Goal: Task Accomplishment & Management: Use online tool/utility

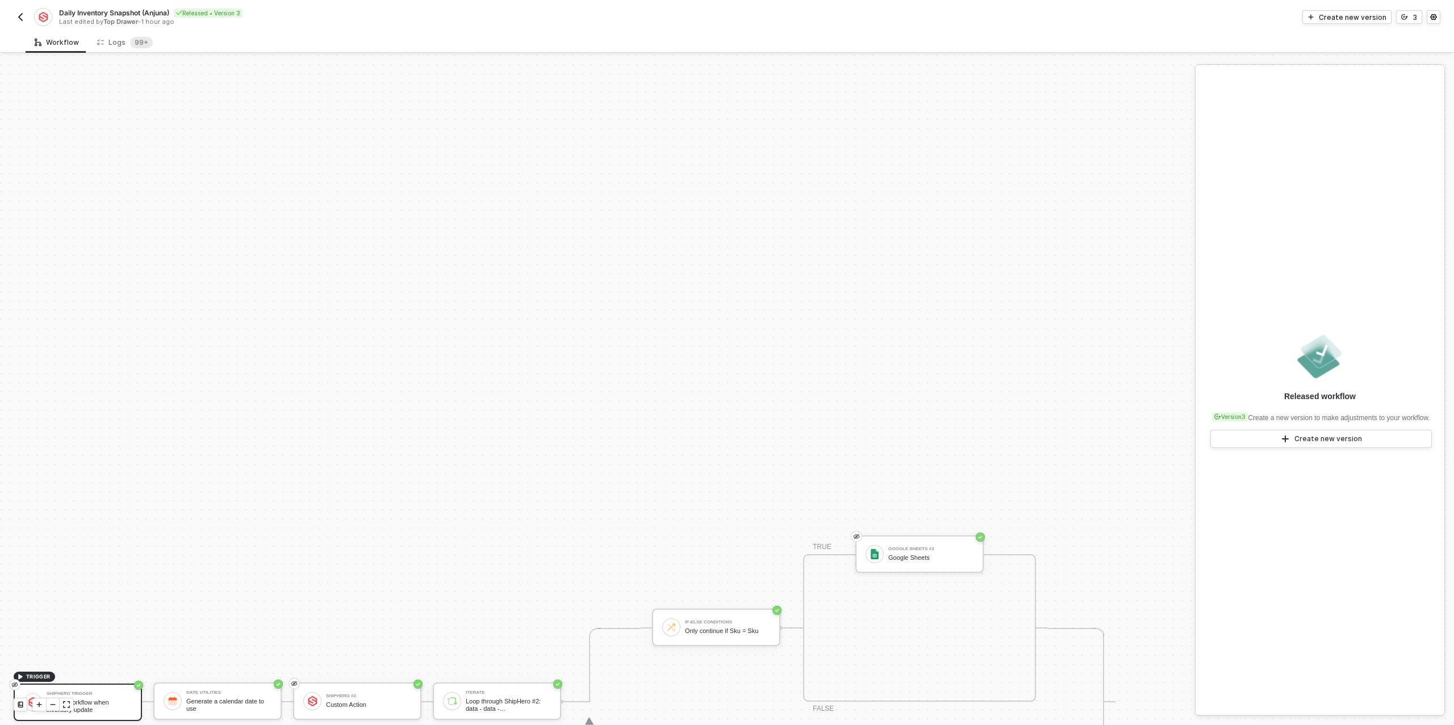
scroll to position [323, 0]
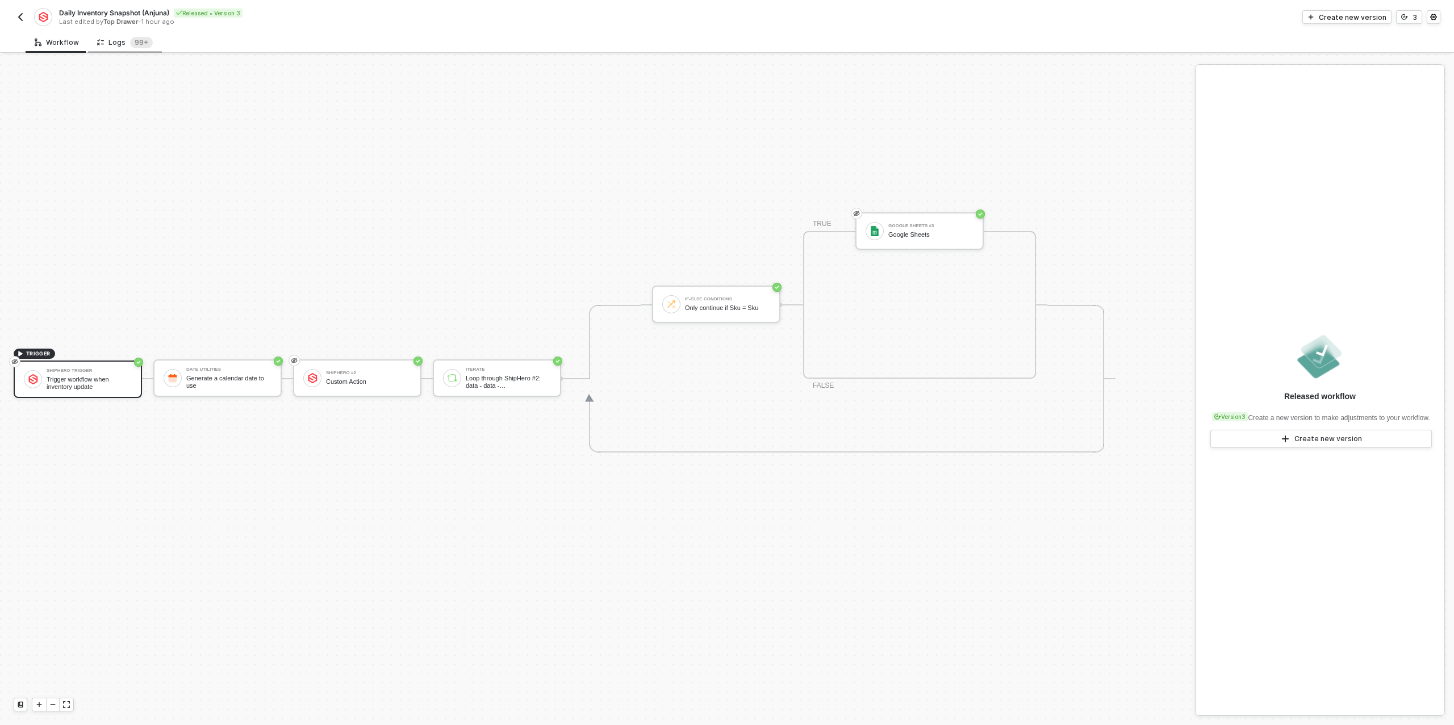
click at [124, 41] on div "Logs 99+" at bounding box center [125, 42] width 56 height 11
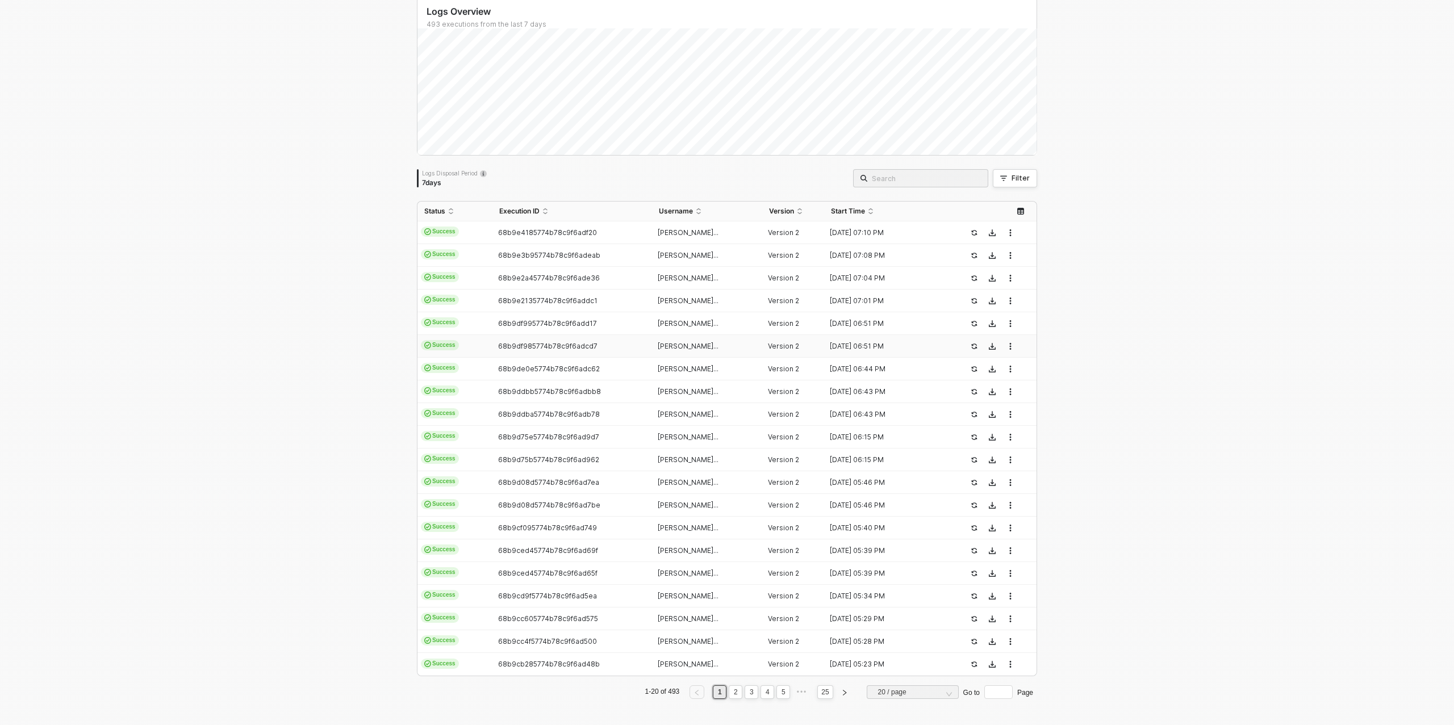
scroll to position [0, 0]
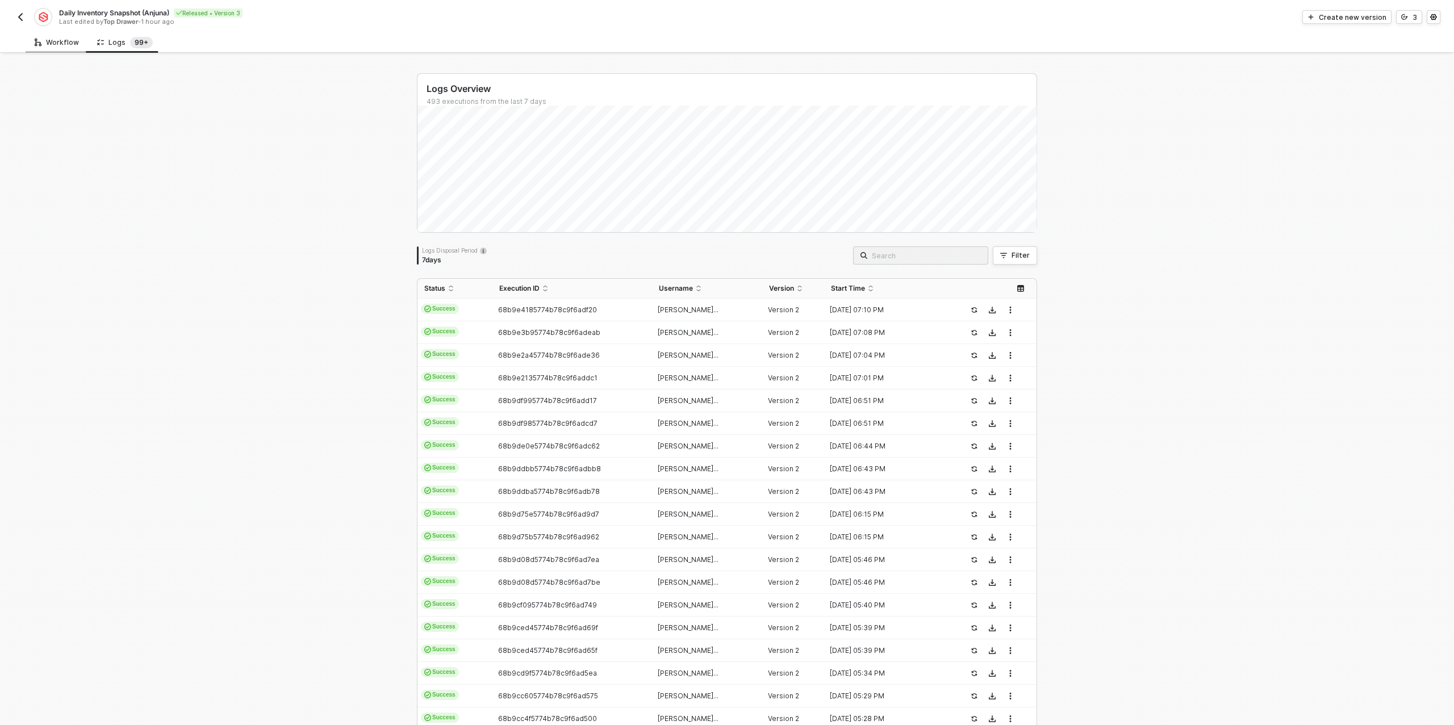
click at [48, 36] on div "Workflow" at bounding box center [57, 42] width 62 height 21
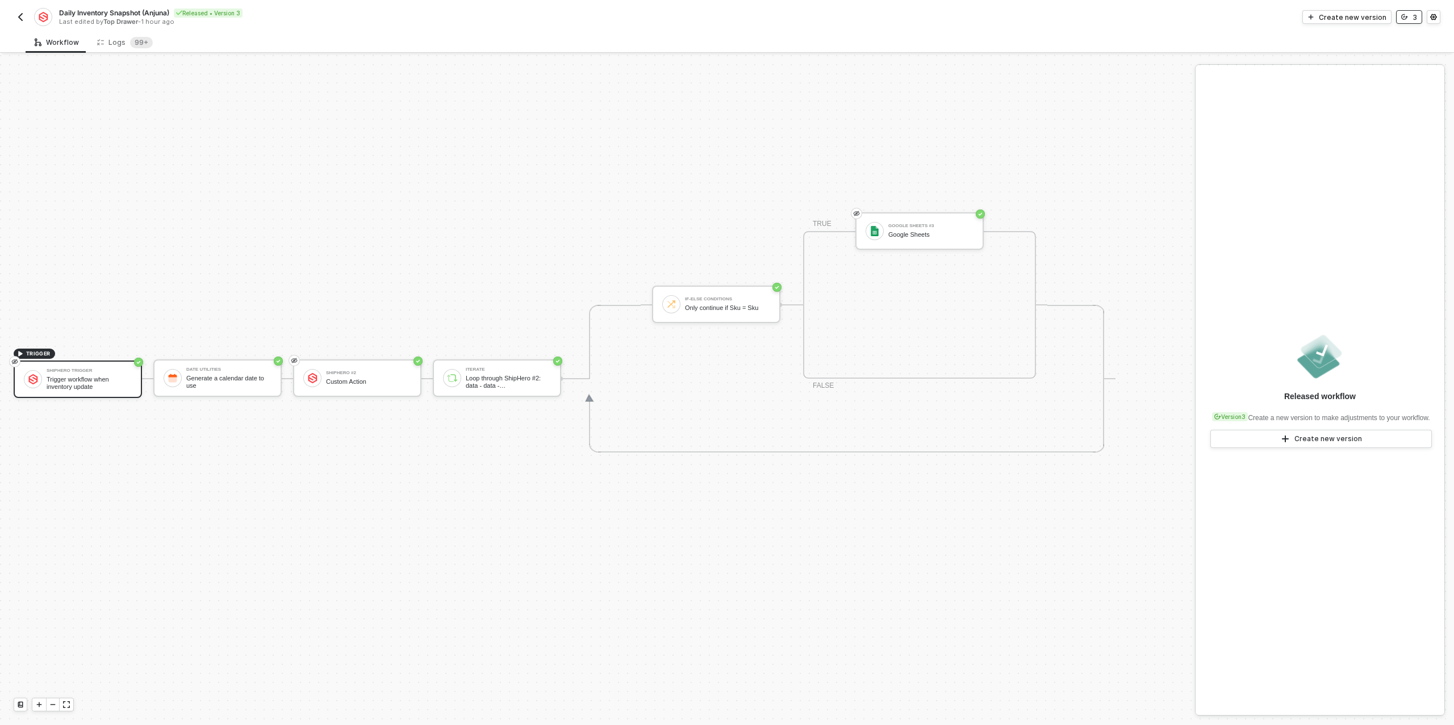
click at [1409, 19] on button "3" at bounding box center [1409, 17] width 26 height 14
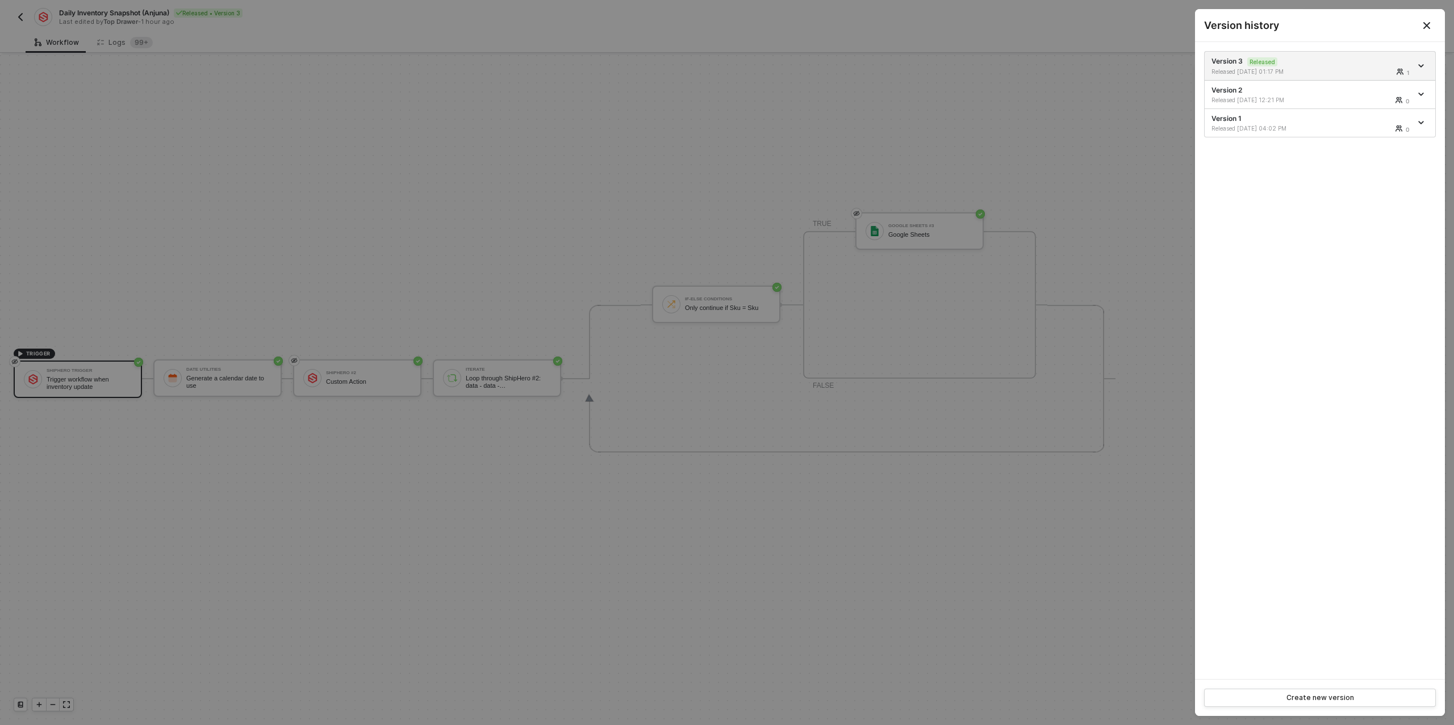
click at [1425, 28] on icon "Close" at bounding box center [1426, 25] width 9 height 9
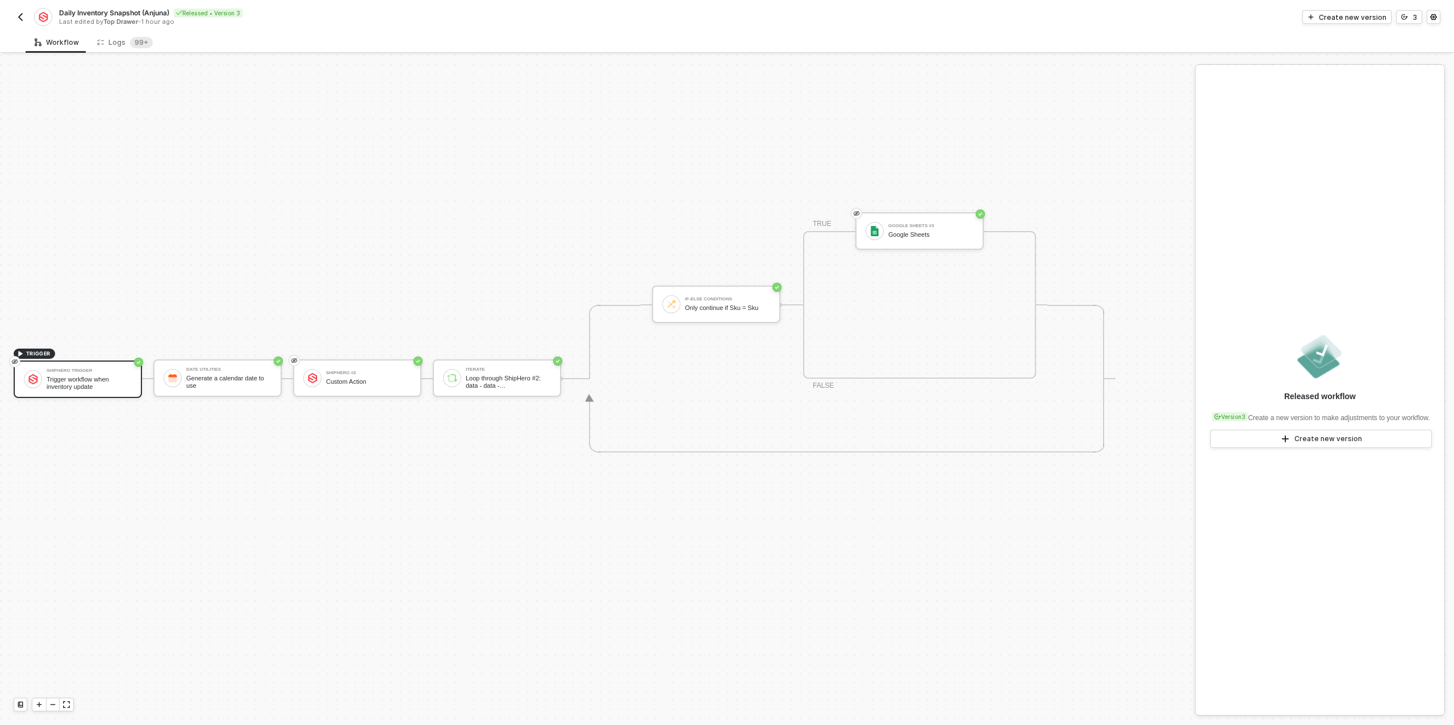
click at [18, 19] on img "button" at bounding box center [20, 16] width 9 height 9
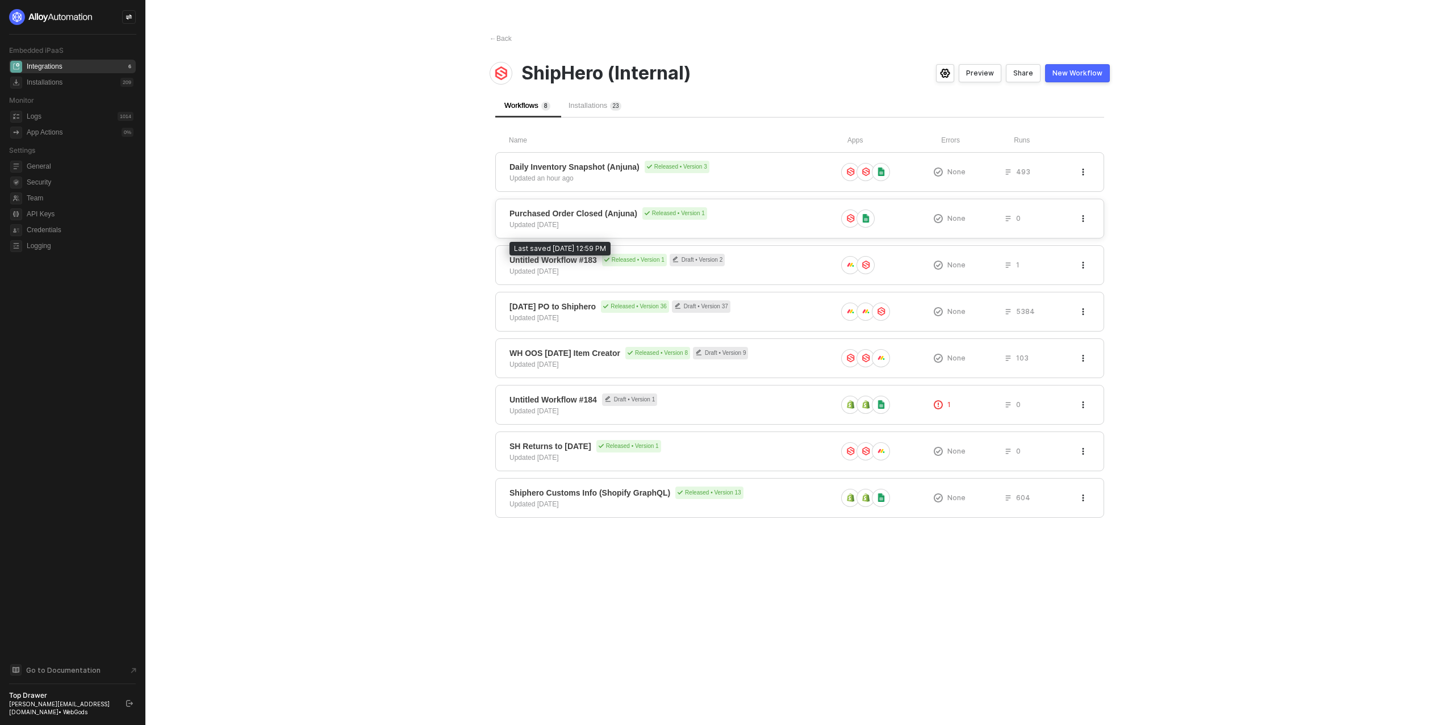
click at [550, 221] on div "Updated 7 days ago" at bounding box center [533, 225] width 49 height 10
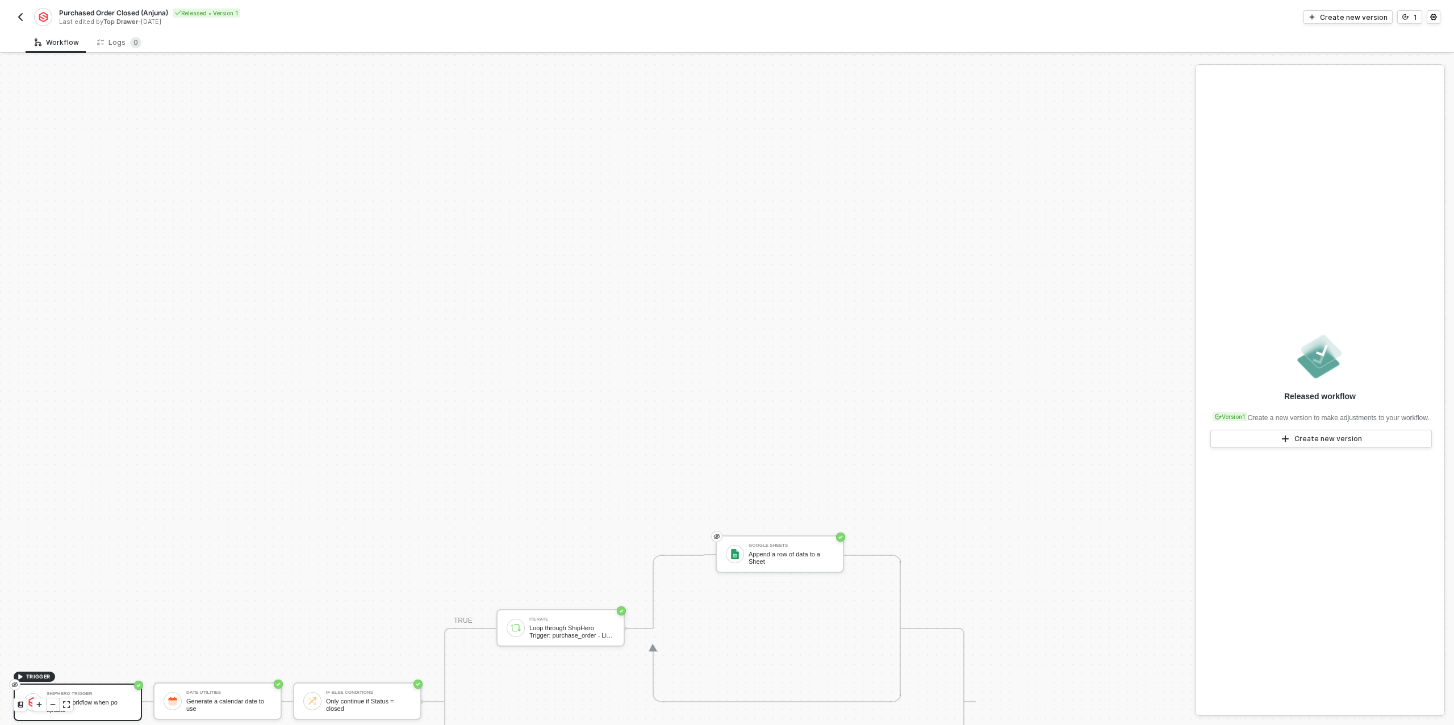
scroll to position [323, 0]
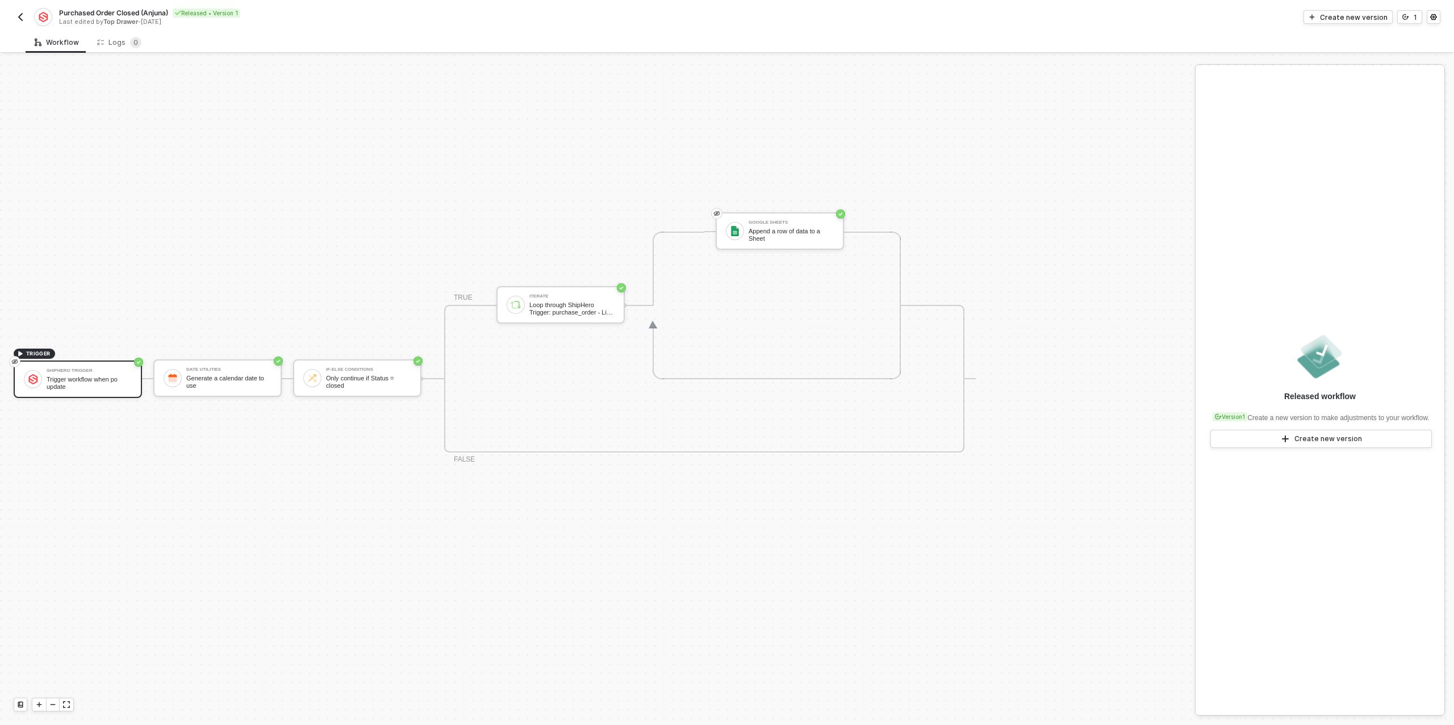
click at [19, 16] on img "button" at bounding box center [20, 16] width 9 height 9
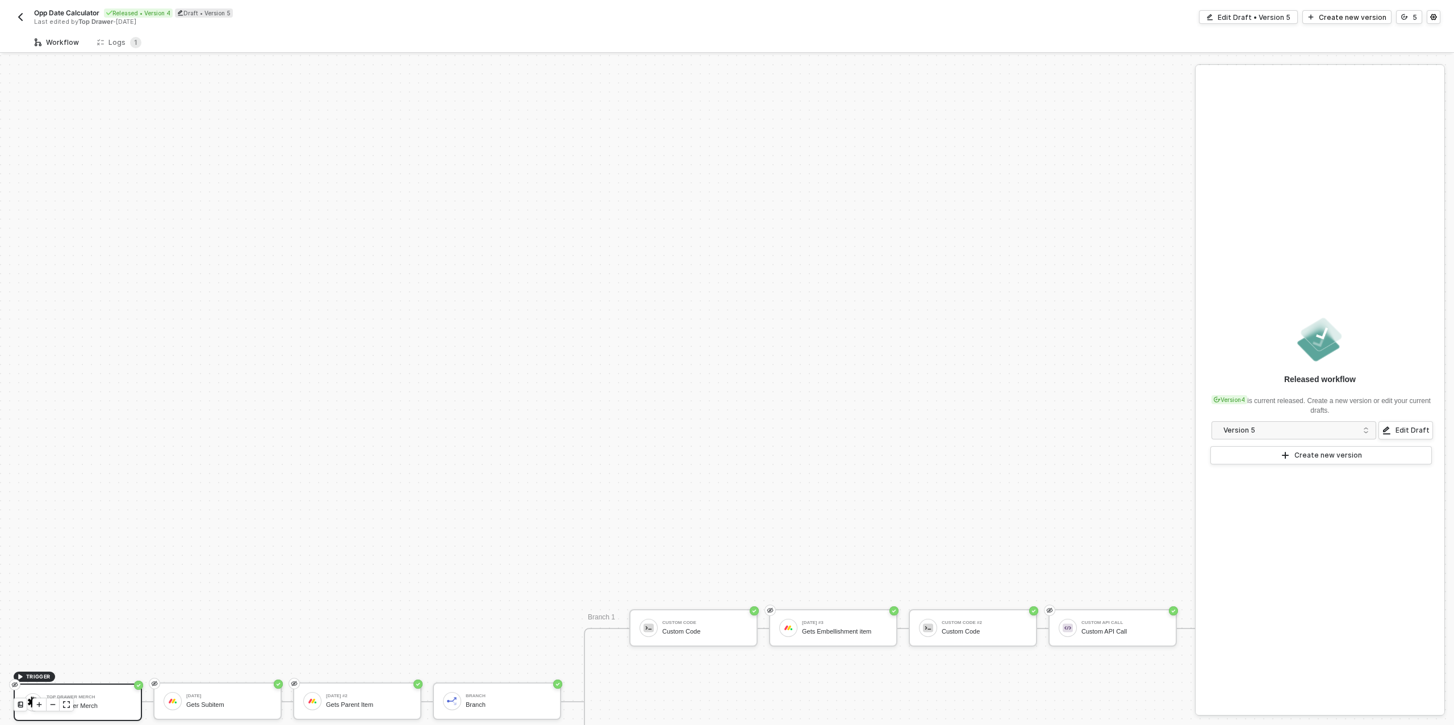
scroll to position [323, 0]
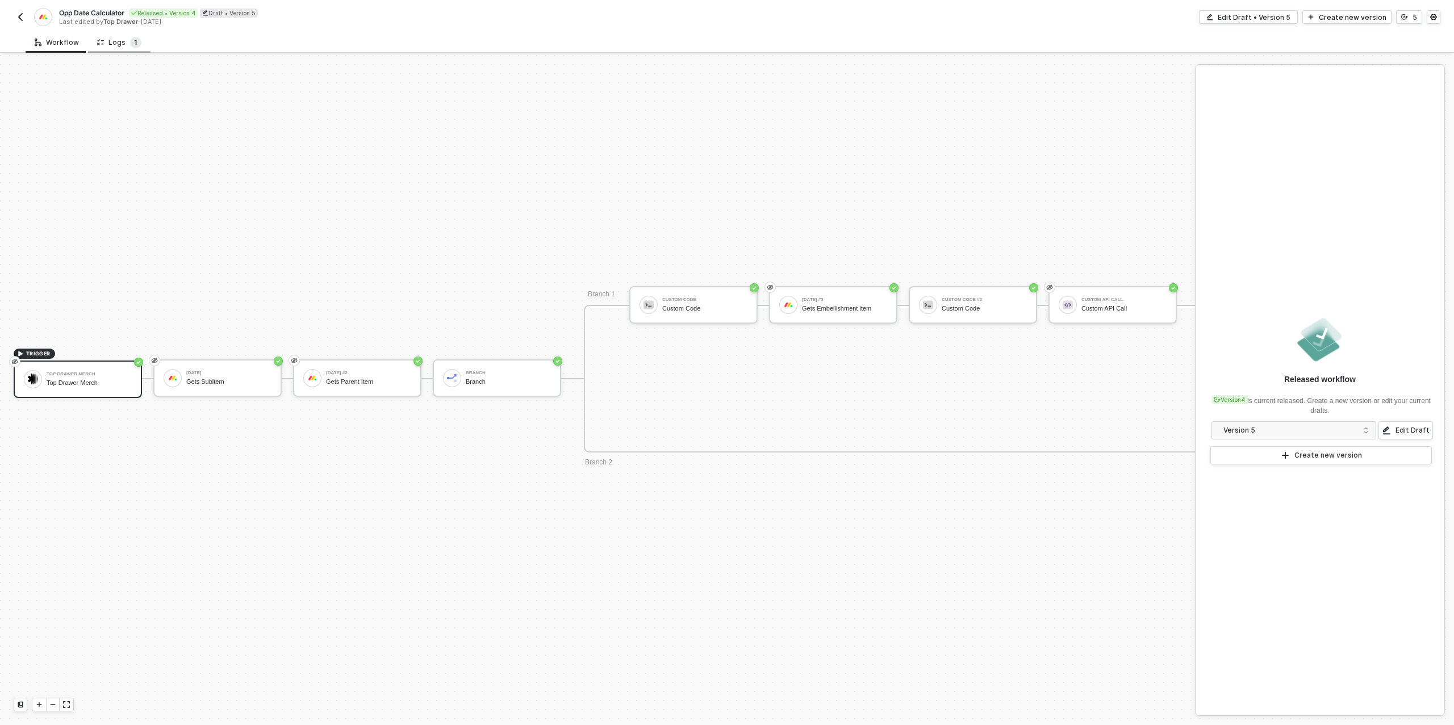
click at [130, 37] on span "1" at bounding box center [135, 42] width 11 height 11
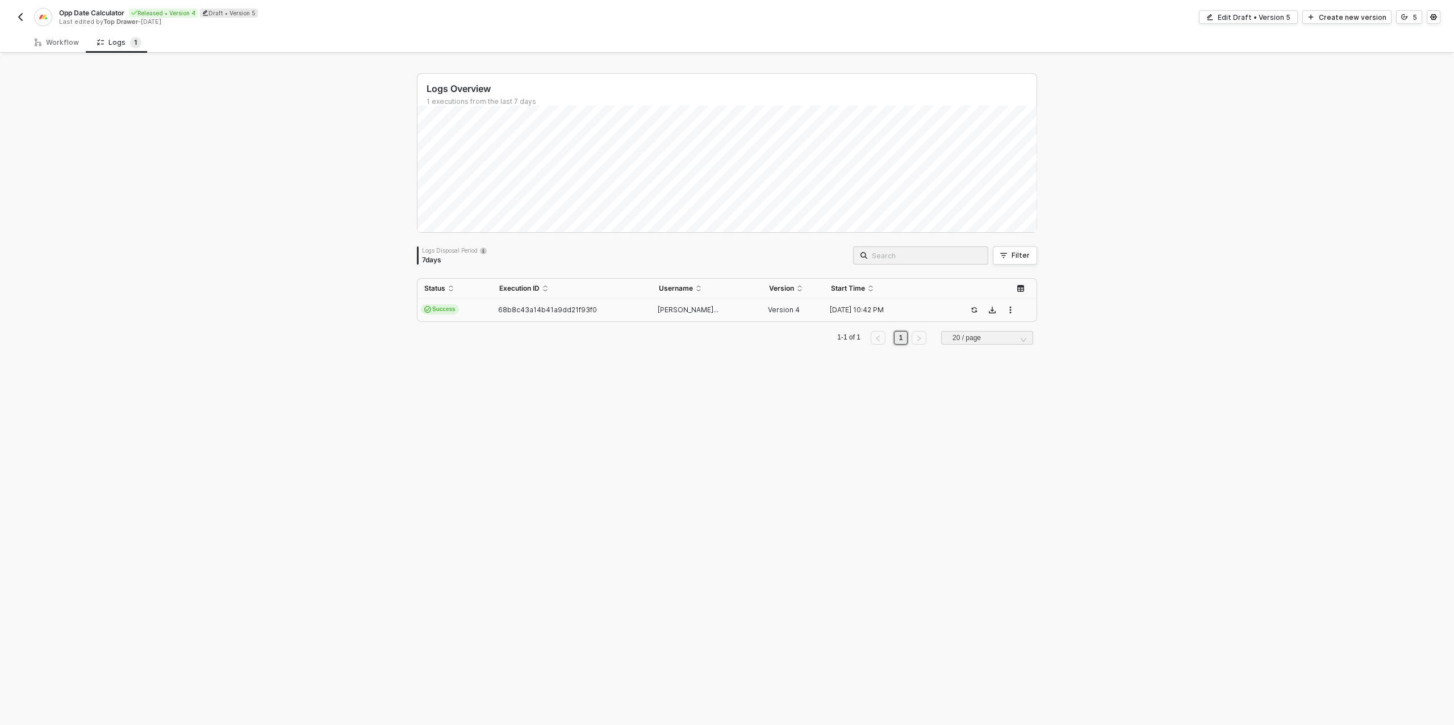
click at [611, 312] on div "68b8c43a14b41a9dd21f93f0" at bounding box center [567, 309] width 150 height 9
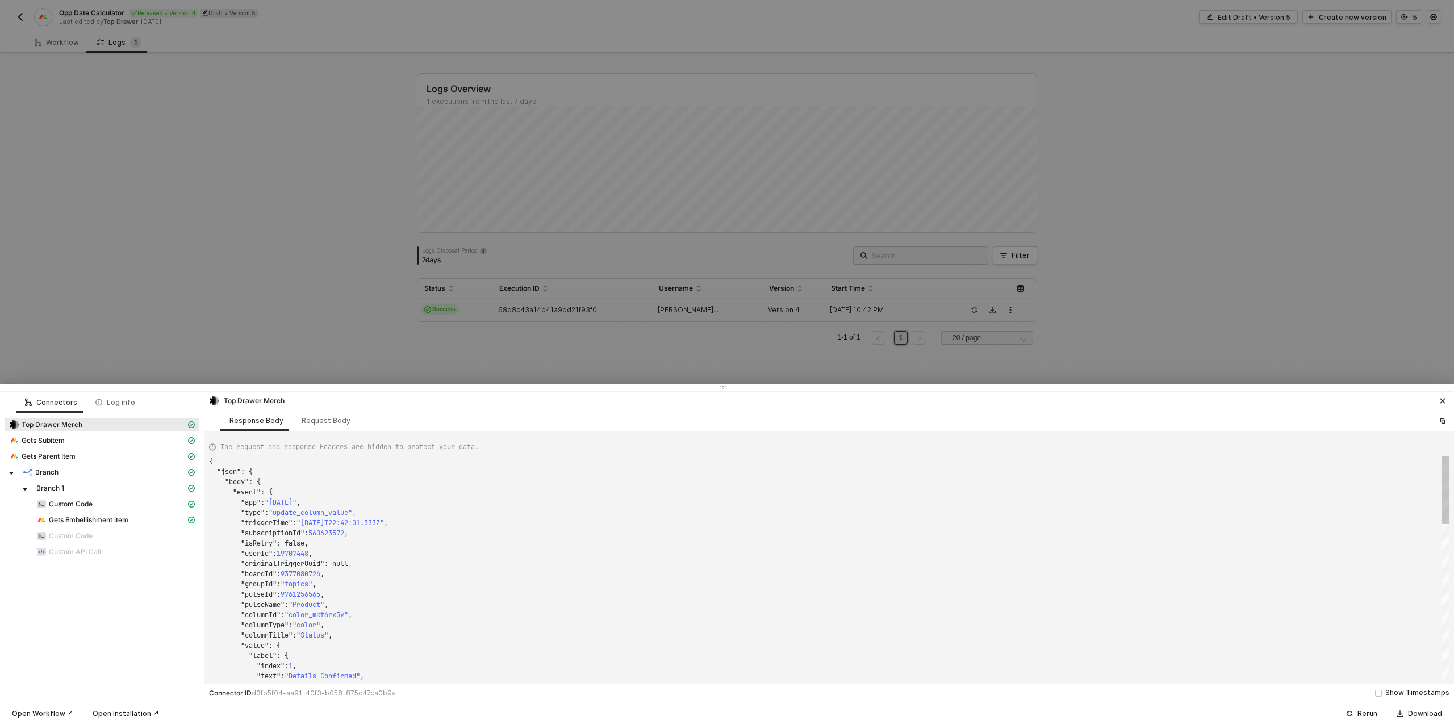
scroll to position [102, 0]
click at [85, 518] on span "Gets Embellishment item" at bounding box center [88, 520] width 79 height 9
type textarea "{ "json": { "item": { "name": "Jerseys", "id": "9649440400", "assets": [], "boa…"
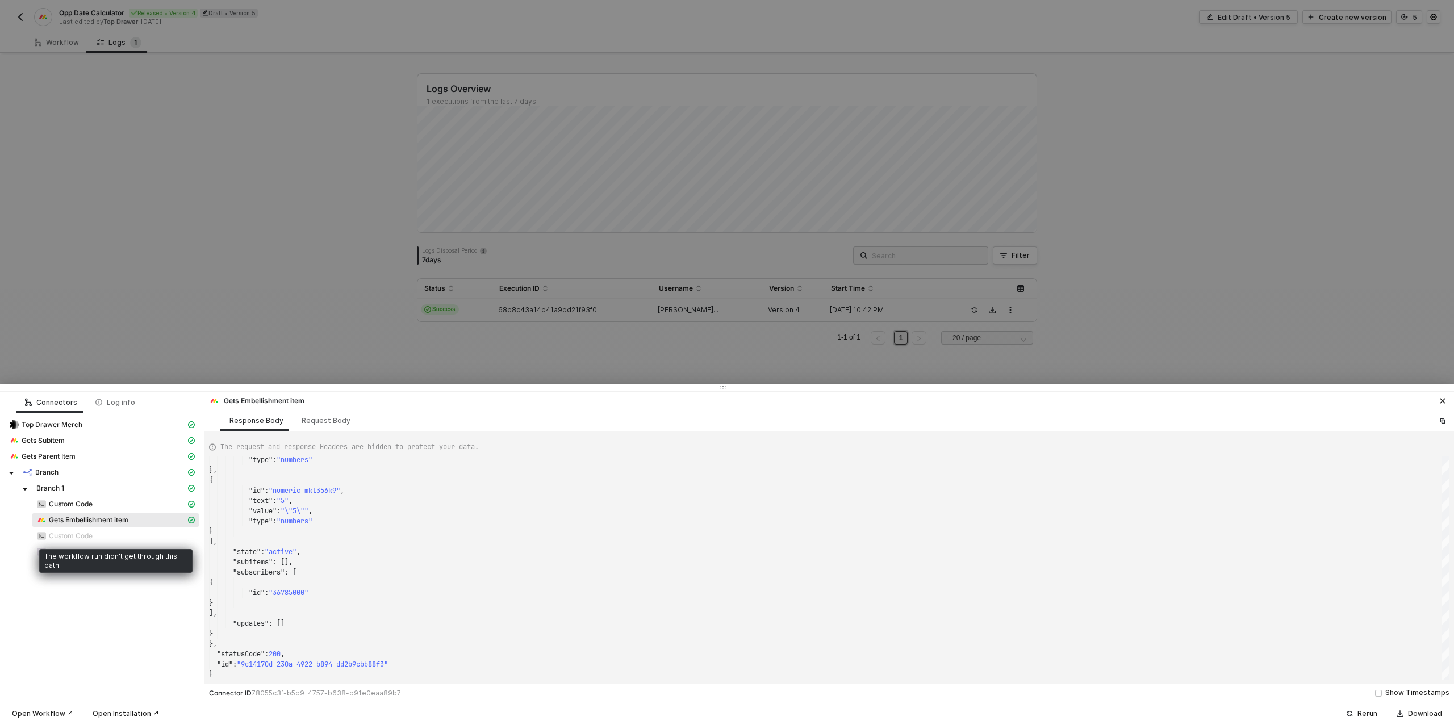
click at [80, 535] on span "Custom Code" at bounding box center [71, 535] width 44 height 9
click at [267, 241] on div at bounding box center [727, 362] width 1454 height 725
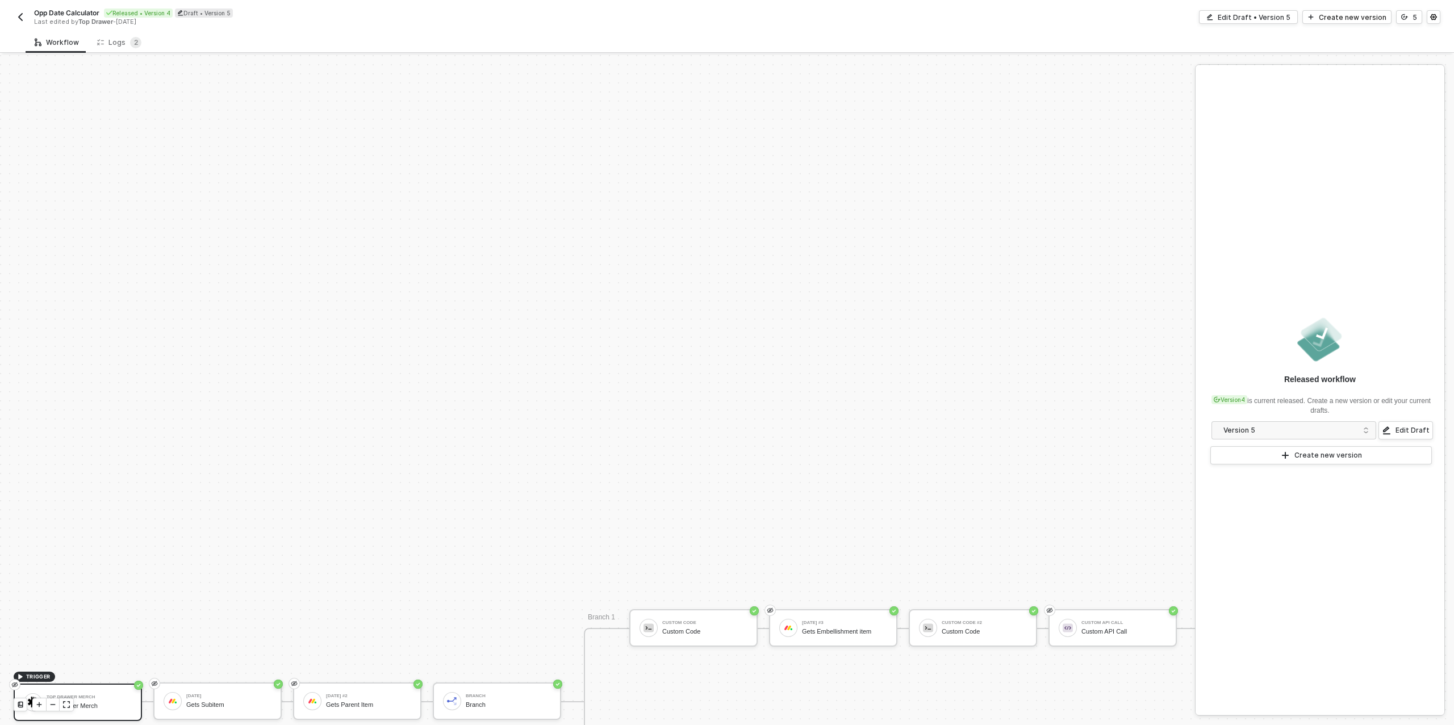
scroll to position [323, 0]
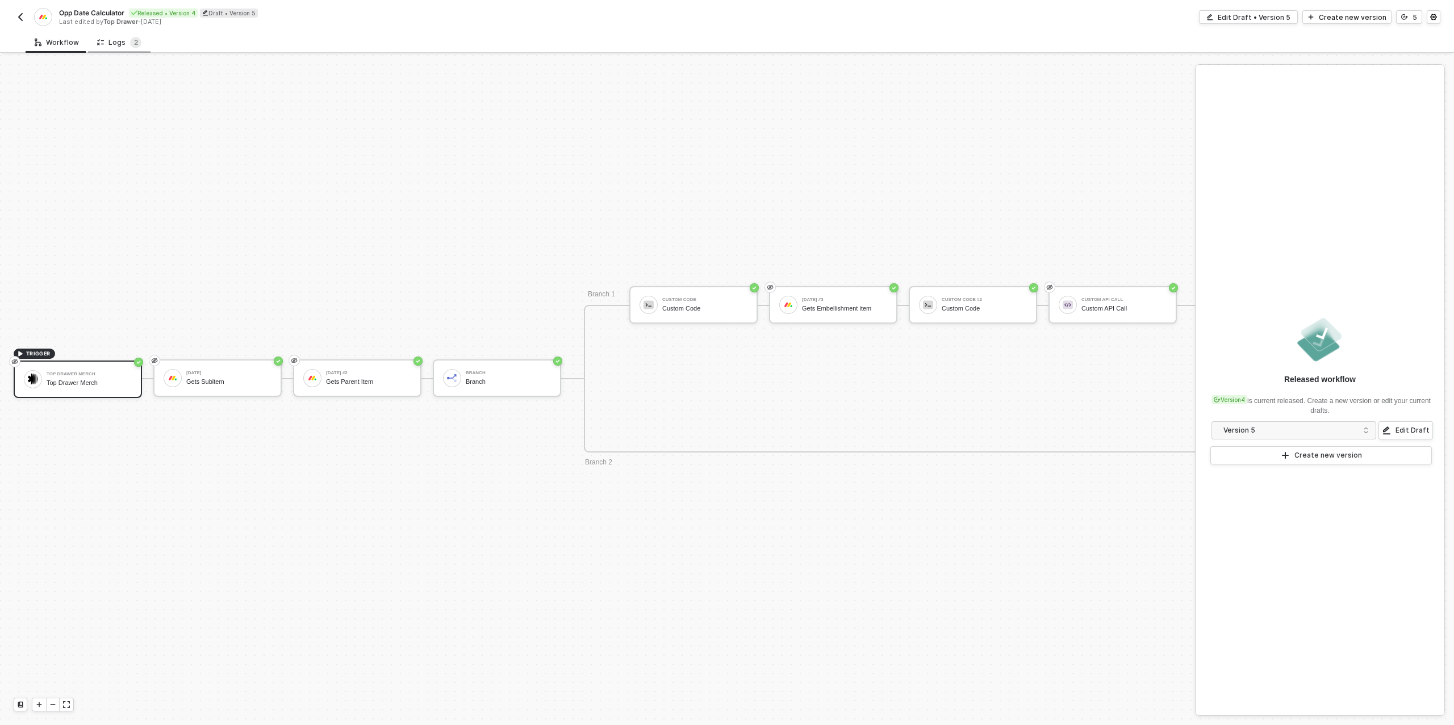
click at [116, 43] on div "Logs 2" at bounding box center [119, 42] width 44 height 11
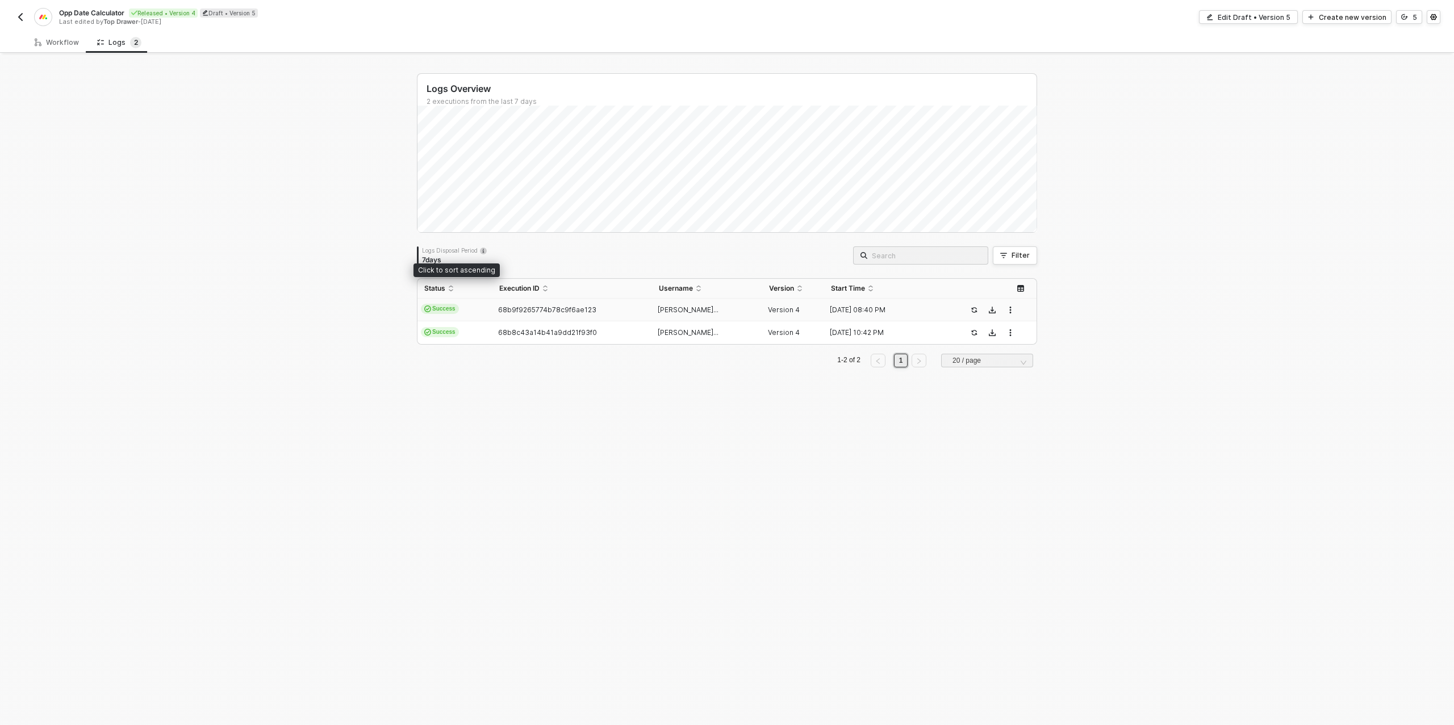
click at [488, 303] on td "Success" at bounding box center [454, 310] width 75 height 23
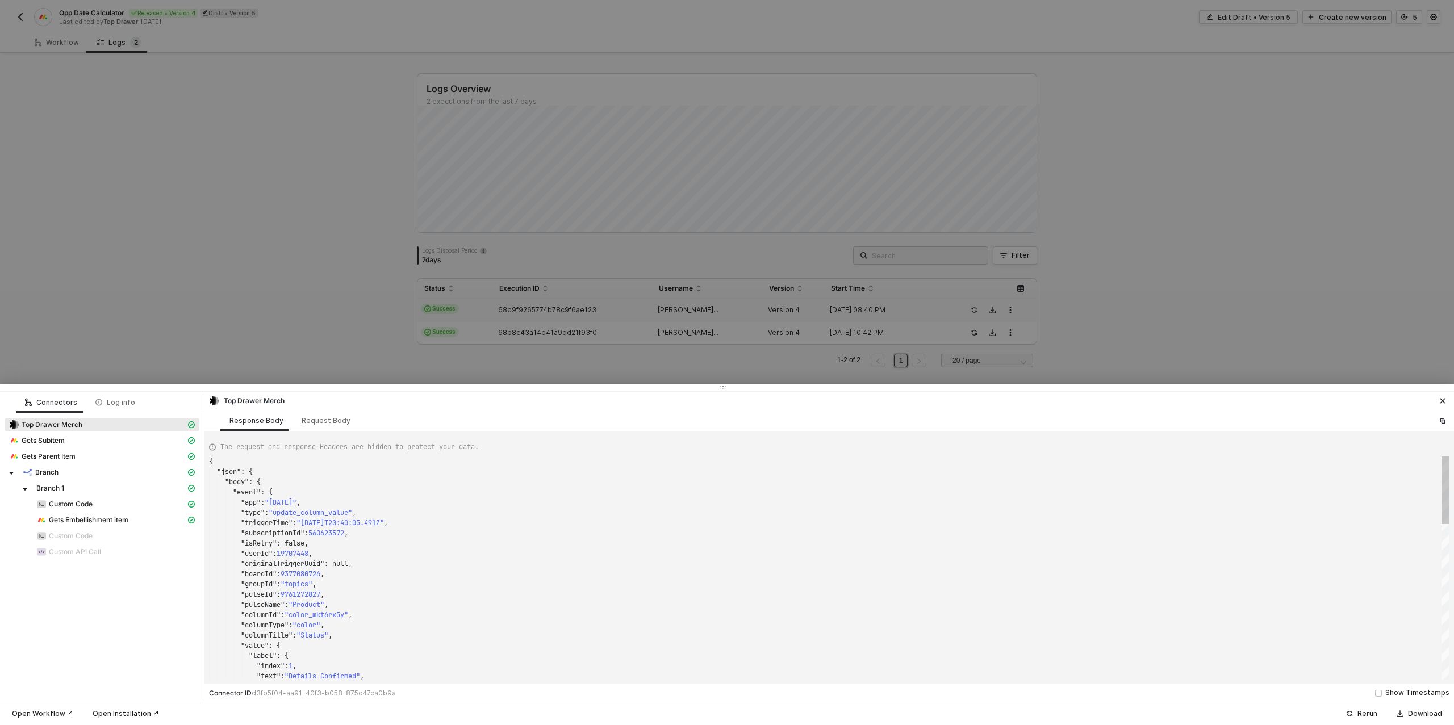
scroll to position [102, 0]
click at [99, 514] on span "Gets Embellishment item" at bounding box center [115, 520] width 167 height 14
type textarea "{ "json": { "item": { "name": "Embroidery", "id": "9646876644", "assets": [], "…"
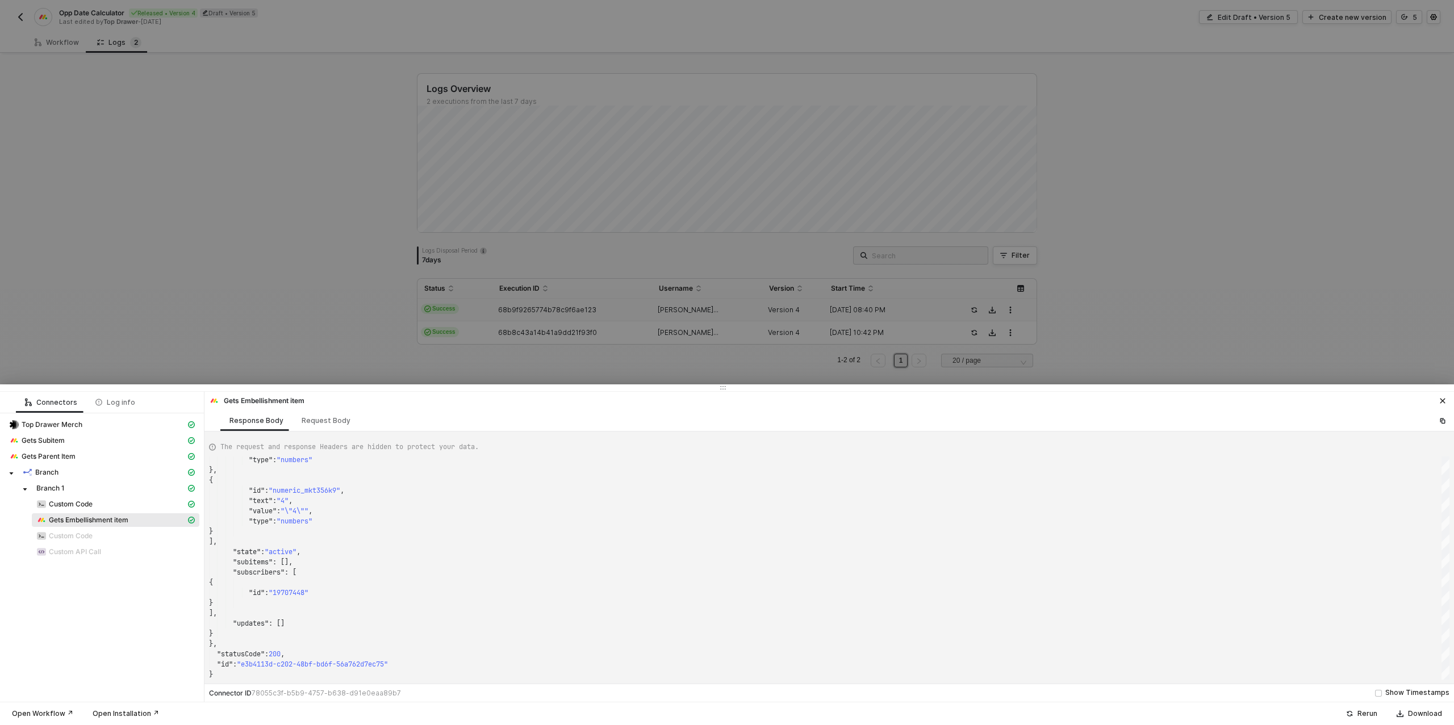
drag, startPoint x: 77, startPoint y: 59, endPoint x: 57, endPoint y: 41, distance: 27.0
click at [76, 58] on div at bounding box center [727, 362] width 1454 height 725
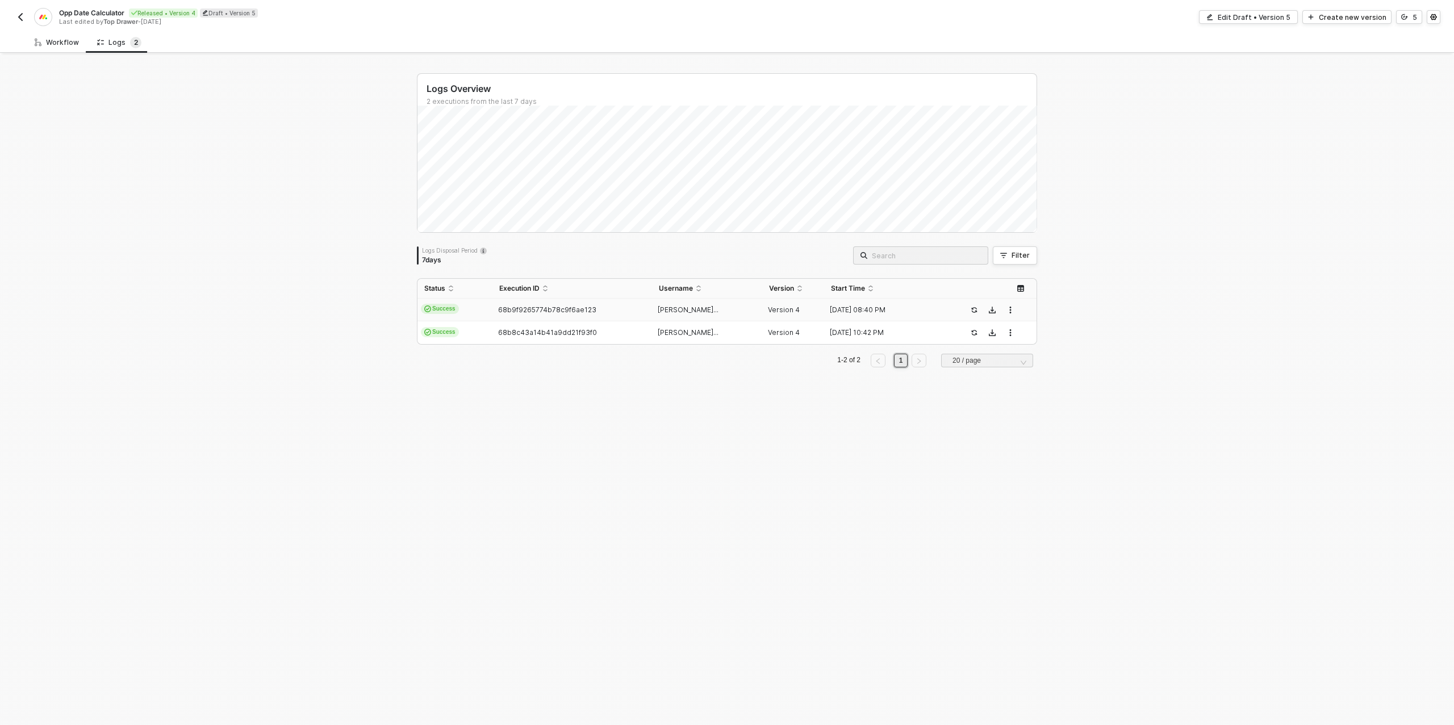
click at [57, 41] on div "Workflow" at bounding box center [57, 42] width 44 height 9
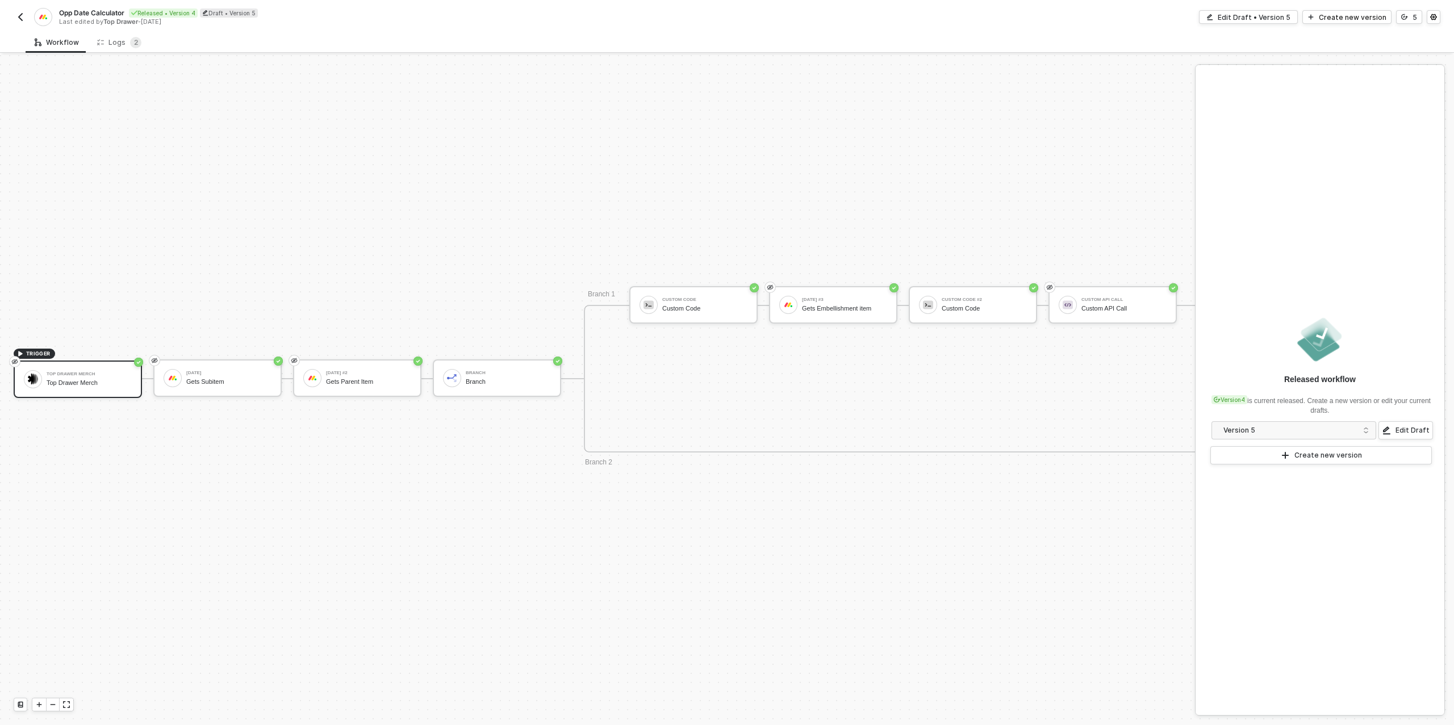
scroll to position [323, 33]
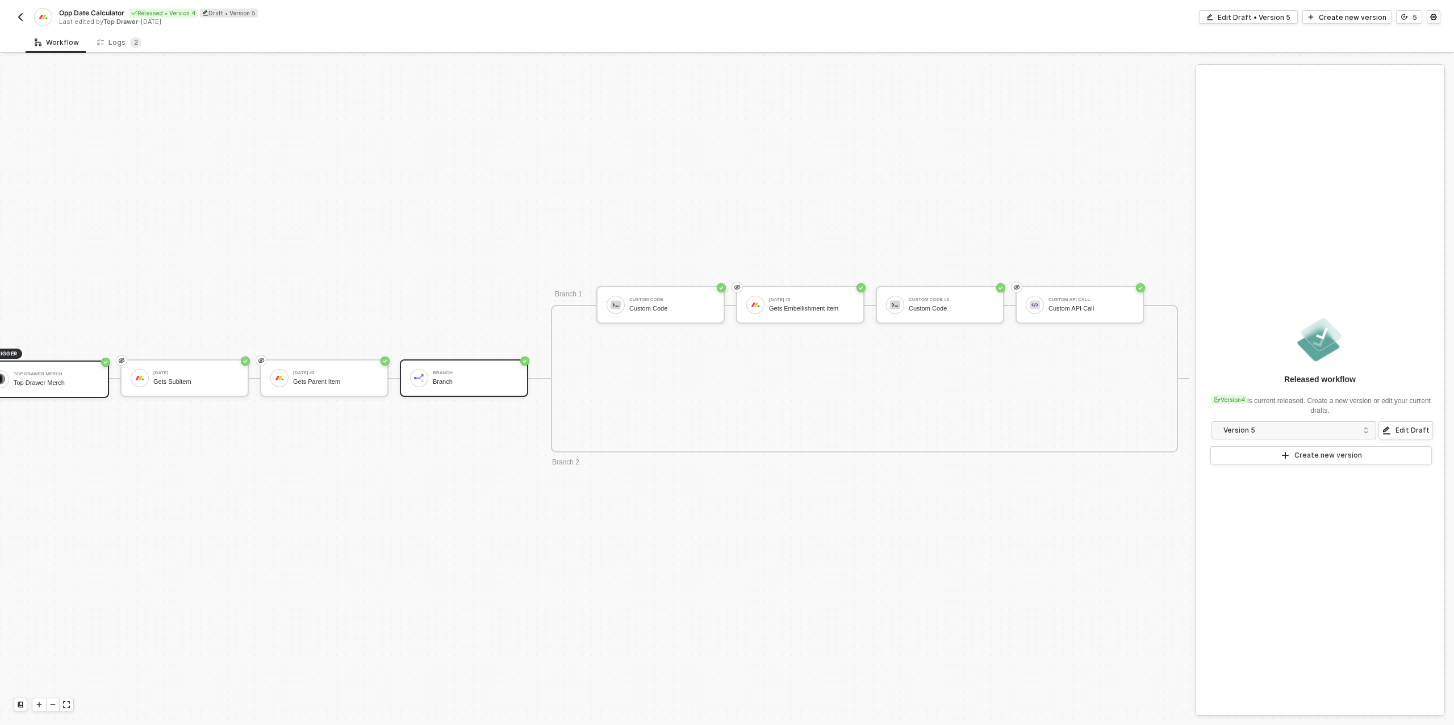
click at [476, 378] on div "Branch" at bounding box center [475, 381] width 85 height 7
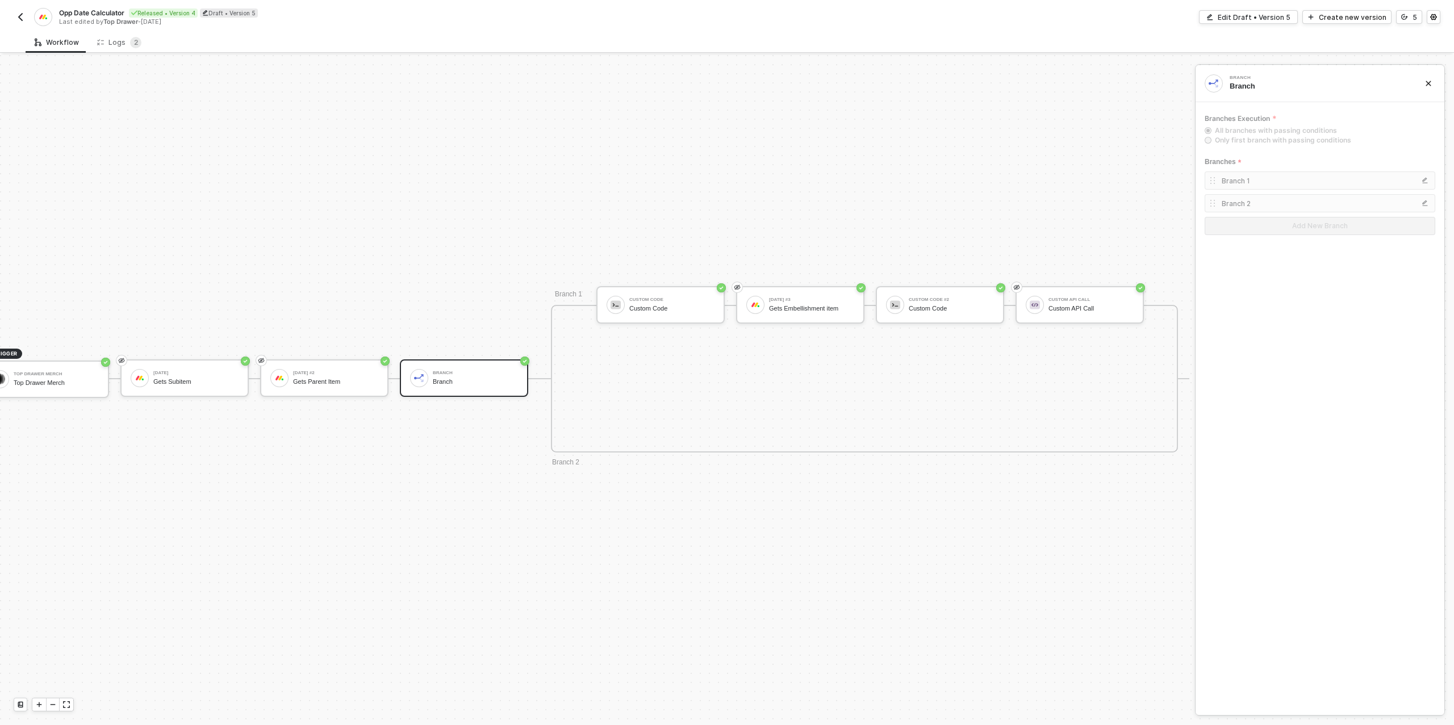
click at [1228, 179] on div "Branch 1" at bounding box center [1307, 181] width 173 height 10
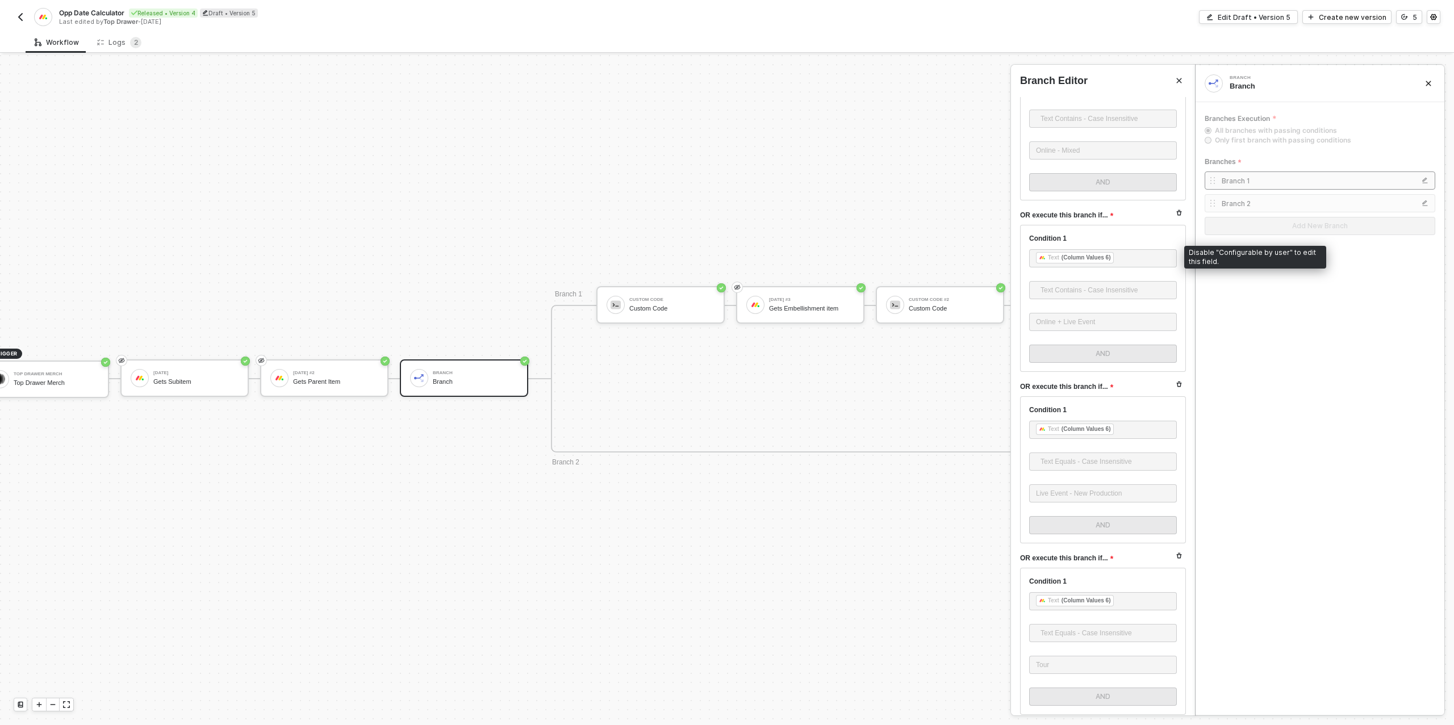
scroll to position [306, 0]
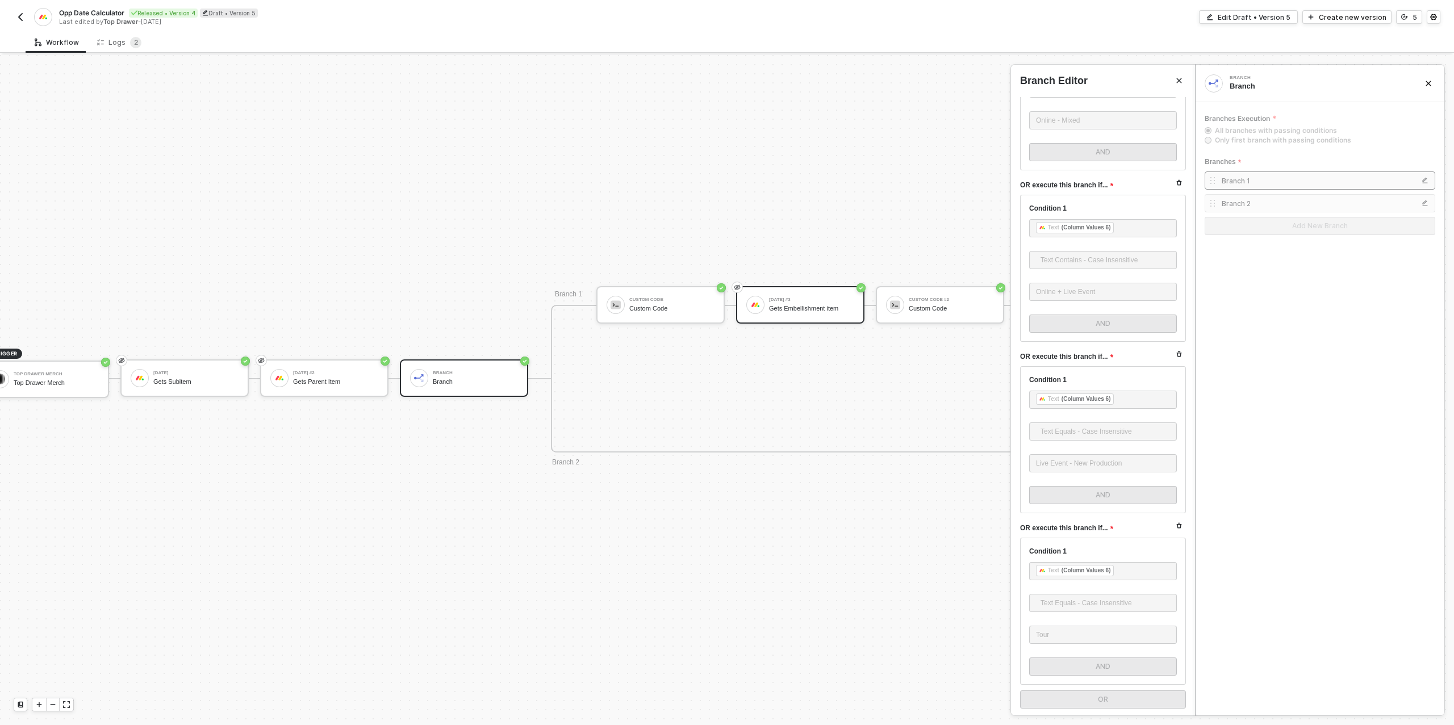
drag, startPoint x: 772, startPoint y: 310, endPoint x: 786, endPoint y: 309, distance: 14.2
click at [772, 310] on div at bounding box center [727, 390] width 1454 height 670
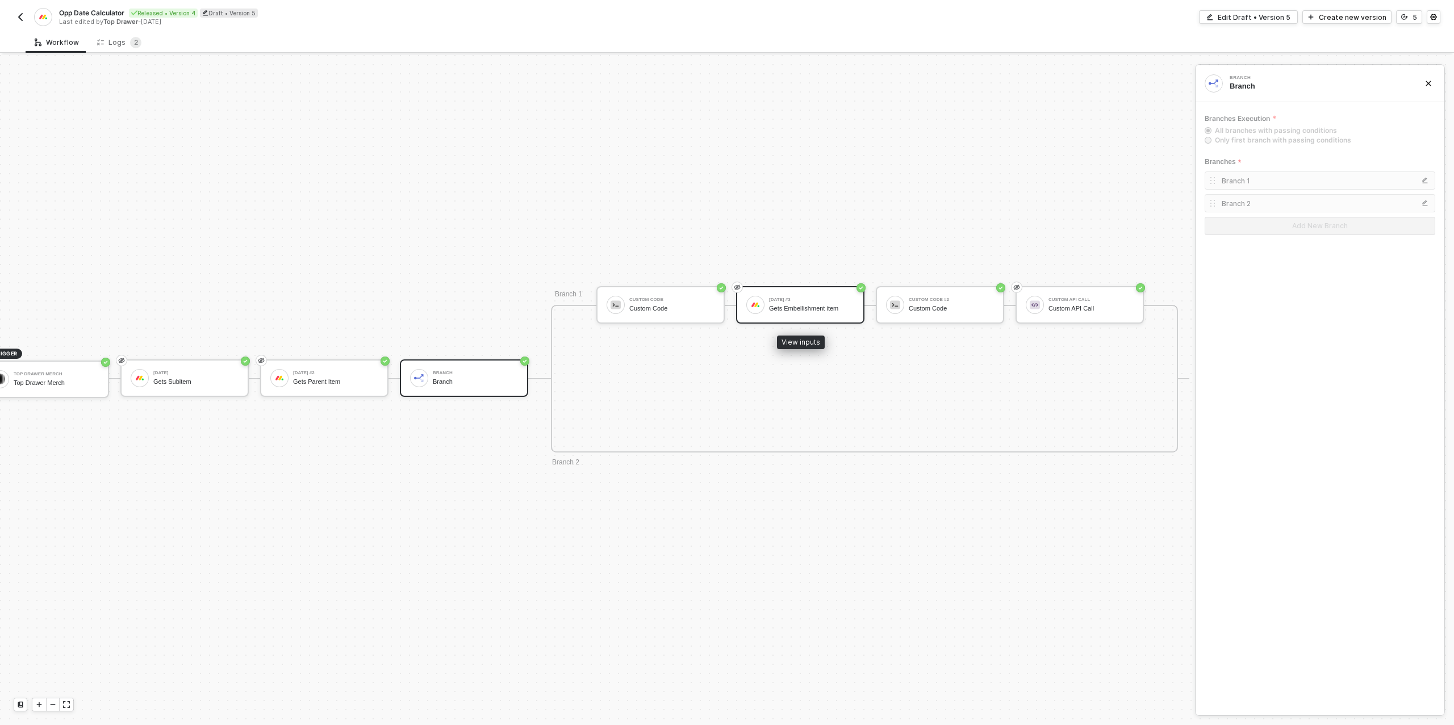
click at [788, 309] on div "Gets Embellishment item" at bounding box center [811, 308] width 85 height 7
click at [945, 315] on div "Custom Code #2 Custom Code" at bounding box center [950, 305] width 85 height 22
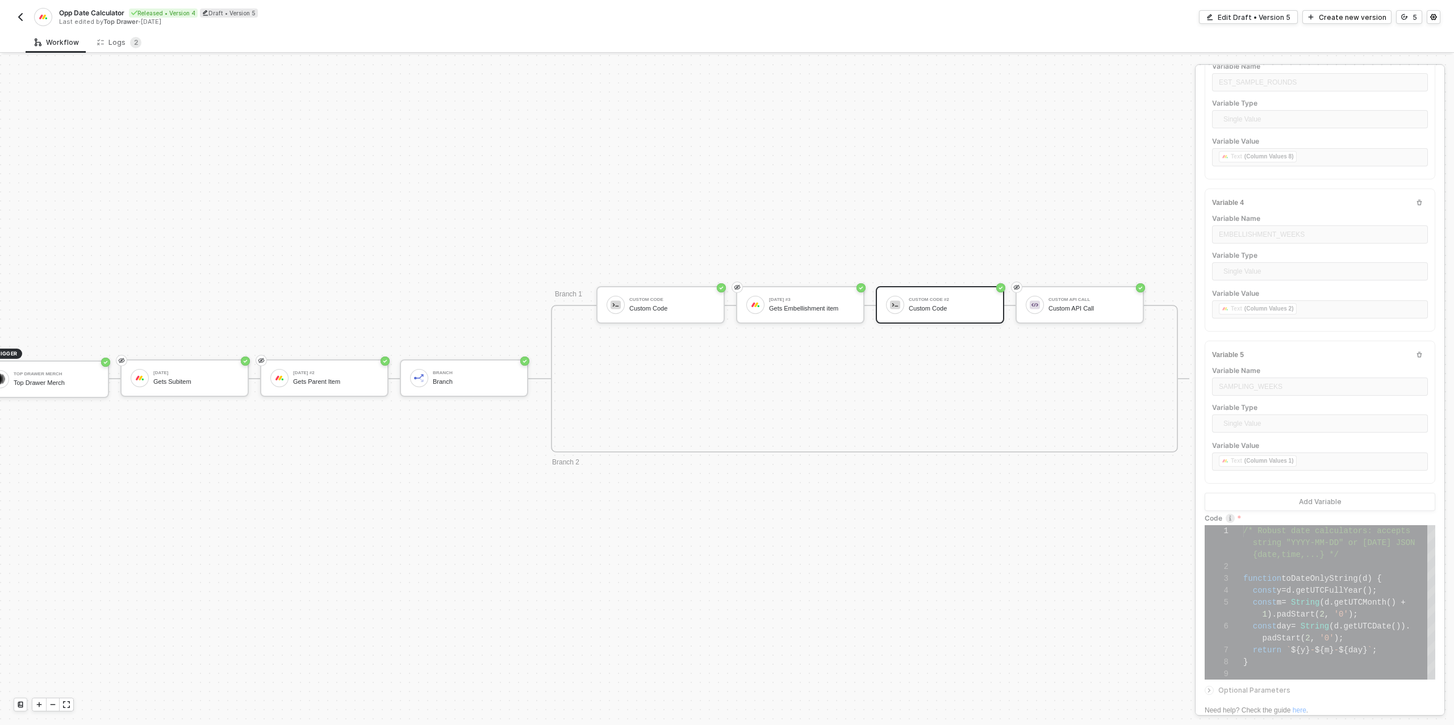
scroll to position [399, 0]
click at [112, 43] on div "Logs 2" at bounding box center [119, 42] width 44 height 11
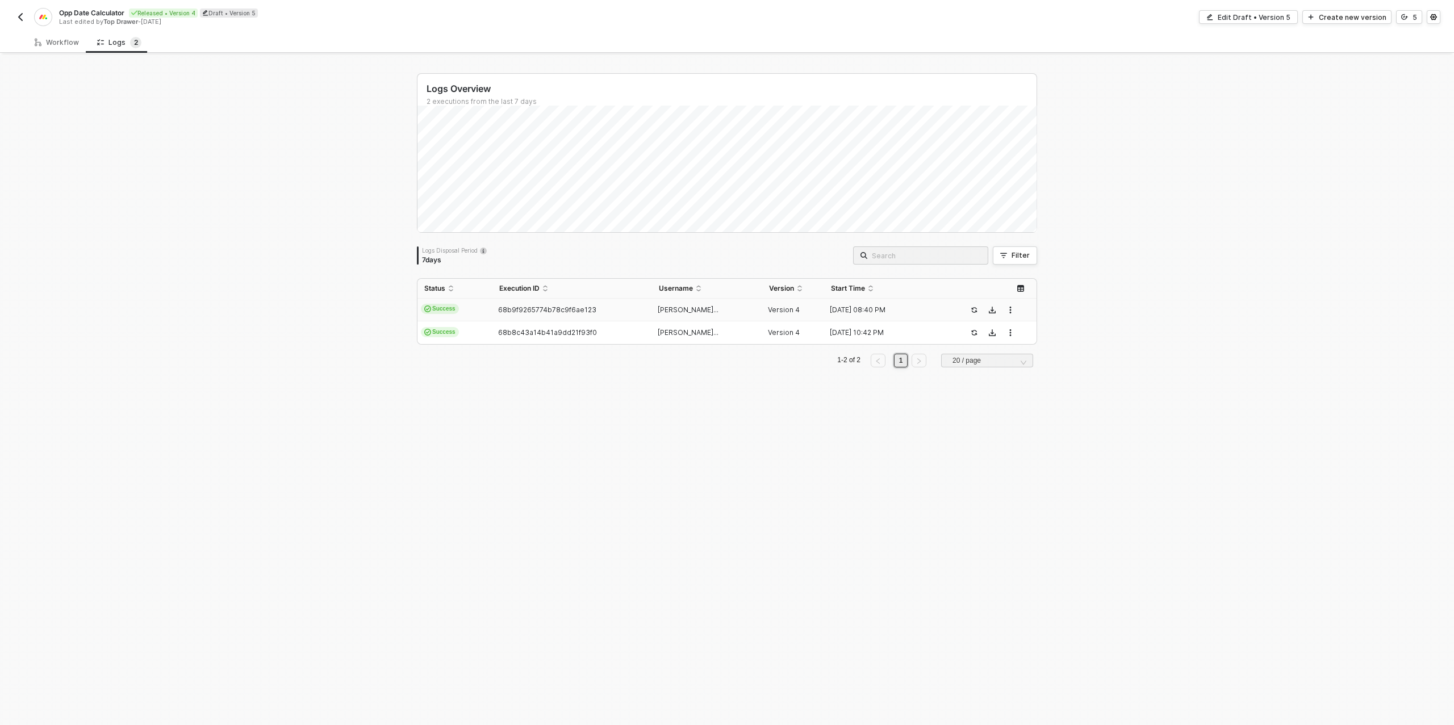
click at [526, 307] on span "68b9f9265774b78c9f6ae123" at bounding box center [547, 309] width 98 height 9
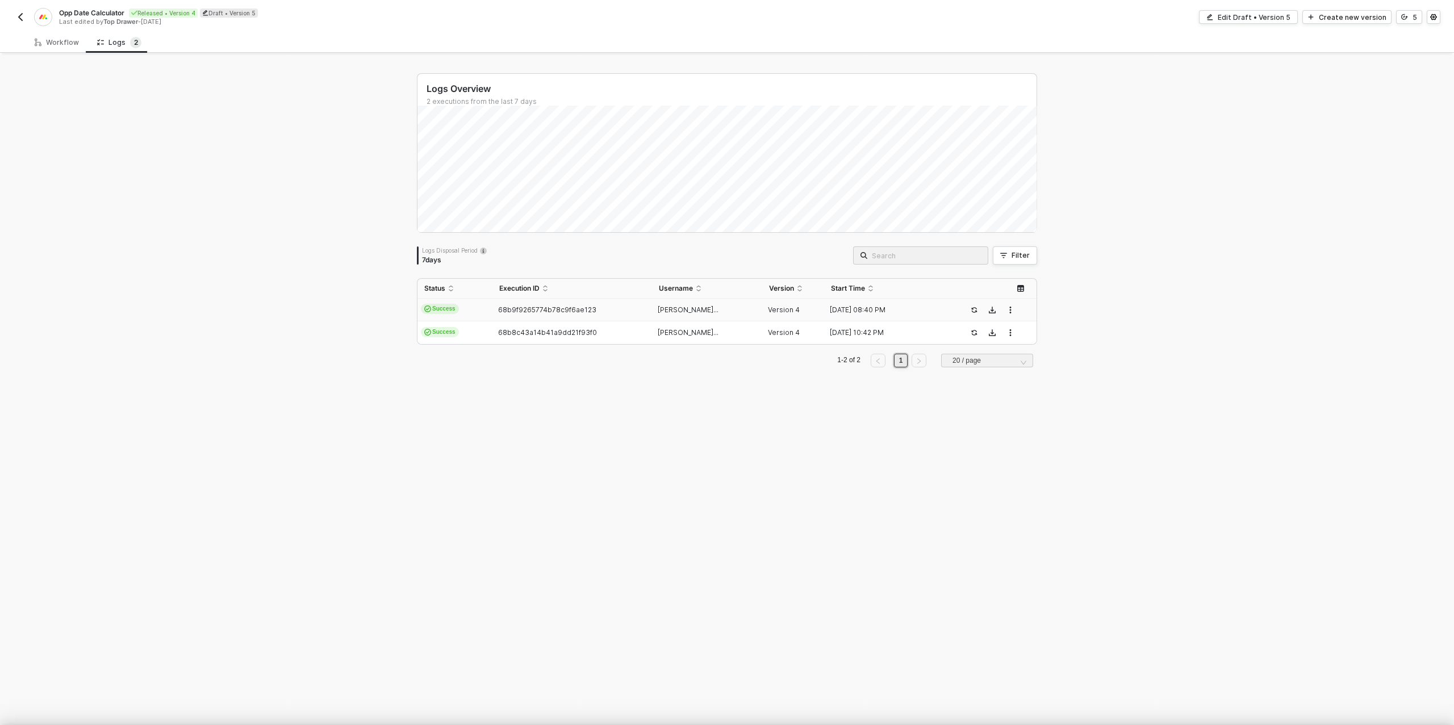
scroll to position [102, 0]
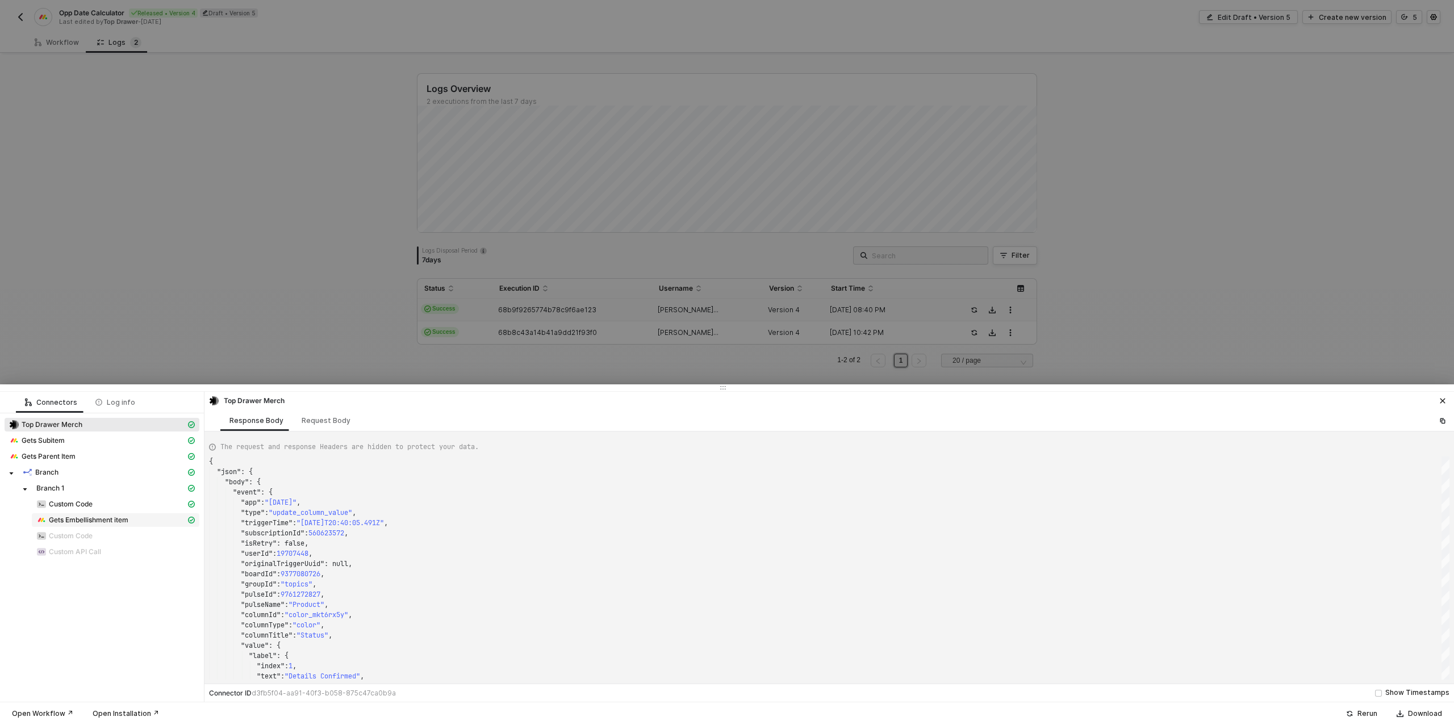
click at [72, 517] on span "Gets Embellishment item" at bounding box center [88, 520] width 79 height 9
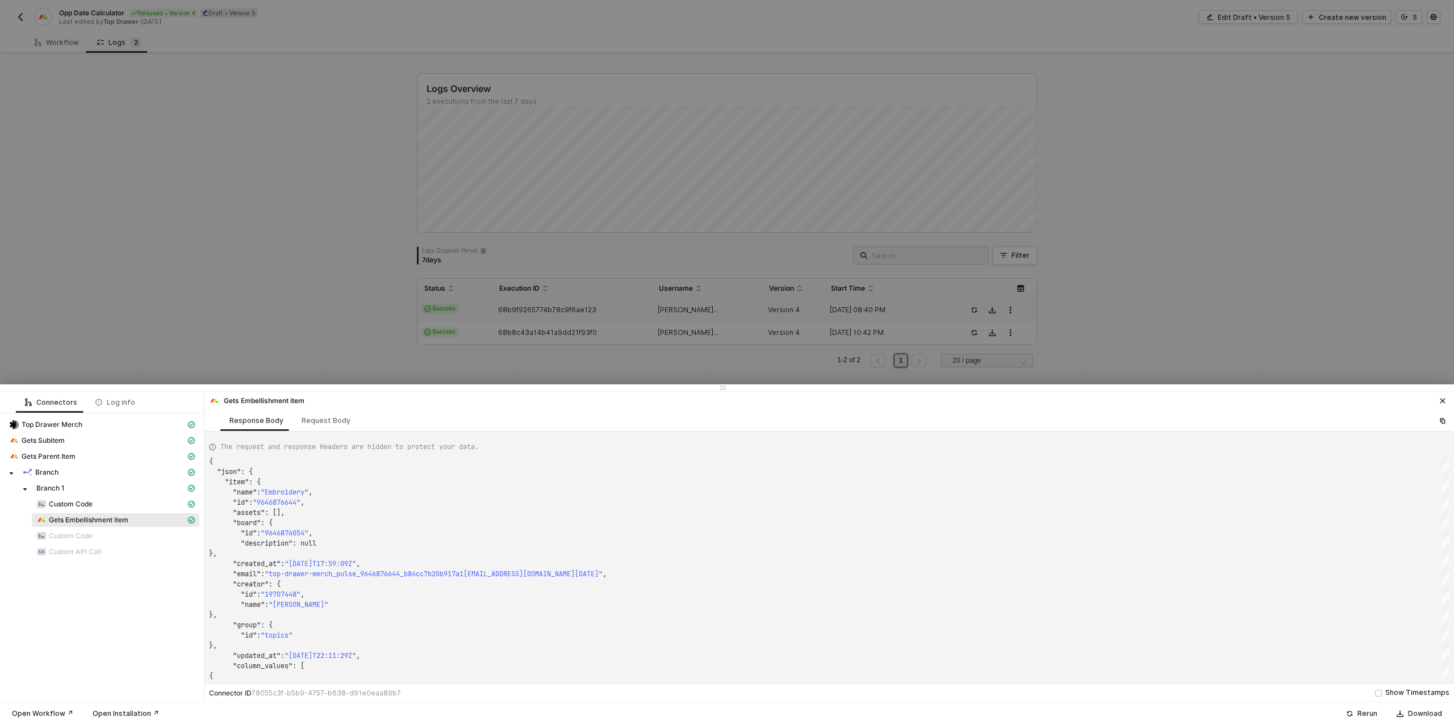
click at [74, 519] on span "Gets Embellishment item" at bounding box center [88, 520] width 79 height 9
click at [307, 421] on div "Request Body" at bounding box center [325, 420] width 49 height 9
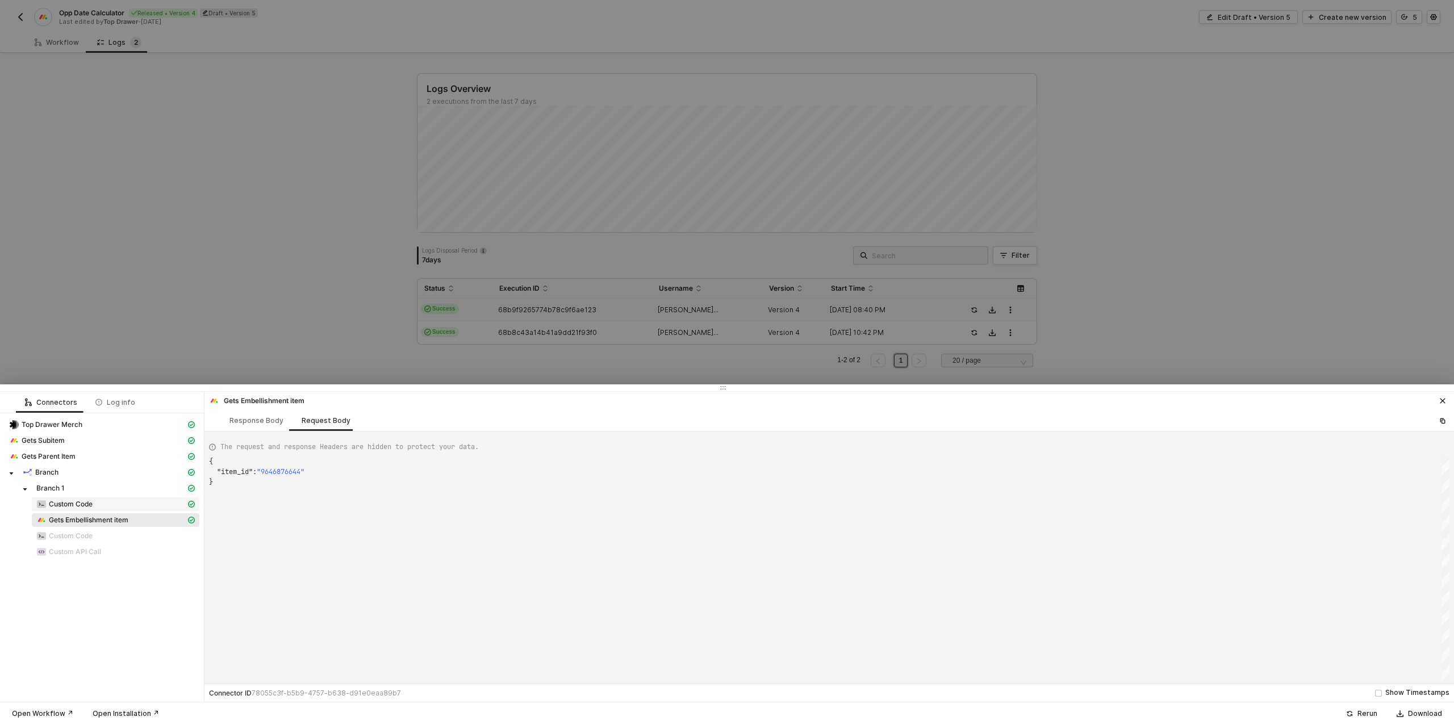
click at [57, 504] on span "Custom Code" at bounding box center [71, 504] width 44 height 9
click at [328, 416] on div "Request Body" at bounding box center [325, 420] width 49 height 9
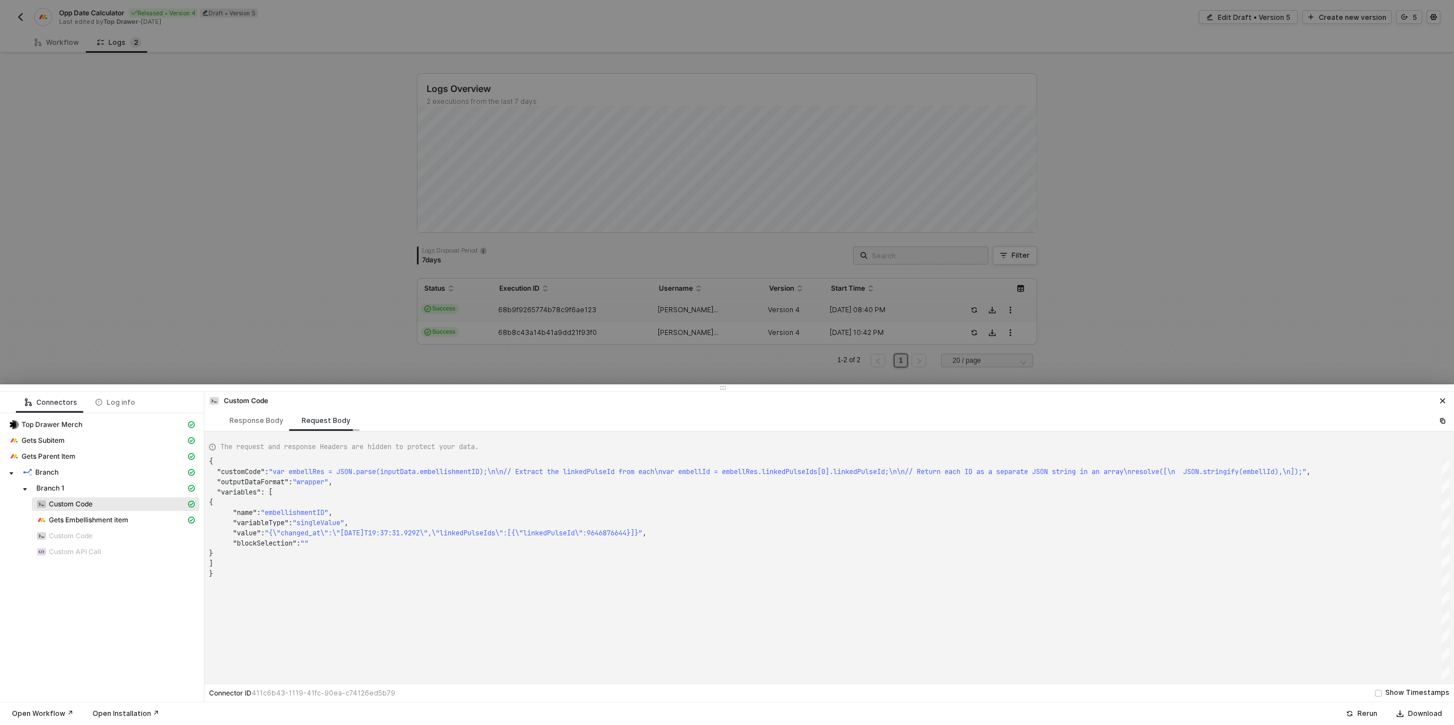
scroll to position [72, 0]
click at [255, 423] on div "Response Body" at bounding box center [256, 420] width 54 height 9
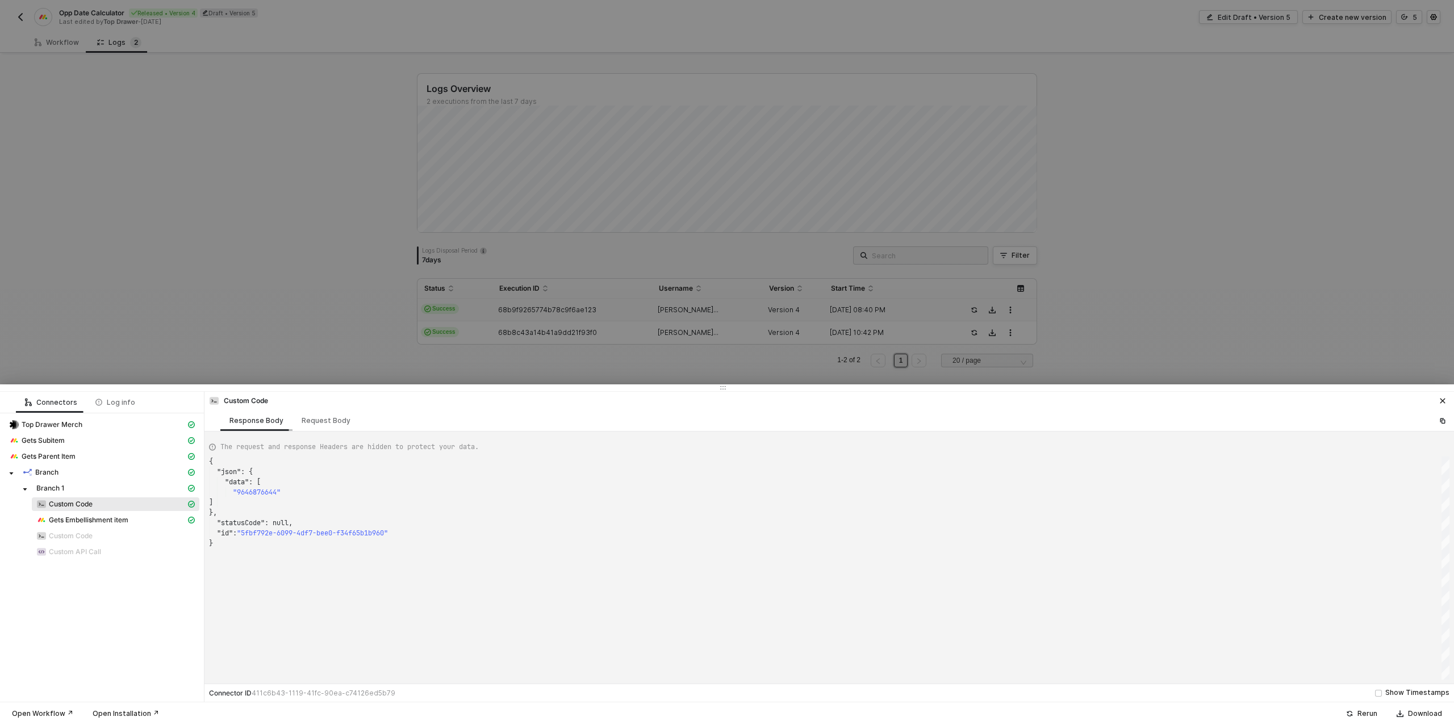
scroll to position [82, 0]
click at [78, 514] on span "Gets Embellishment item" at bounding box center [115, 520] width 167 height 14
type textarea "{ "json": { "item": { "name": "Embroidery", "id": "9646876644", "assets": [], "…"
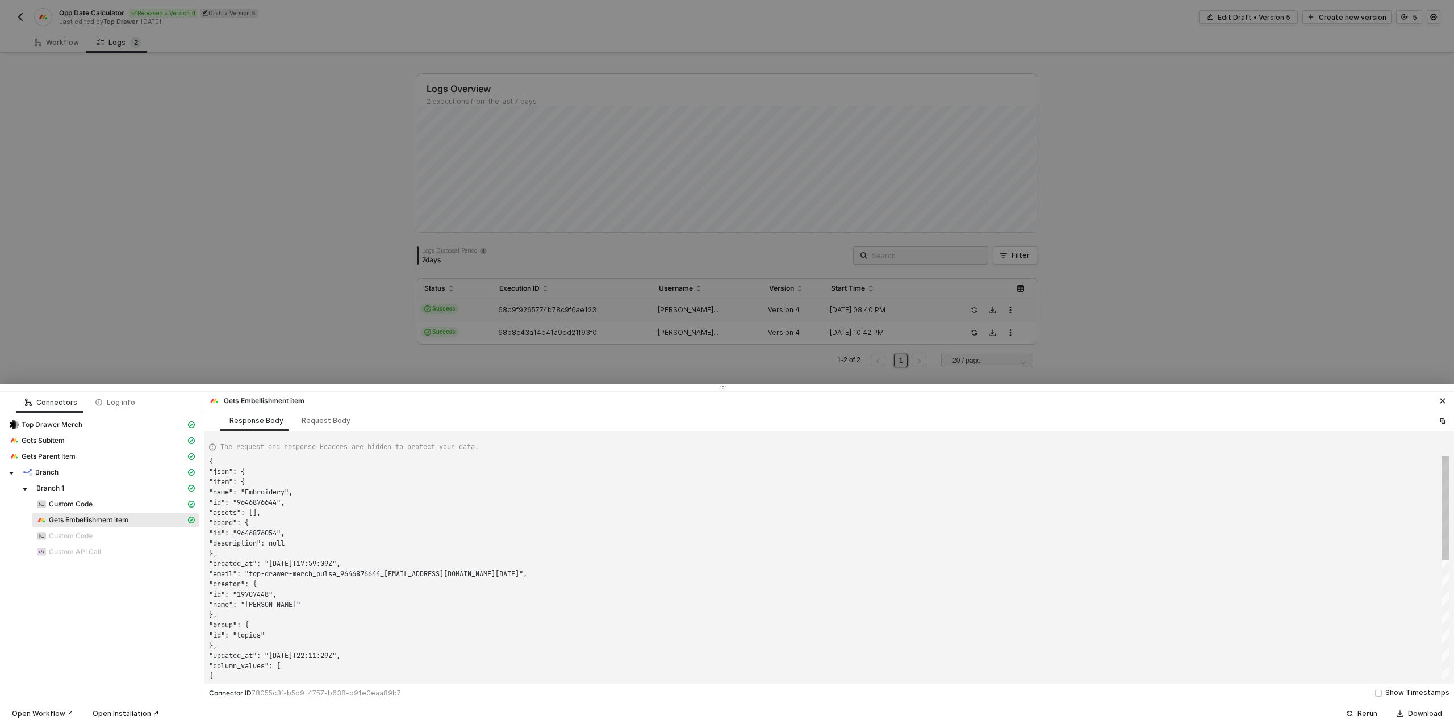
scroll to position [102, 0]
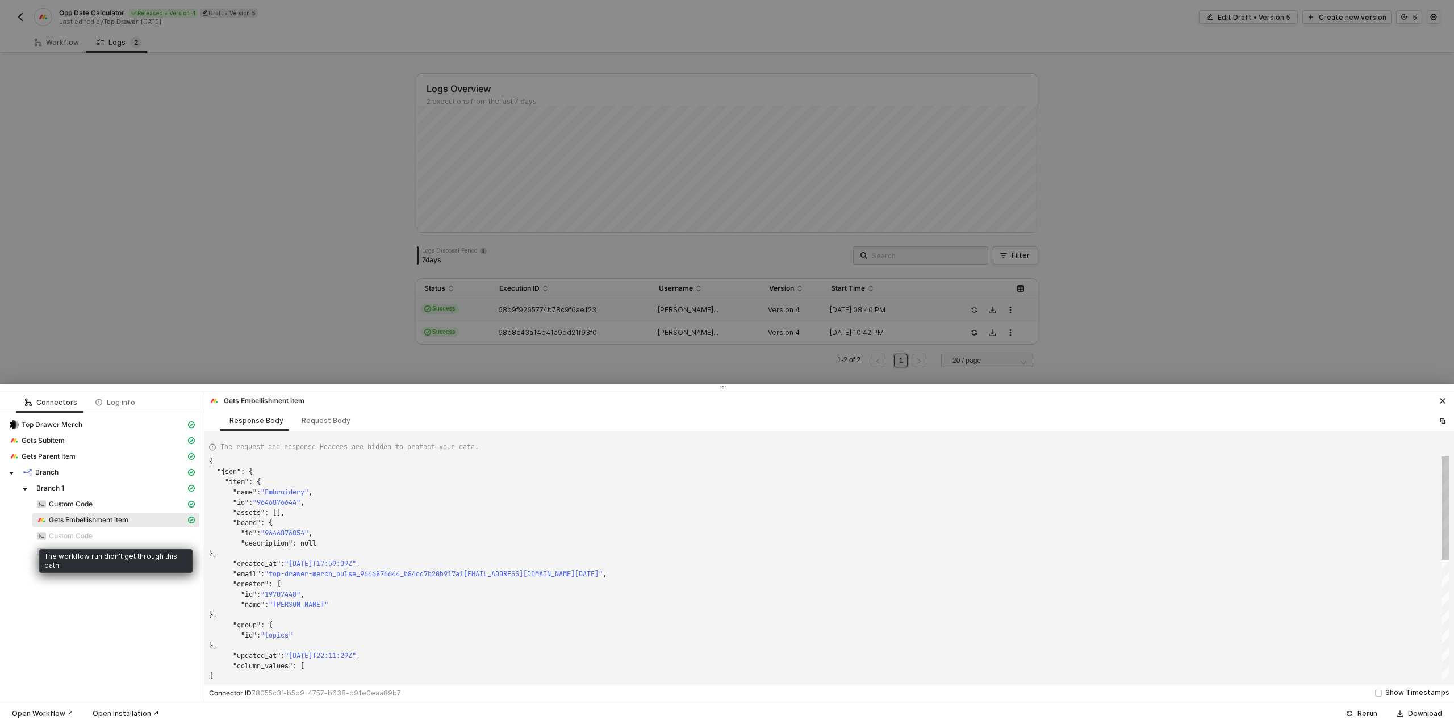
click at [70, 535] on span "Custom Code" at bounding box center [71, 535] width 44 height 9
click at [134, 248] on div at bounding box center [727, 362] width 1454 height 725
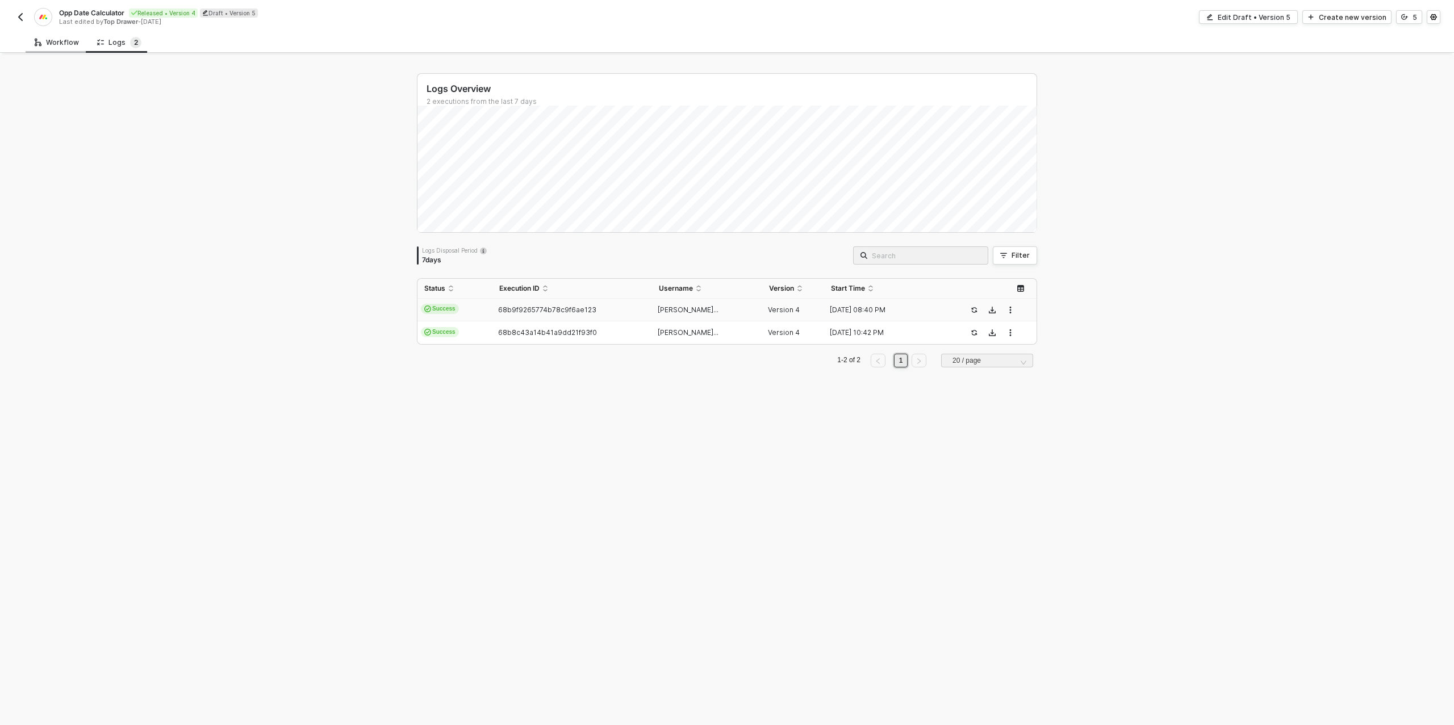
click at [55, 47] on div "Workflow" at bounding box center [57, 42] width 44 height 9
type textarea "/* Robust date calculators: accepts string "YYYY-MM-DD" or [DATE] JSON {date,ti…"
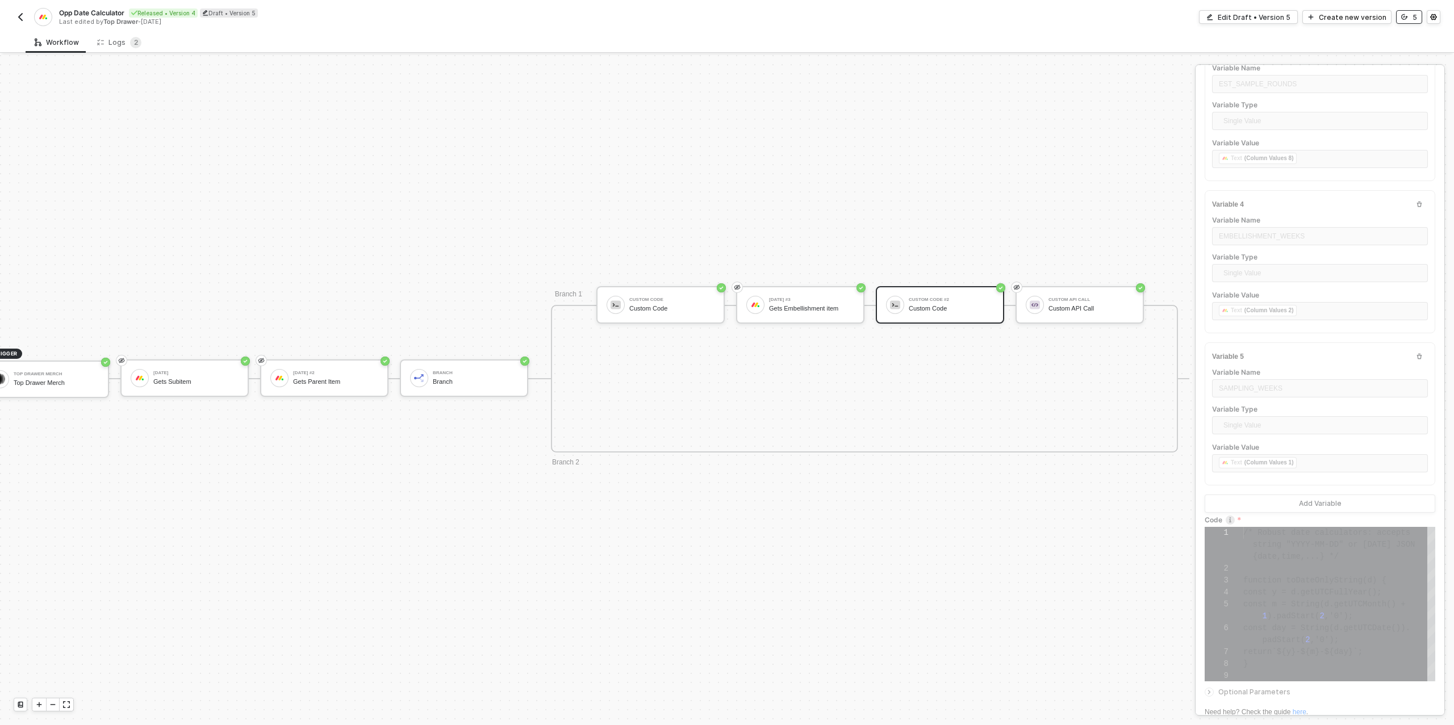
click at [1412, 17] on div "5" at bounding box center [1414, 17] width 5 height 10
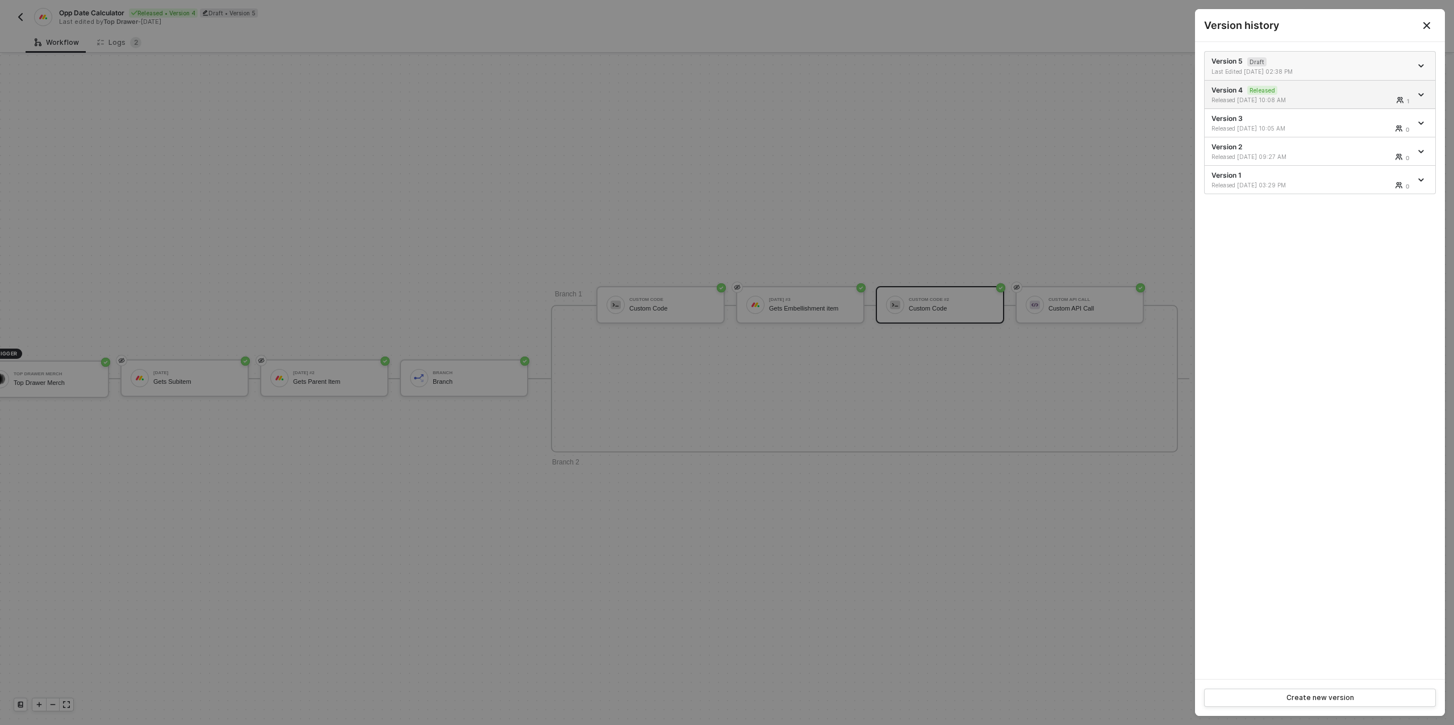
click at [1317, 60] on div "Version 5 Draft Last Edited [DATE] 02:38 PM" at bounding box center [1311, 65] width 200 height 19
click at [951, 174] on div at bounding box center [727, 362] width 1454 height 725
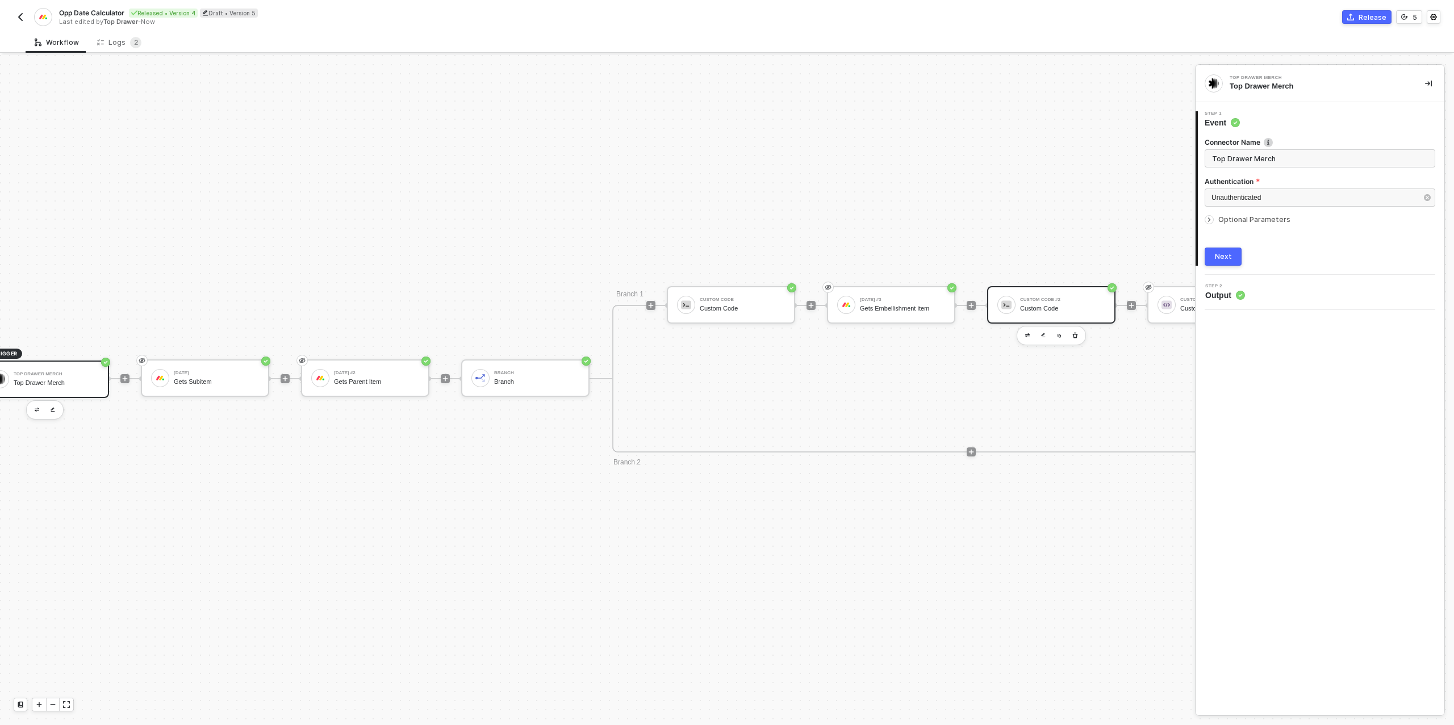
click at [1052, 309] on div "Custom Code" at bounding box center [1062, 308] width 85 height 7
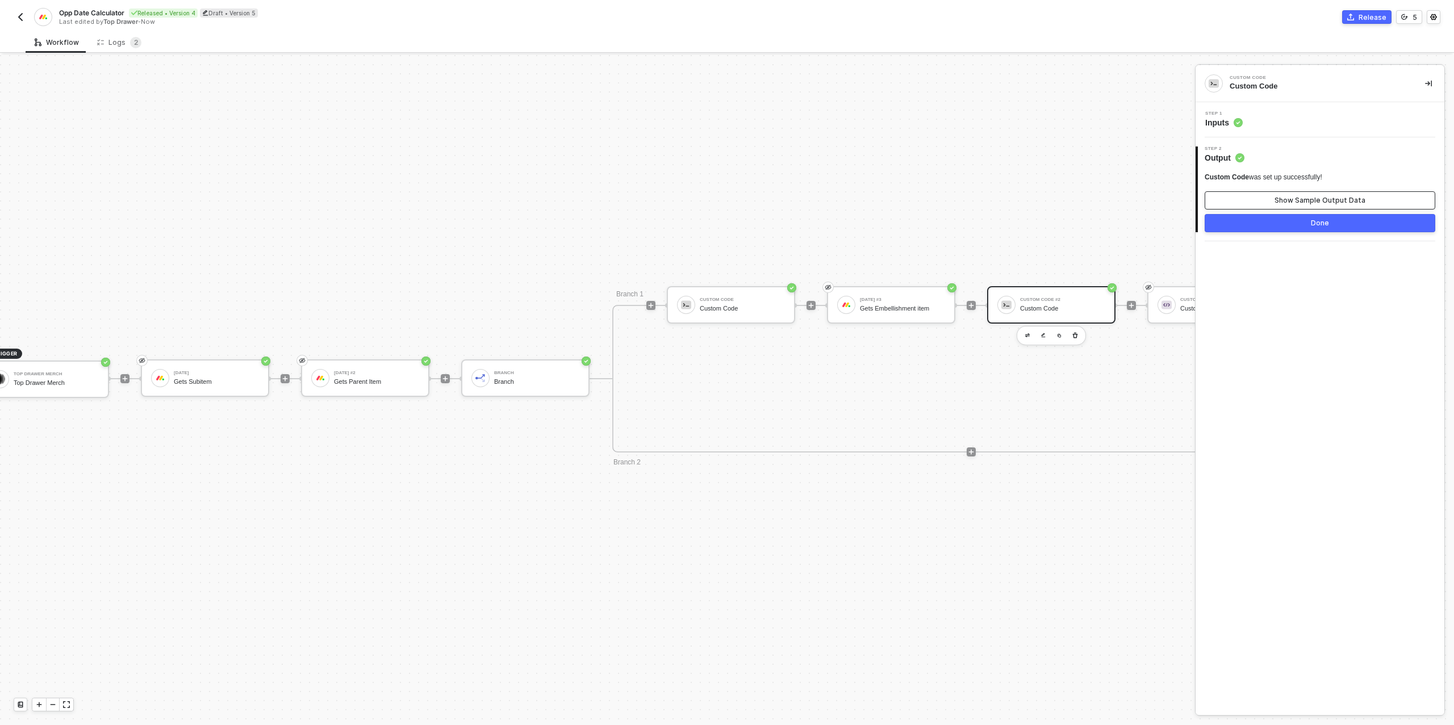
click at [1320, 196] on div "Show Sample Output Data" at bounding box center [1319, 200] width 91 height 9
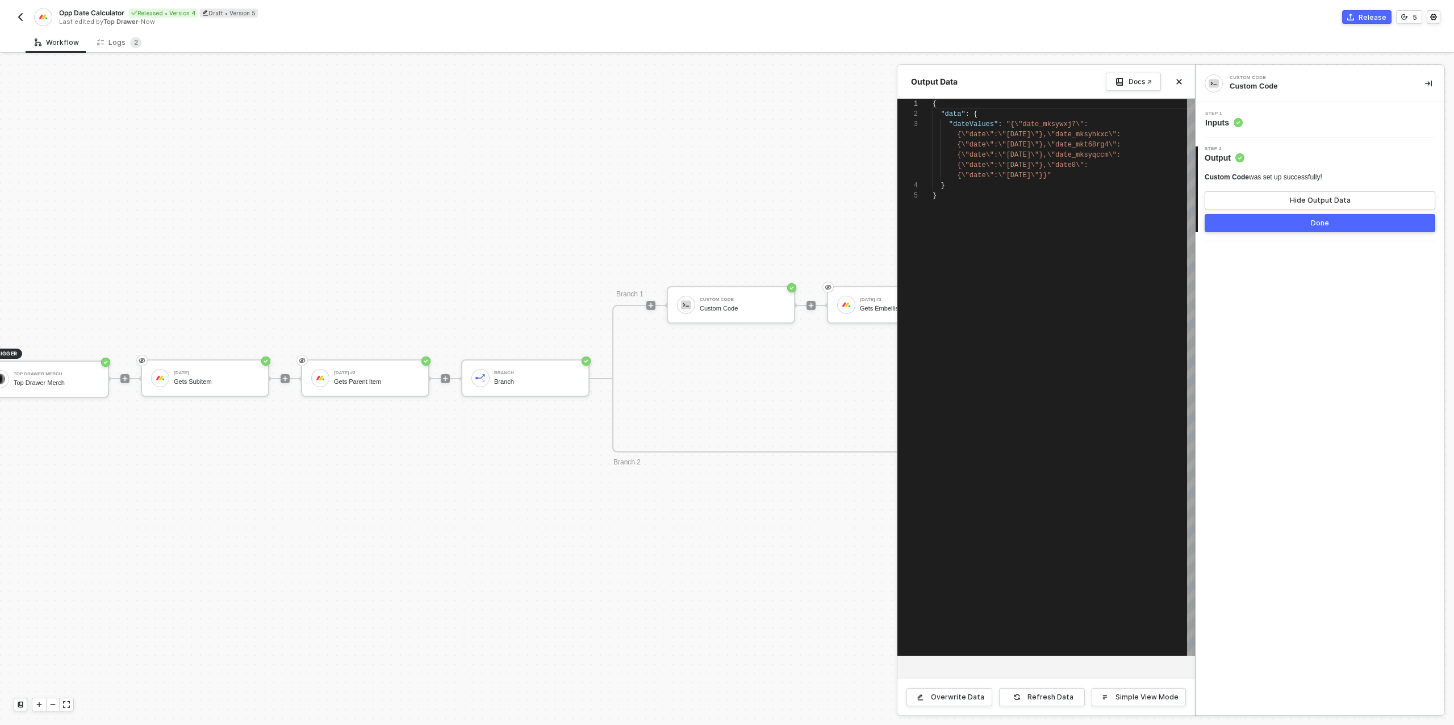
scroll to position [41, 0]
click at [1295, 222] on button "Done" at bounding box center [1319, 223] width 231 height 18
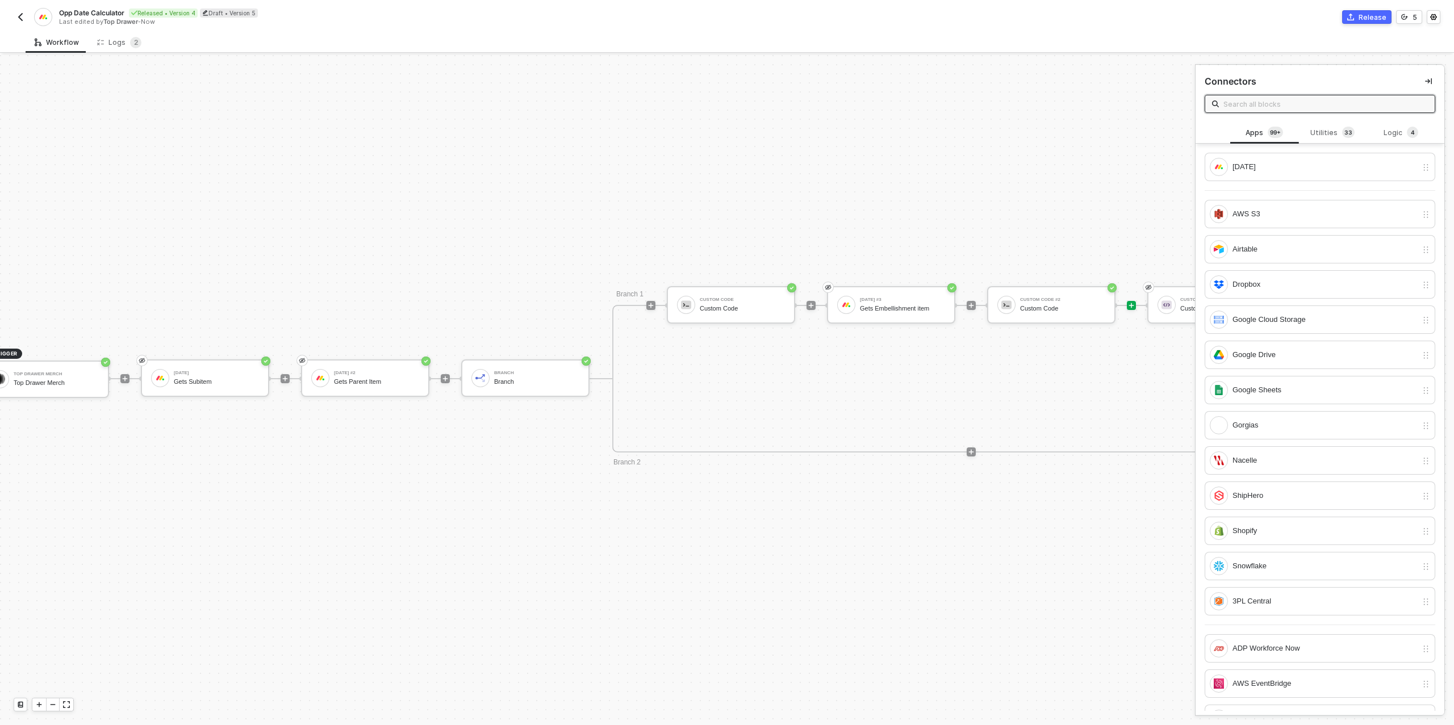
scroll to position [323, 259]
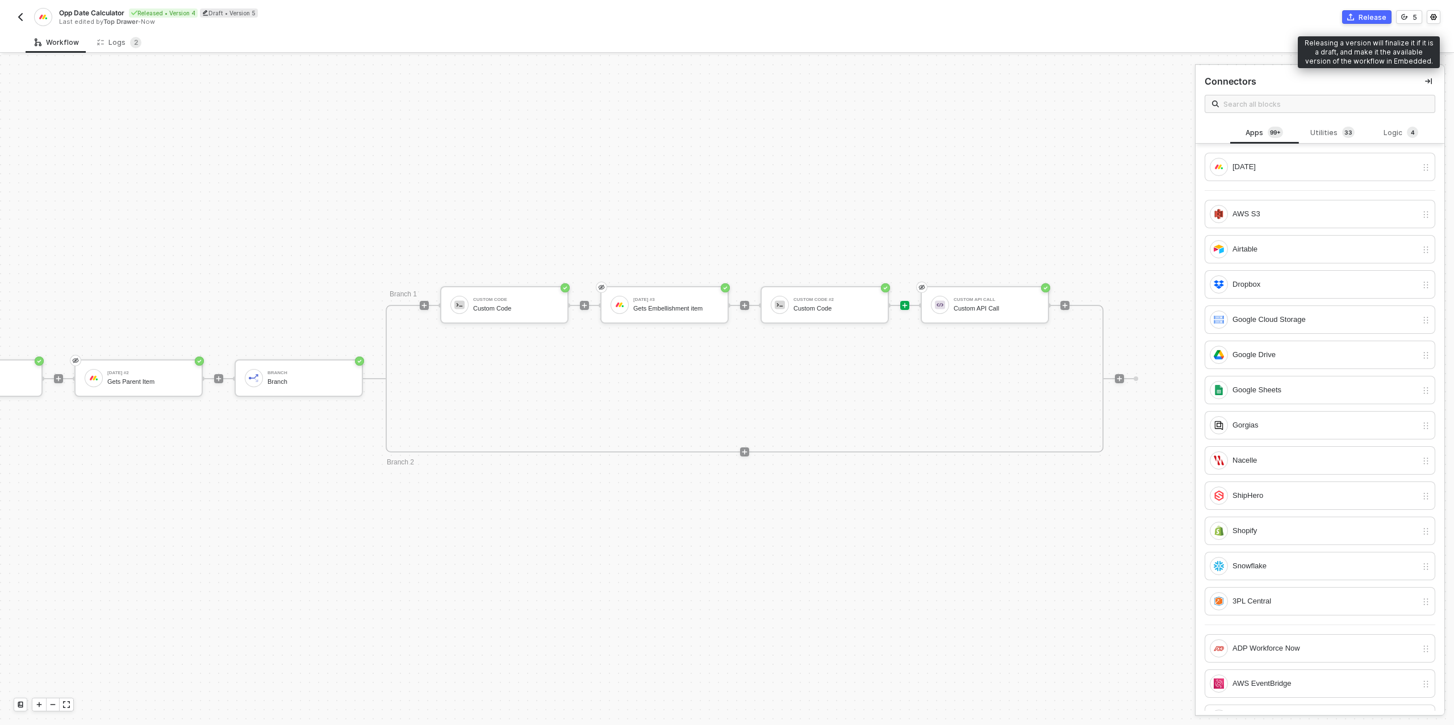
click at [1379, 17] on div "Release" at bounding box center [1372, 17] width 28 height 10
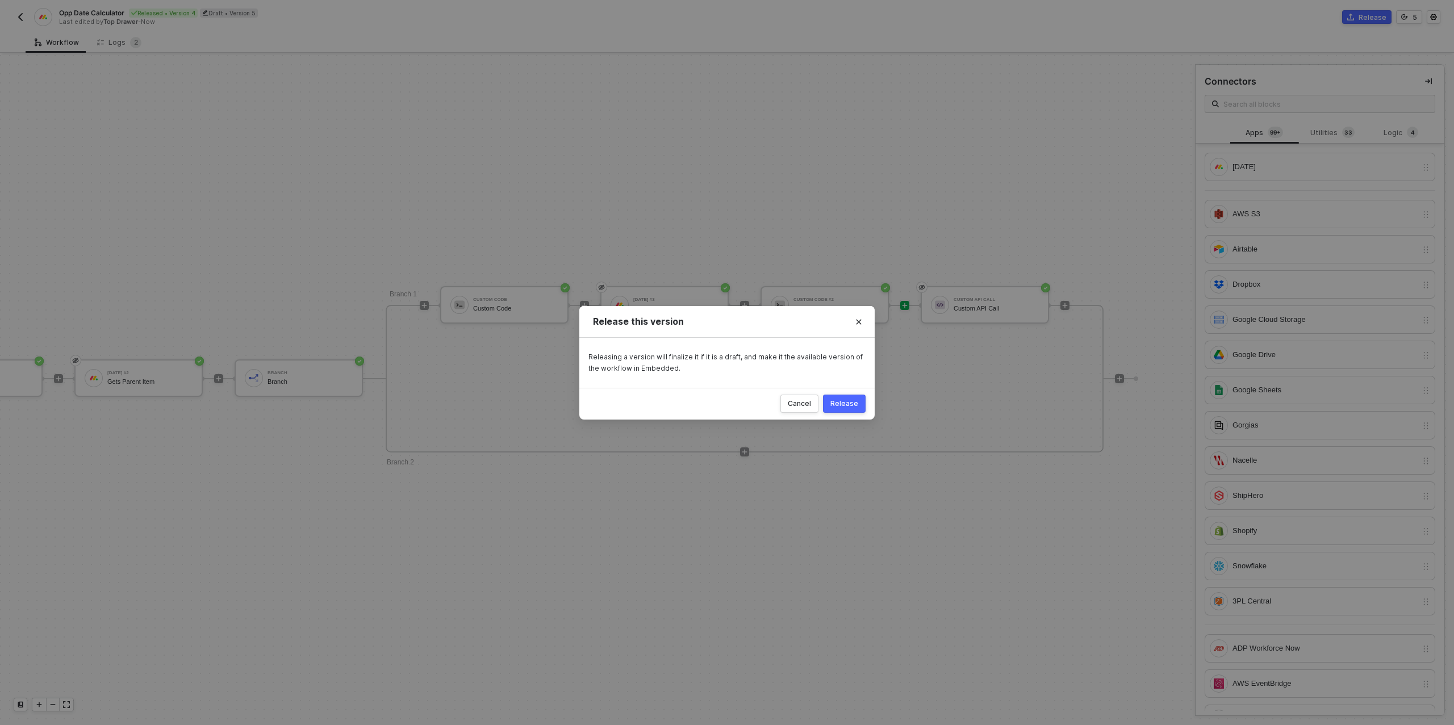
click at [839, 406] on div "Release" at bounding box center [844, 403] width 28 height 9
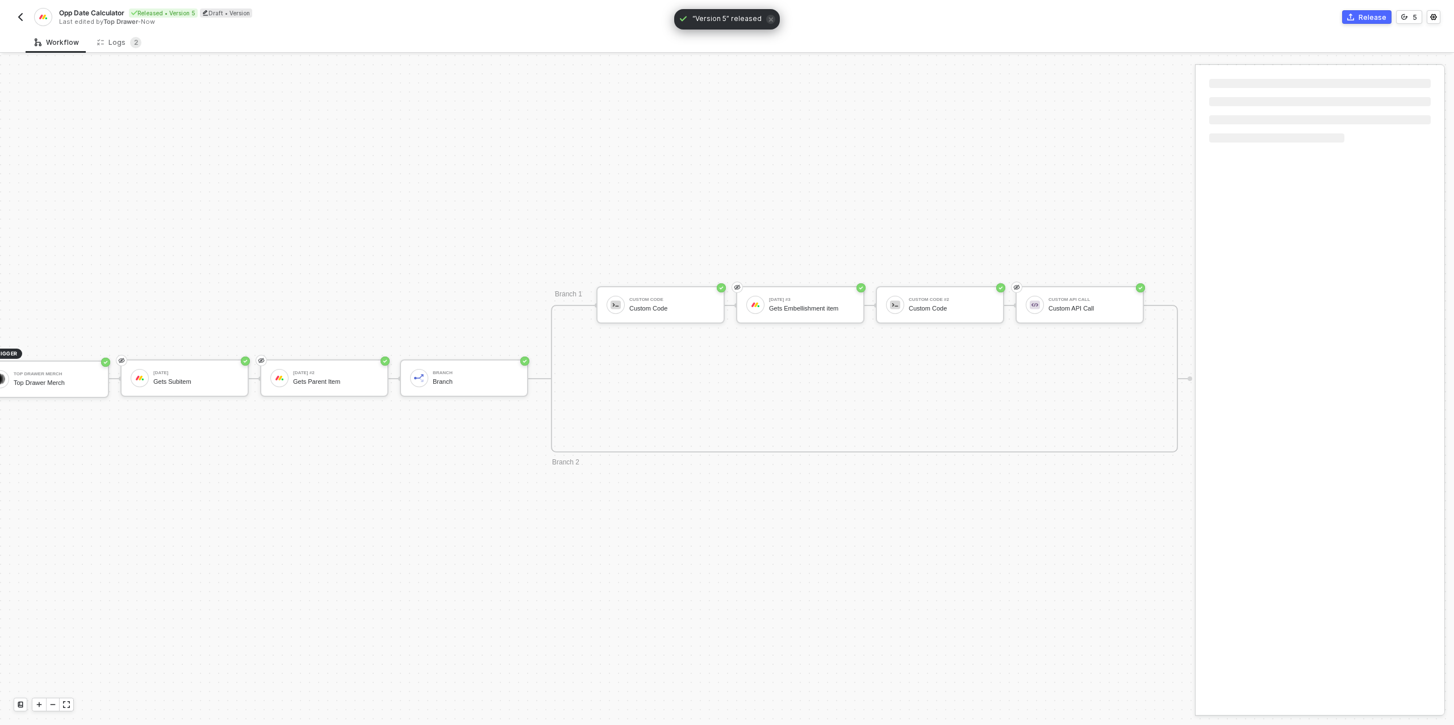
scroll to position [323, 33]
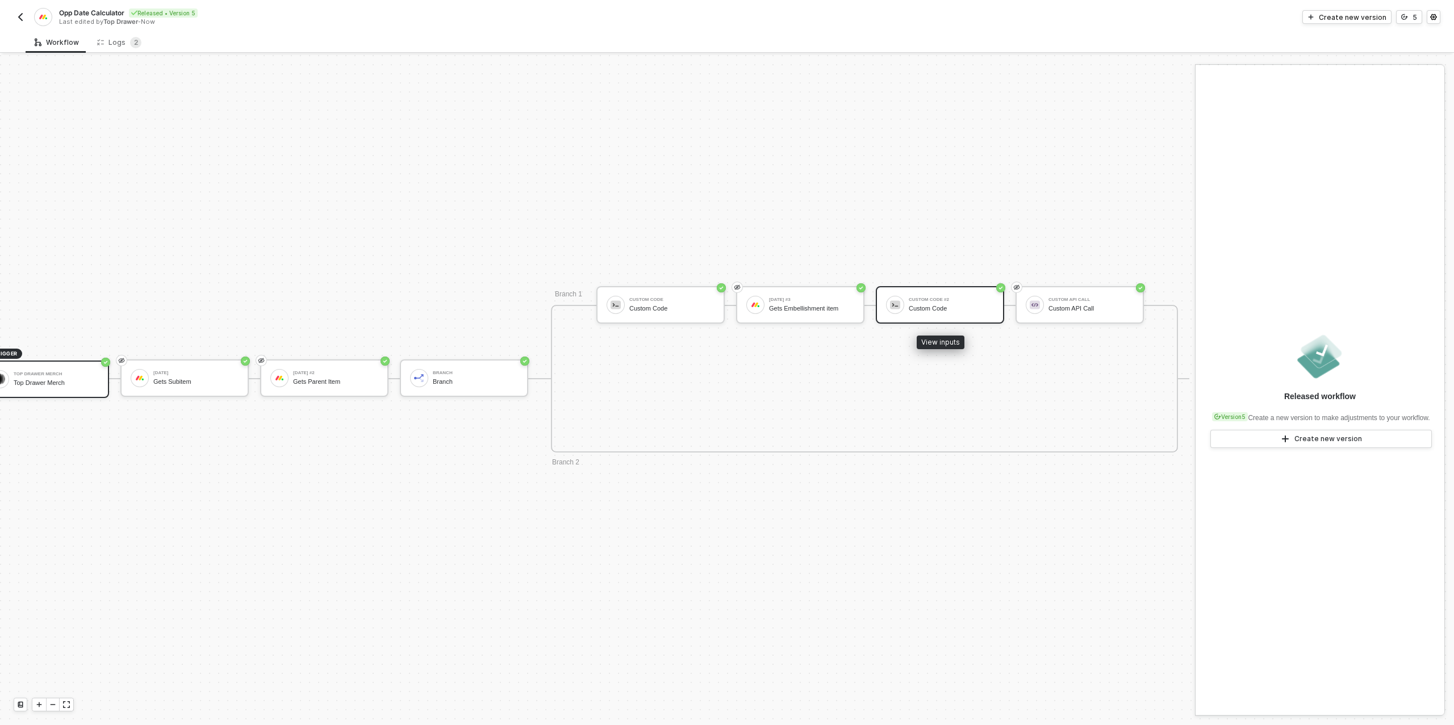
click at [950, 305] on div "Custom Code" at bounding box center [950, 308] width 85 height 7
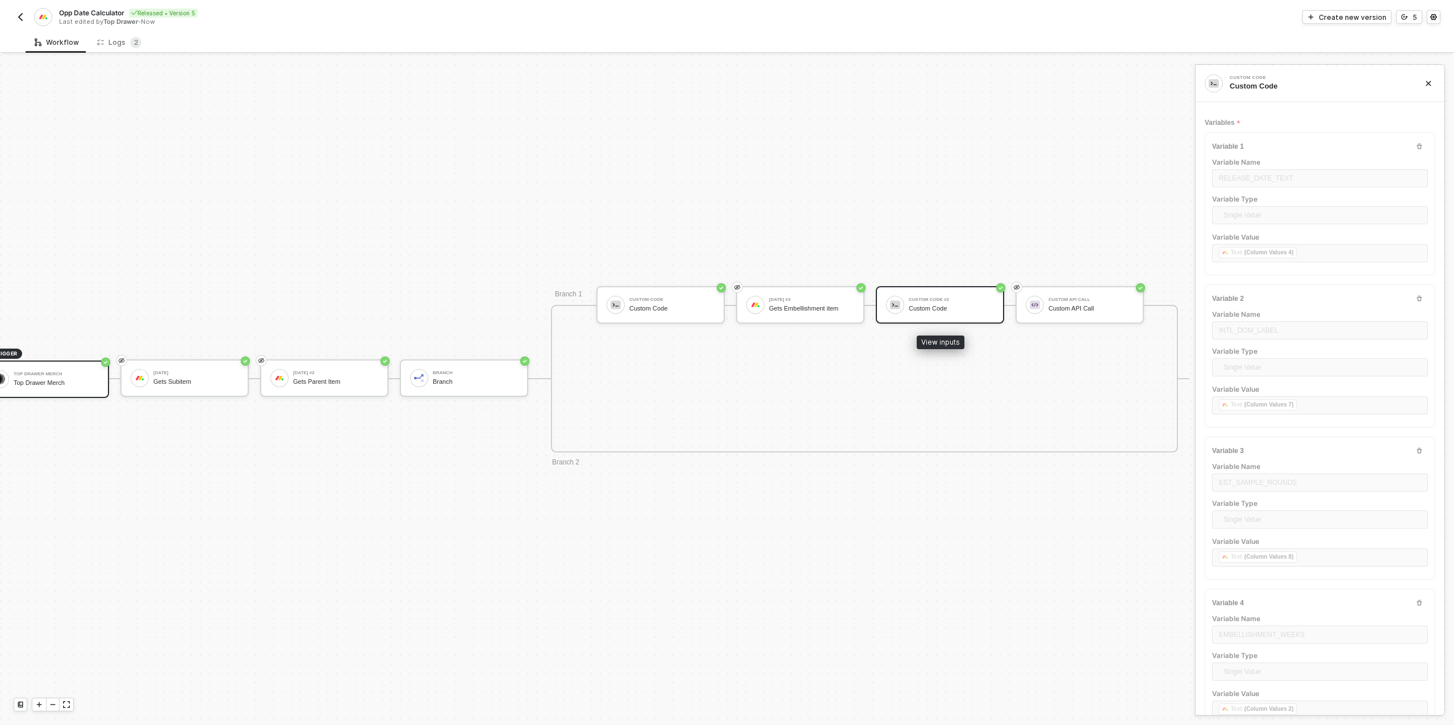
type textarea "/* Robust date calculators: accepts string "YYYY-MM-DD" or [DATE] JSON {date,ti…"
click at [130, 45] on span "2" at bounding box center [135, 42] width 11 height 11
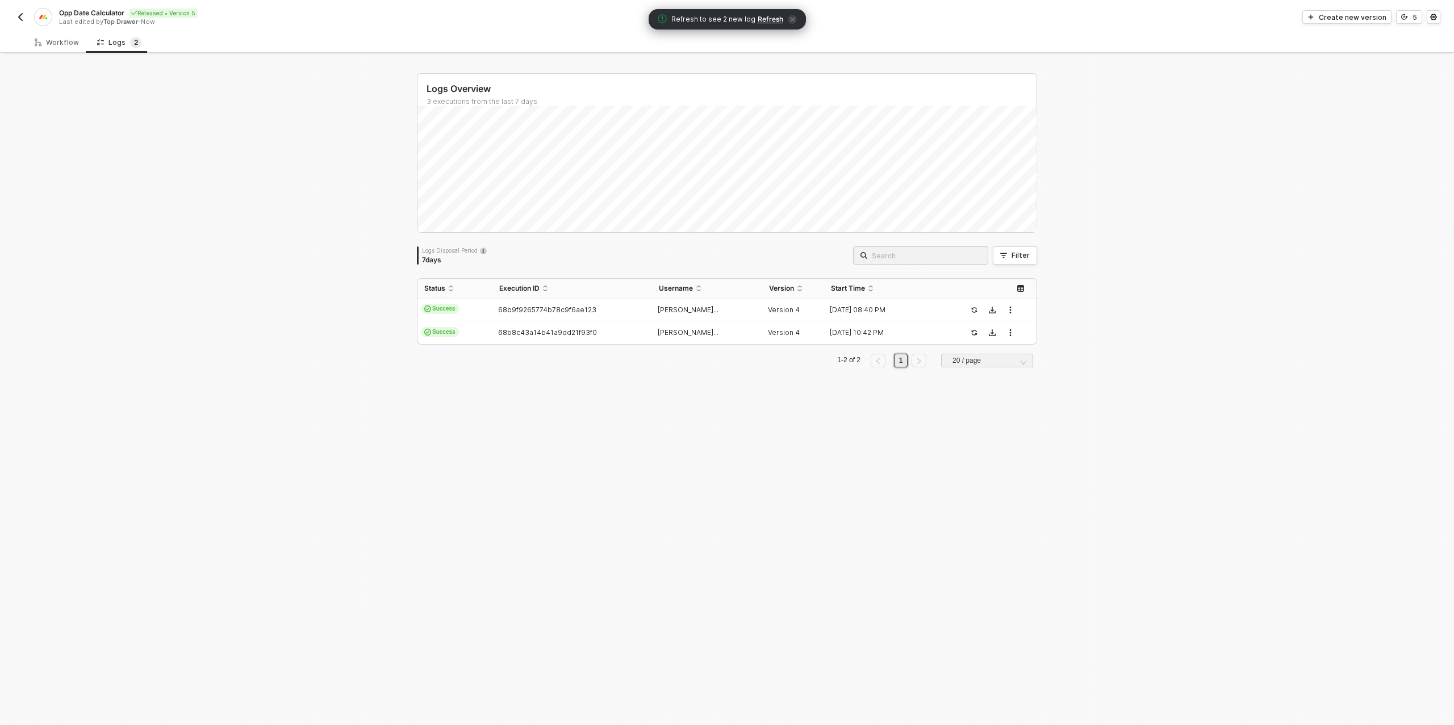
click at [764, 22] on span "Refresh" at bounding box center [770, 19] width 26 height 9
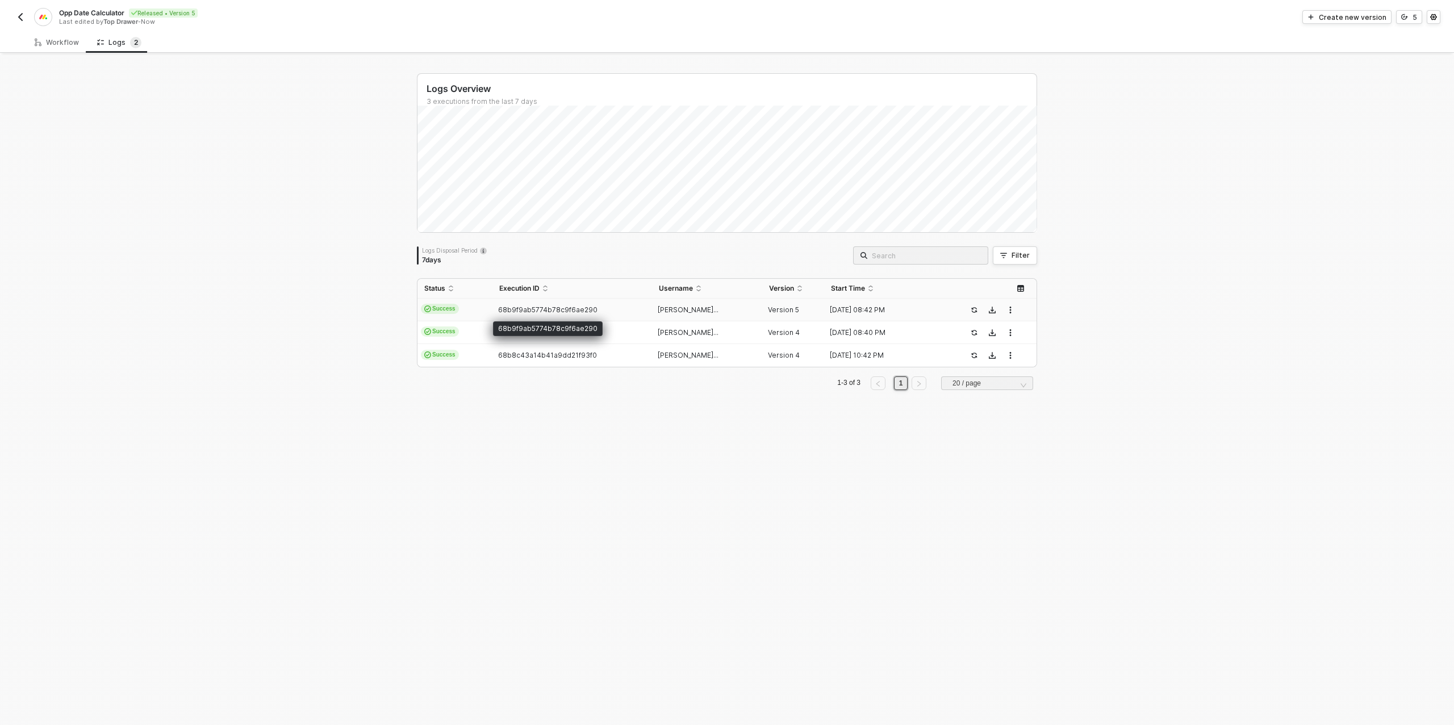
click at [553, 307] on span "68b9f9ab5774b78c9f6ae290" at bounding box center [547, 309] width 99 height 9
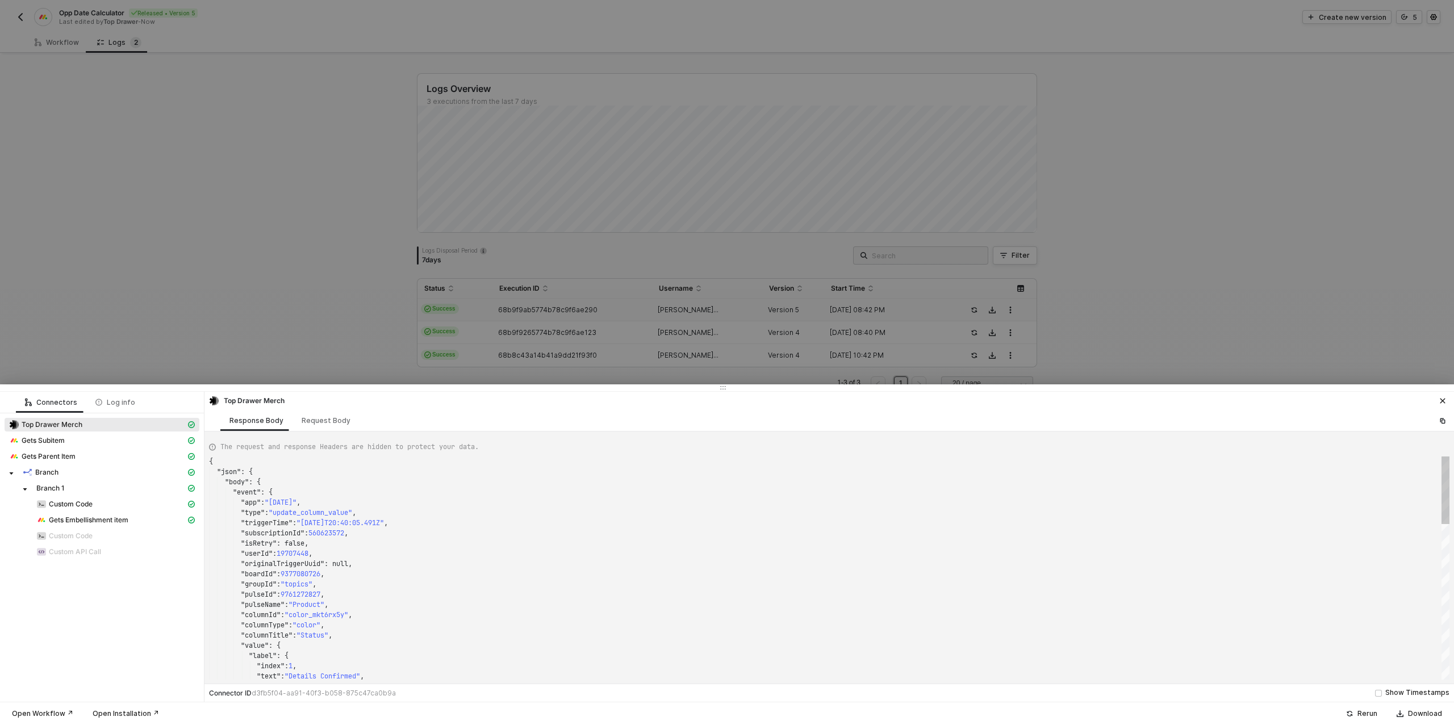
scroll to position [102, 0]
click at [85, 521] on span "Gets Embellishment item" at bounding box center [88, 520] width 79 height 9
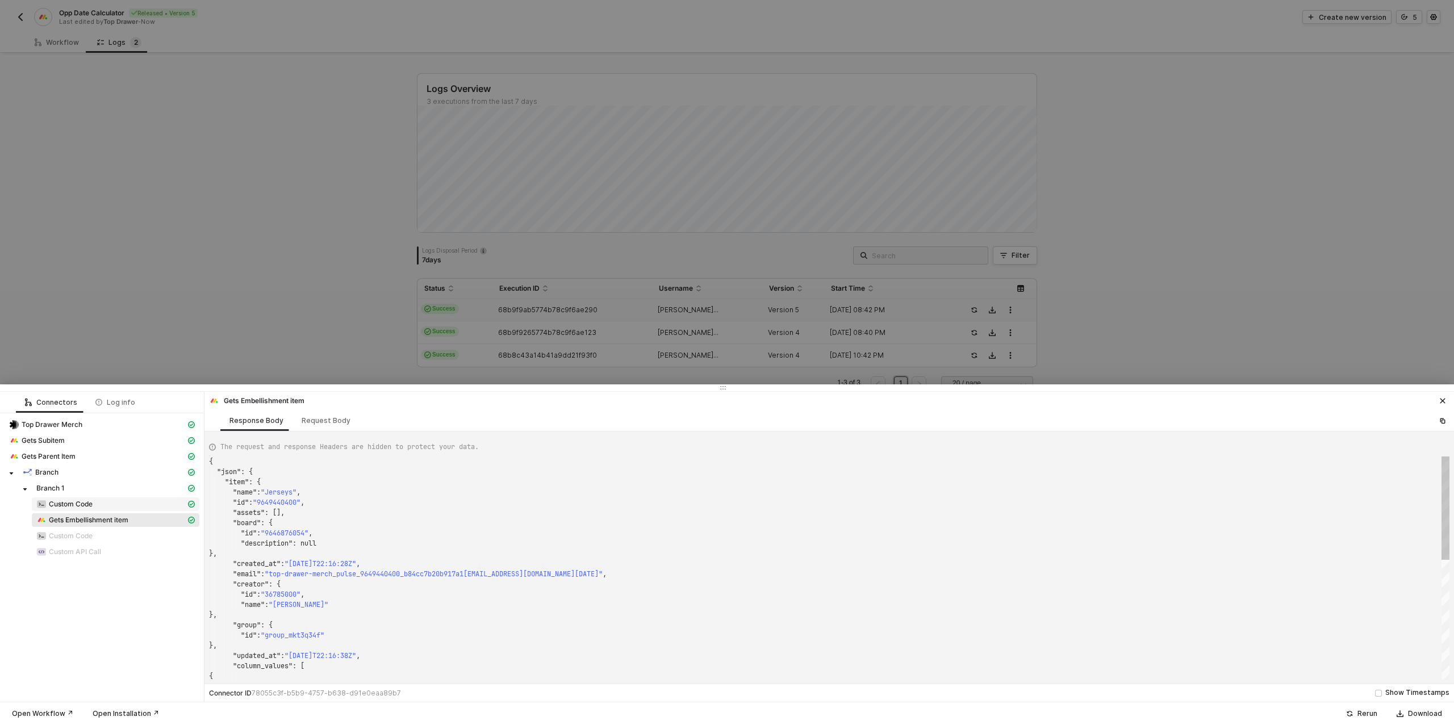
click at [88, 505] on span "Custom Code" at bounding box center [71, 504] width 44 height 9
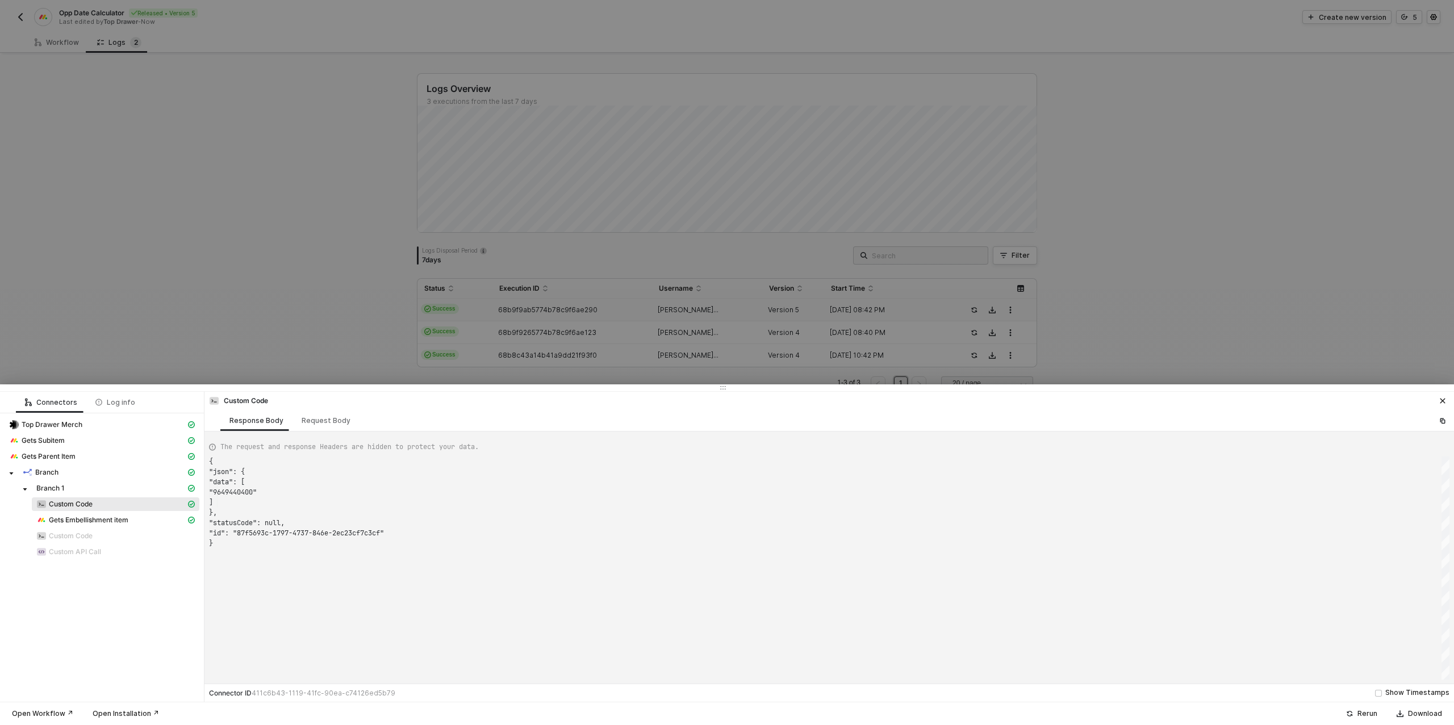
scroll to position [82, 0]
click at [93, 520] on span "Gets Embellishment item" at bounding box center [88, 520] width 79 height 9
type textarea "{ "json": { "item": { "name": "Jerseys", "id": "9649440400", "assets": [], "boa…"
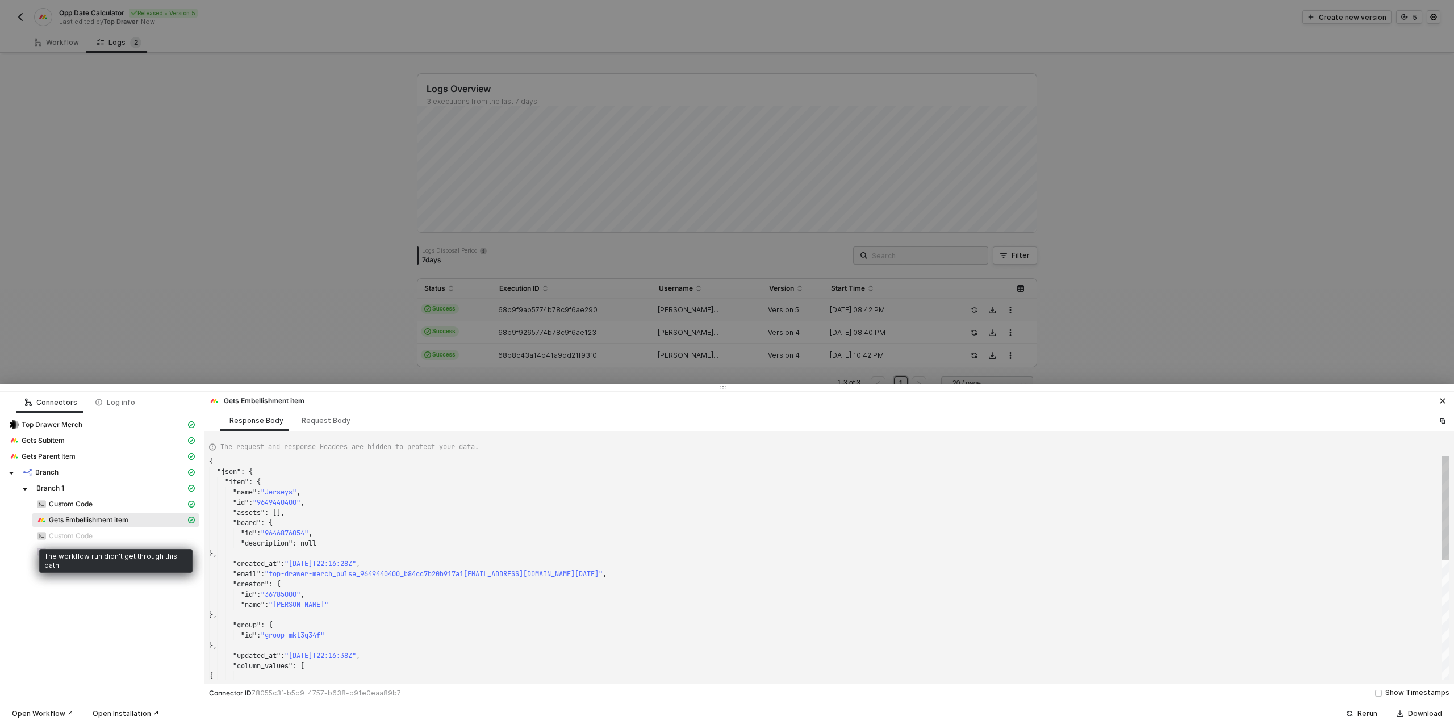
click at [77, 534] on span "Custom Code" at bounding box center [71, 535] width 44 height 9
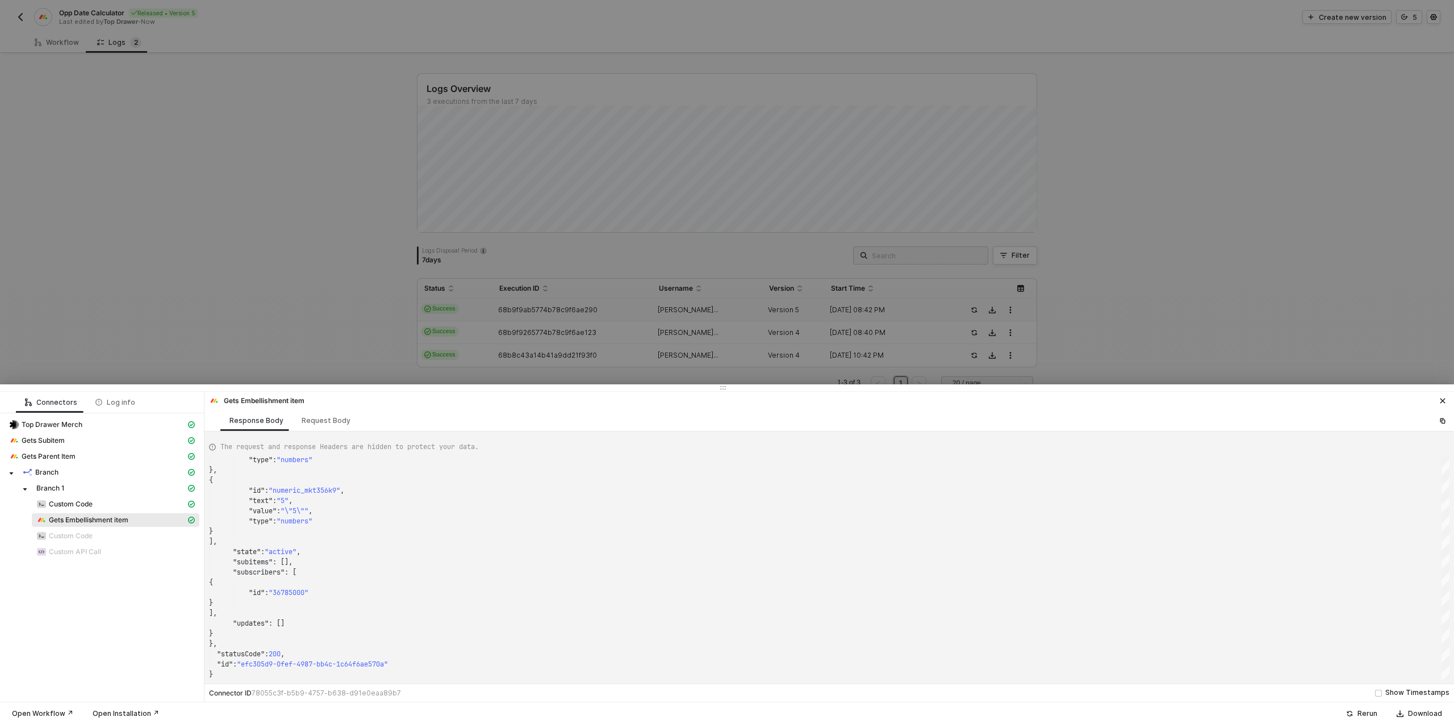
click at [62, 47] on div at bounding box center [727, 362] width 1454 height 725
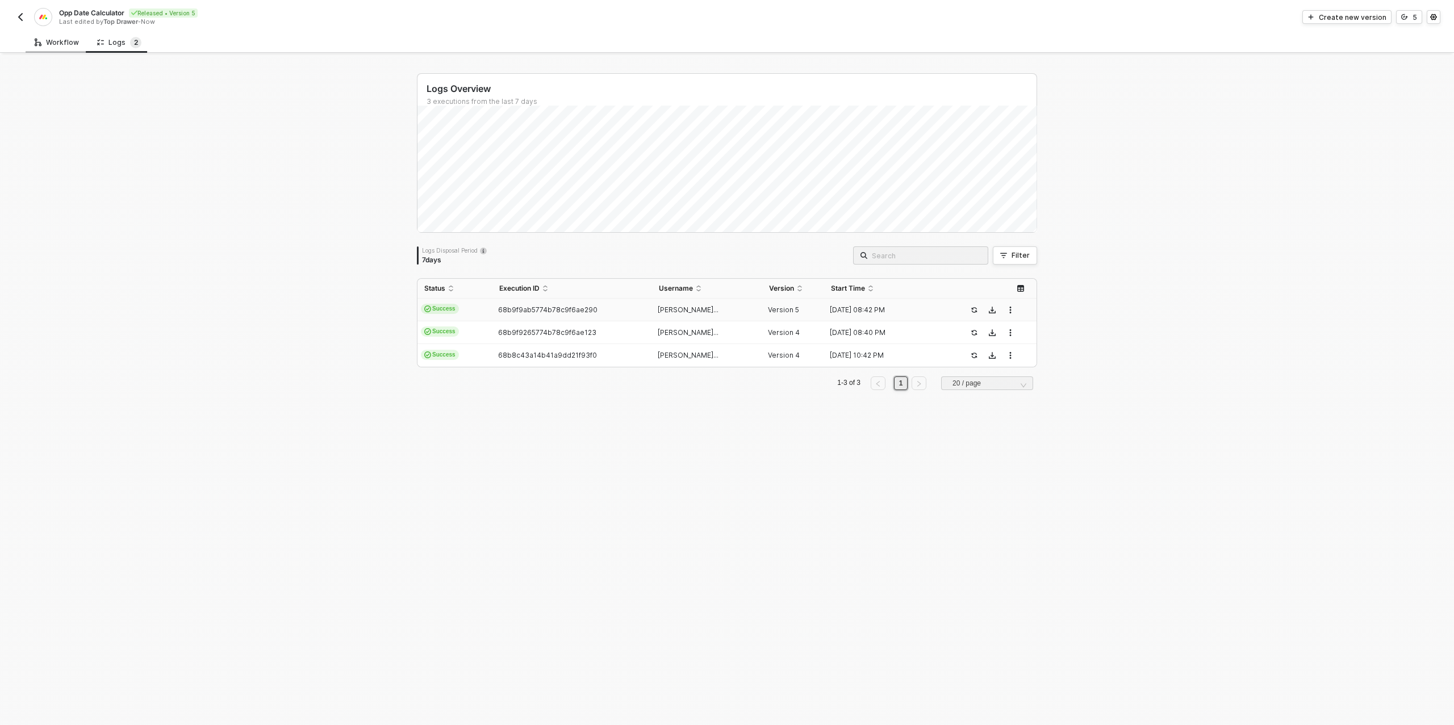
click at [67, 44] on div "Workflow" at bounding box center [57, 42] width 44 height 9
type textarea "/* Robust date calculators: accepts string "YYYY-MM-DD" or [DATE] JSON {date,ti…"
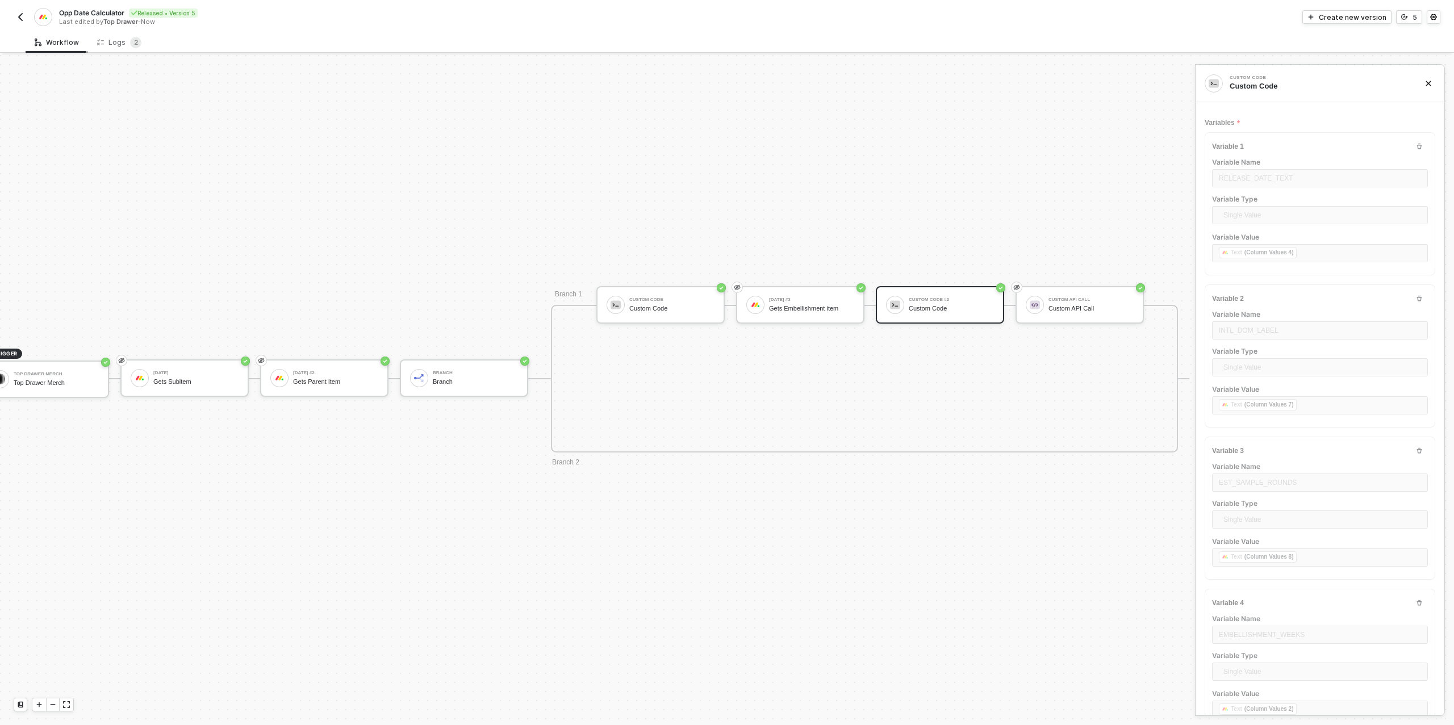
scroll to position [72, 0]
drag, startPoint x: 769, startPoint y: 19, endPoint x: 761, endPoint y: 21, distance: 8.1
click at [768, 19] on span "Refresh" at bounding box center [773, 19] width 26 height 9
click at [119, 45] on div "Logs 2" at bounding box center [119, 42] width 44 height 11
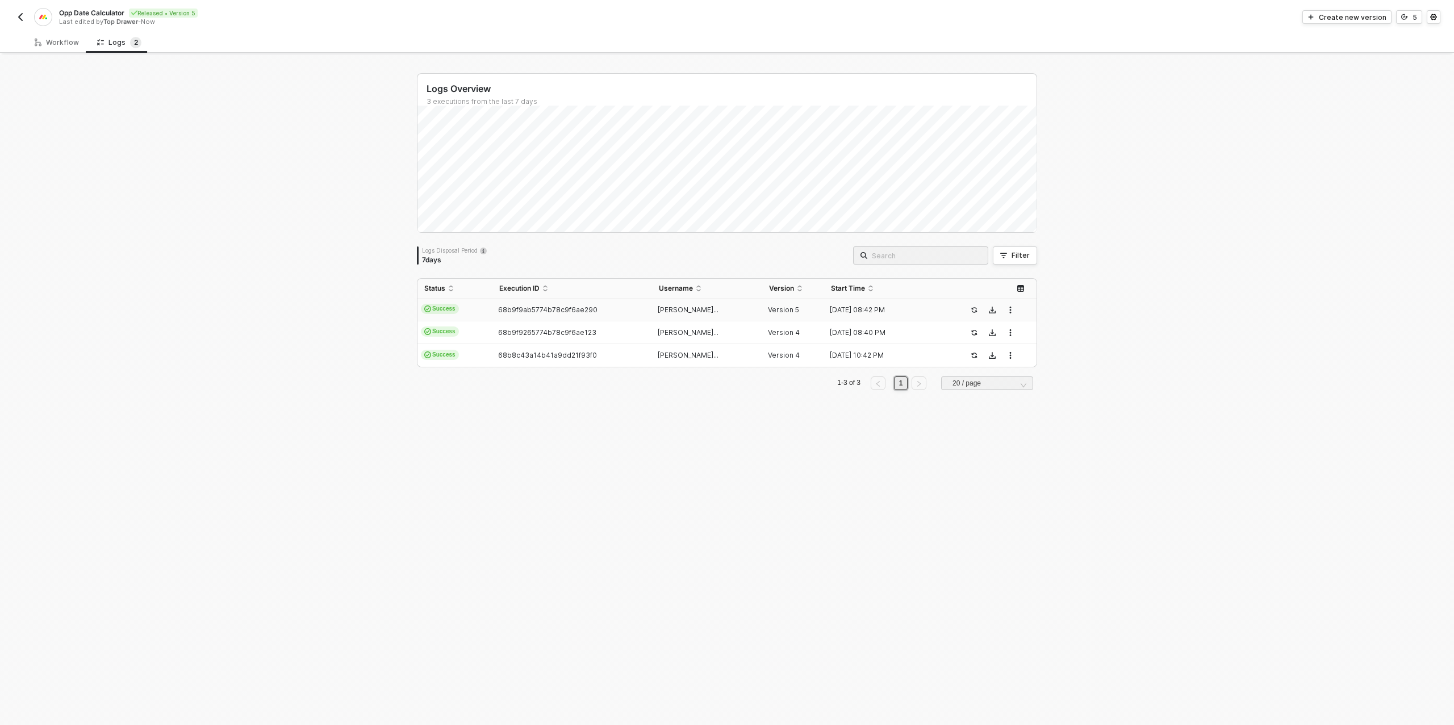
click at [554, 316] on td "68b9f9ab5774b78c9f6ae290" at bounding box center [571, 310] width 159 height 23
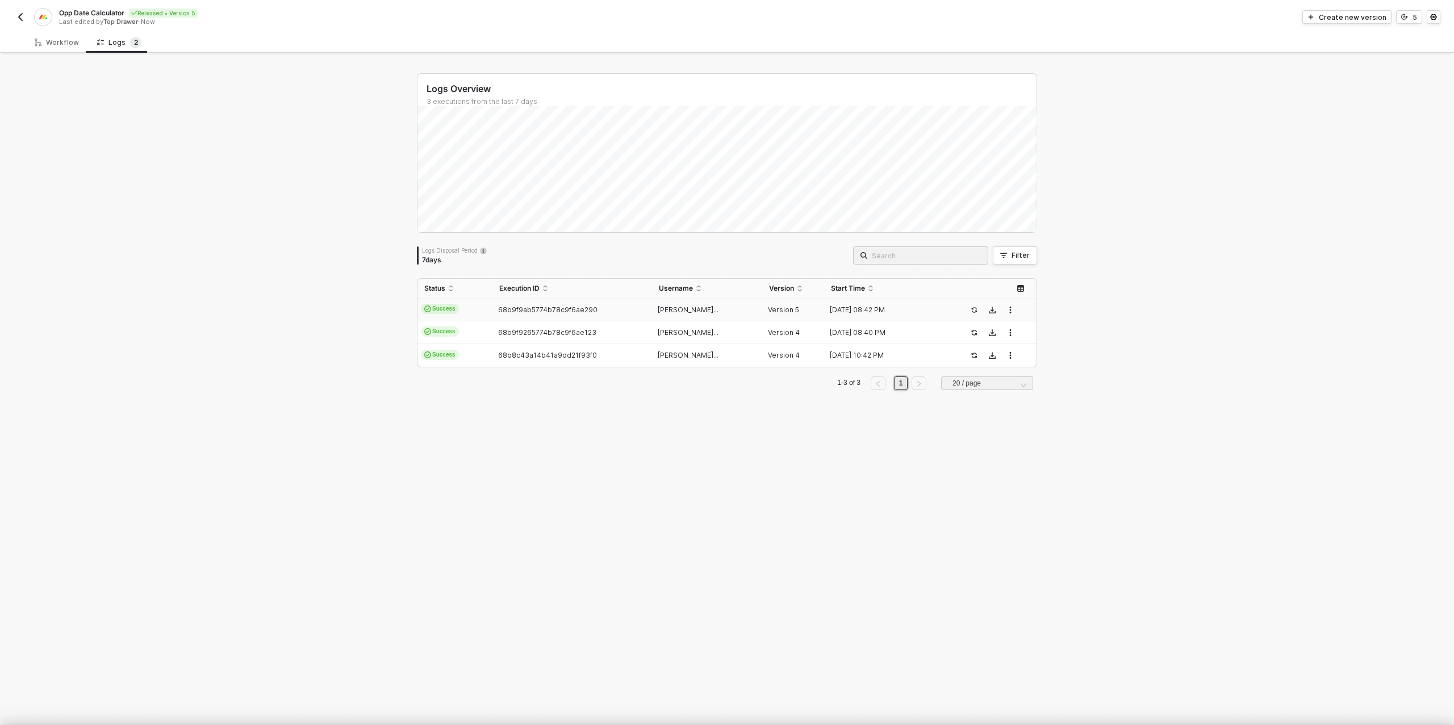
scroll to position [102, 0]
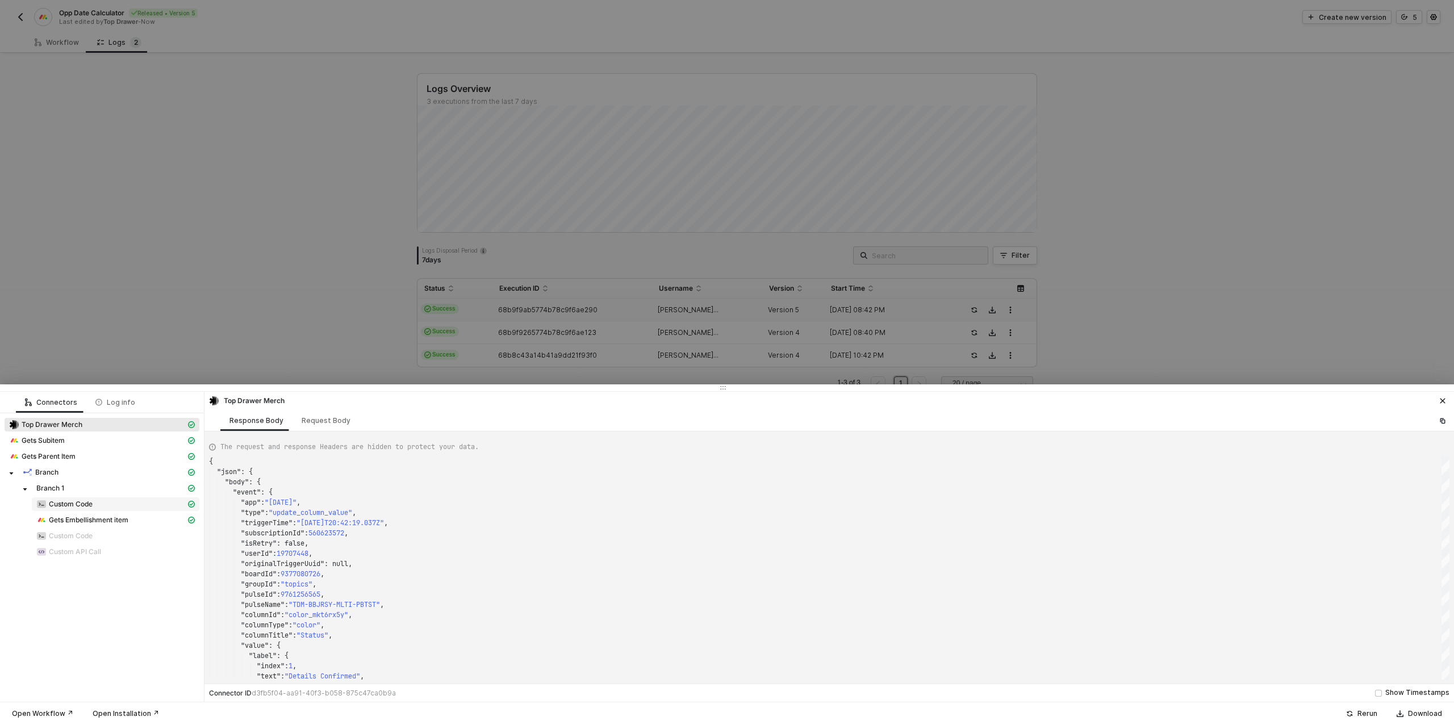
click at [68, 500] on span "Custom Code" at bounding box center [71, 504] width 44 height 9
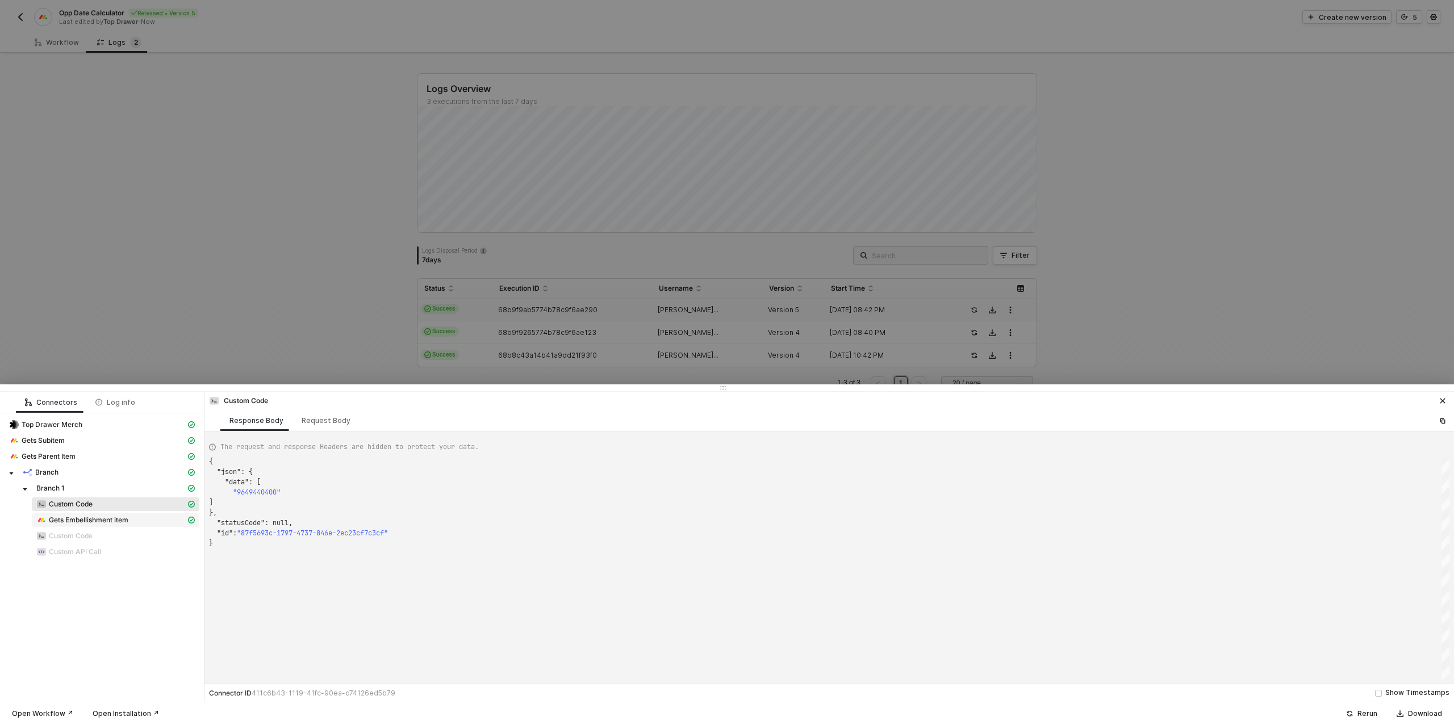
click at [79, 520] on span "Gets Embellishment item" at bounding box center [88, 520] width 79 height 9
type textarea "{ "json": { "item": { "name": "Jerseys", "id": "9649440400", "assets": [], "boa…"
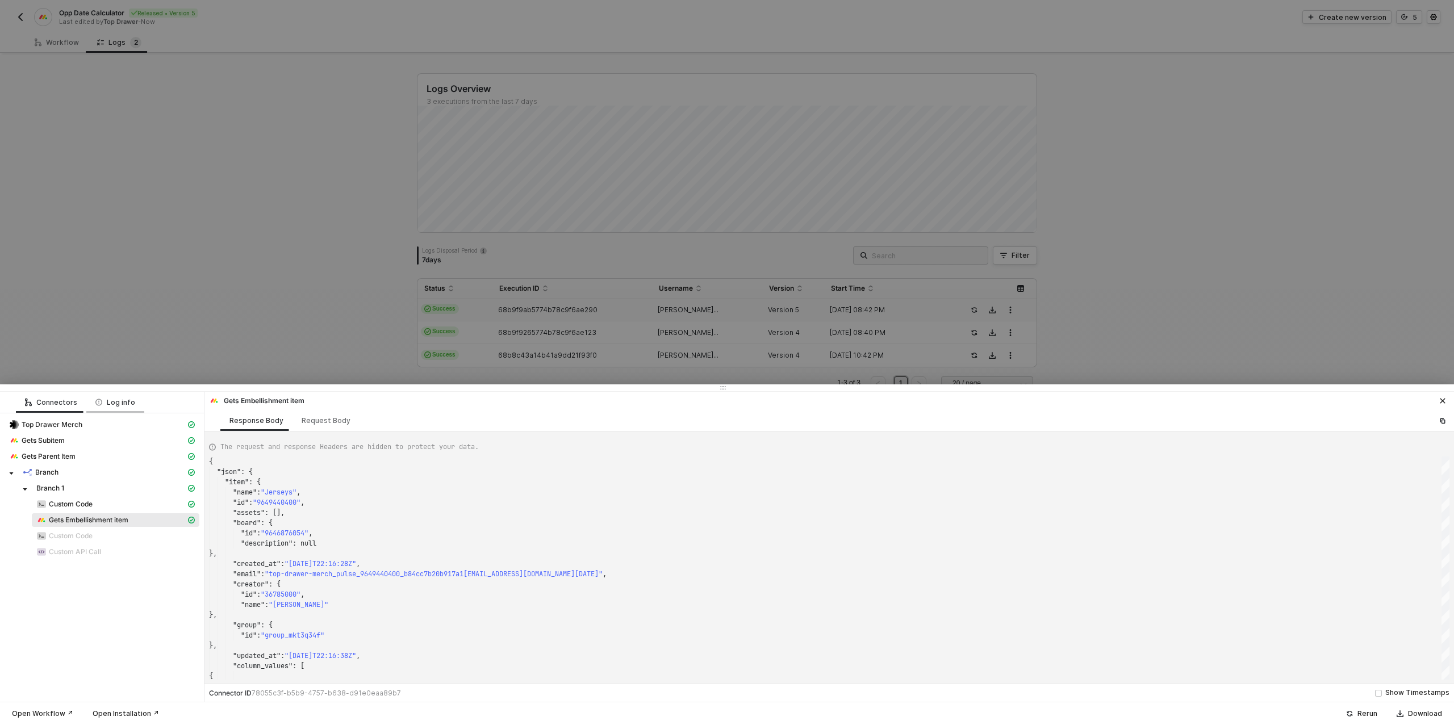
click at [131, 403] on div "Log info" at bounding box center [115, 402] width 58 height 21
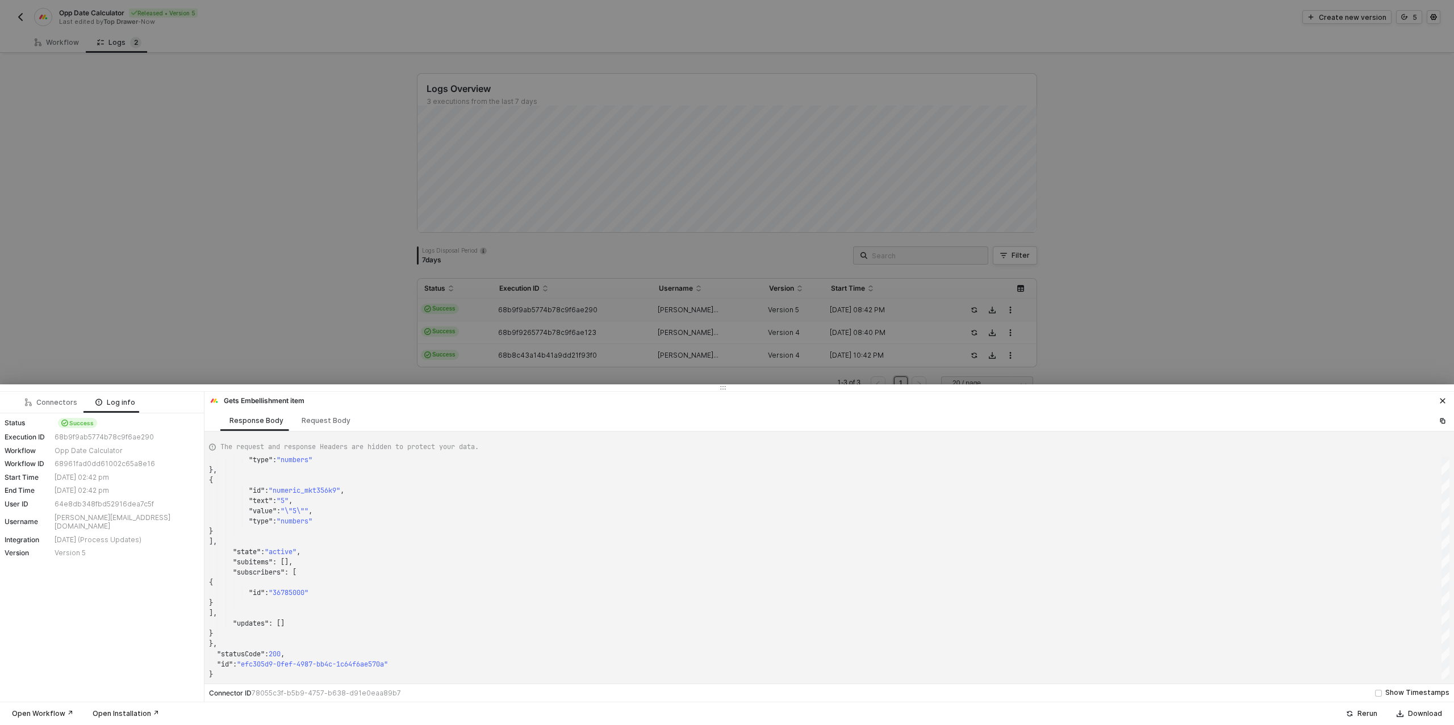
drag, startPoint x: 73, startPoint y: 43, endPoint x: 65, endPoint y: 43, distance: 7.4
click at [72, 43] on div at bounding box center [727, 362] width 1454 height 725
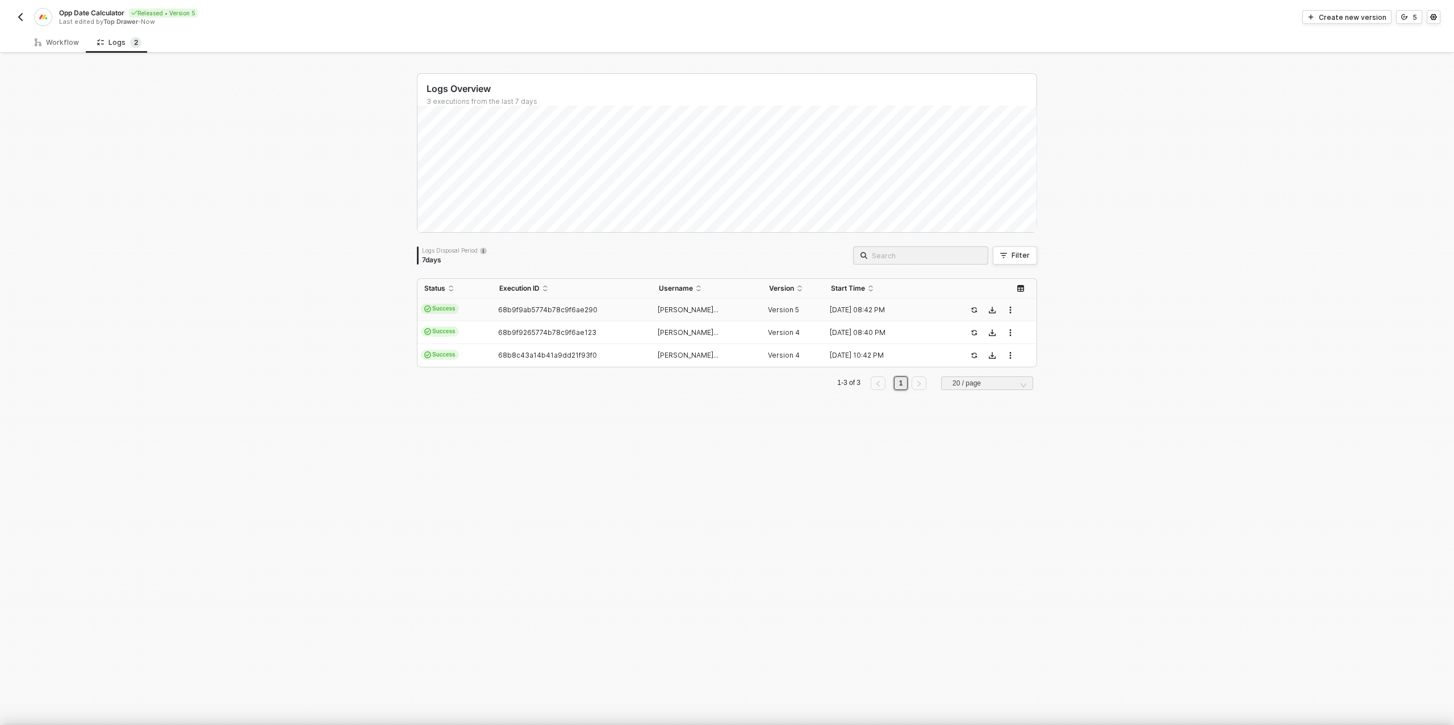
click at [62, 43] on div at bounding box center [727, 362] width 1454 height 725
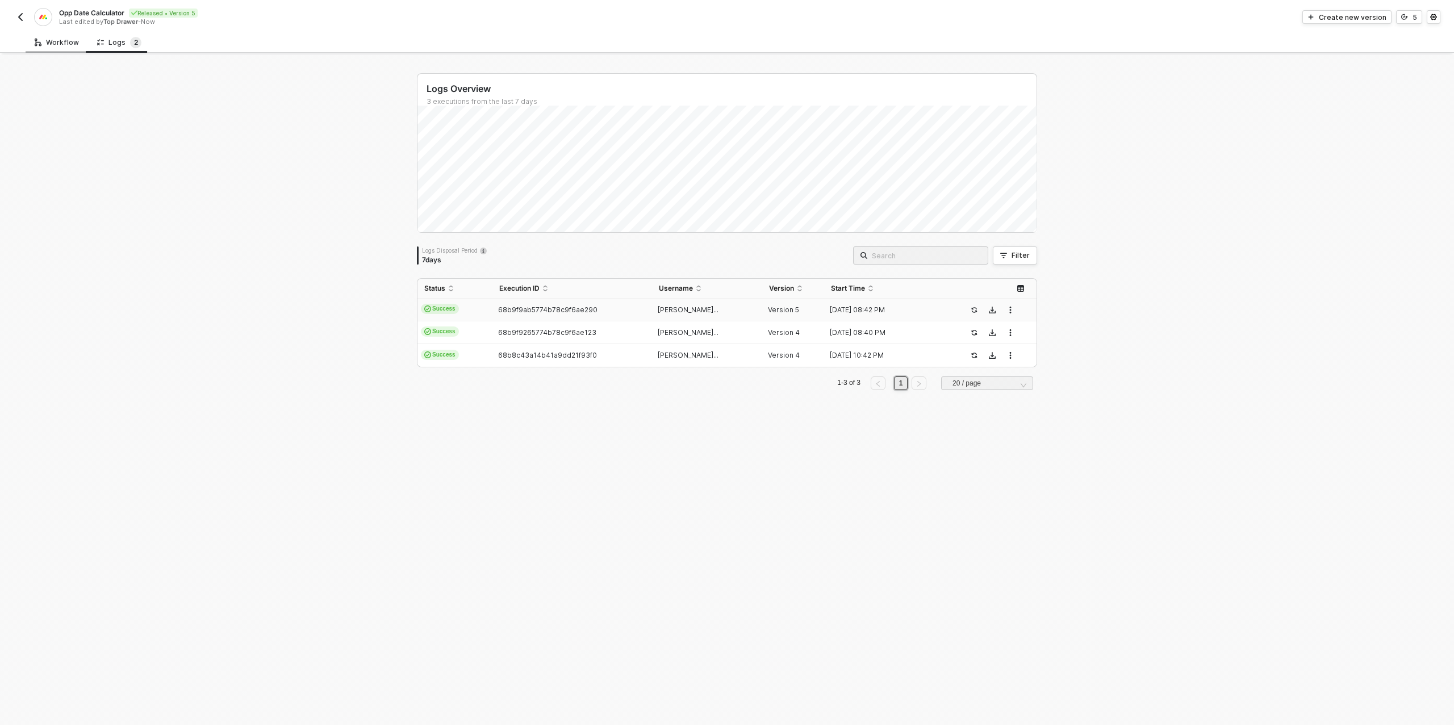
click at [55, 45] on div "Workflow" at bounding box center [57, 42] width 44 height 9
type textarea "/* Robust date calculators: accepts string "YYYY-MM-DD" or [DATE] JSON {date,ti…"
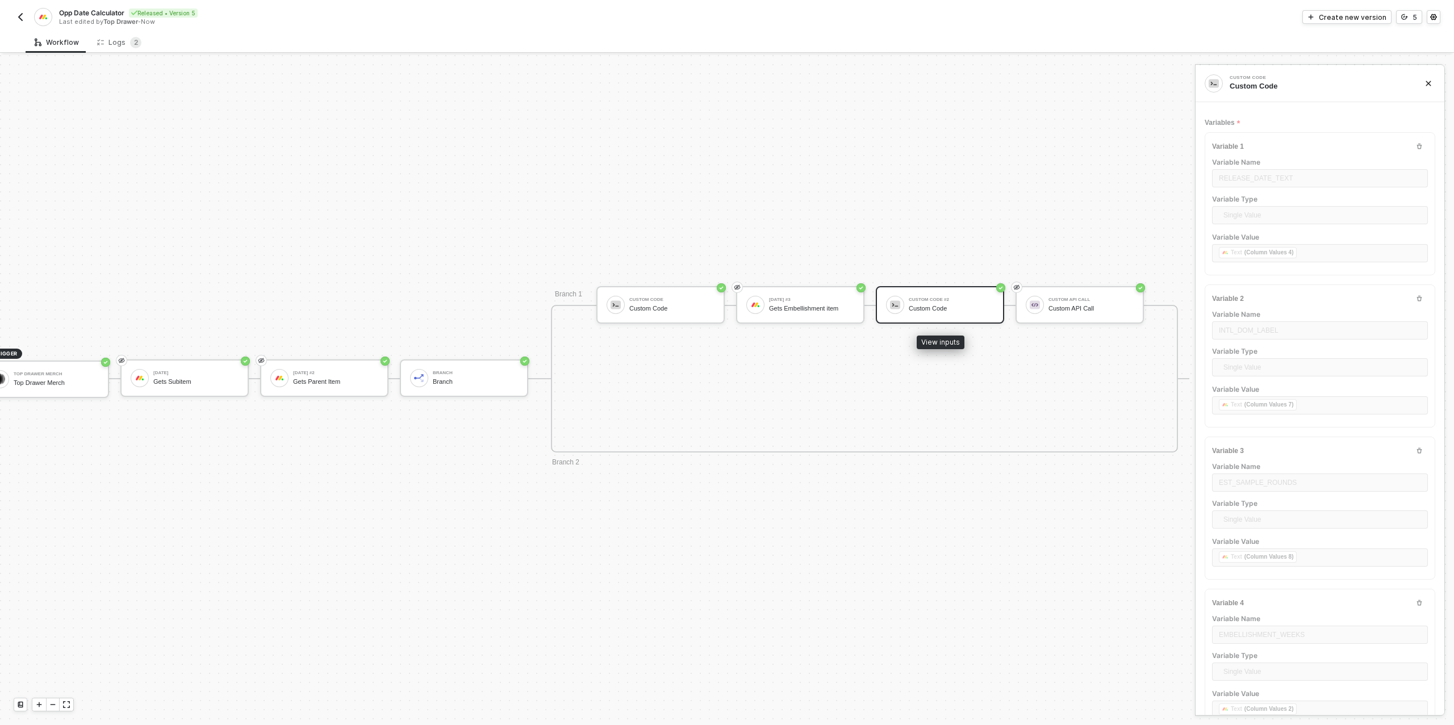
click at [952, 300] on div "Custom Code #2" at bounding box center [950, 300] width 85 height 5
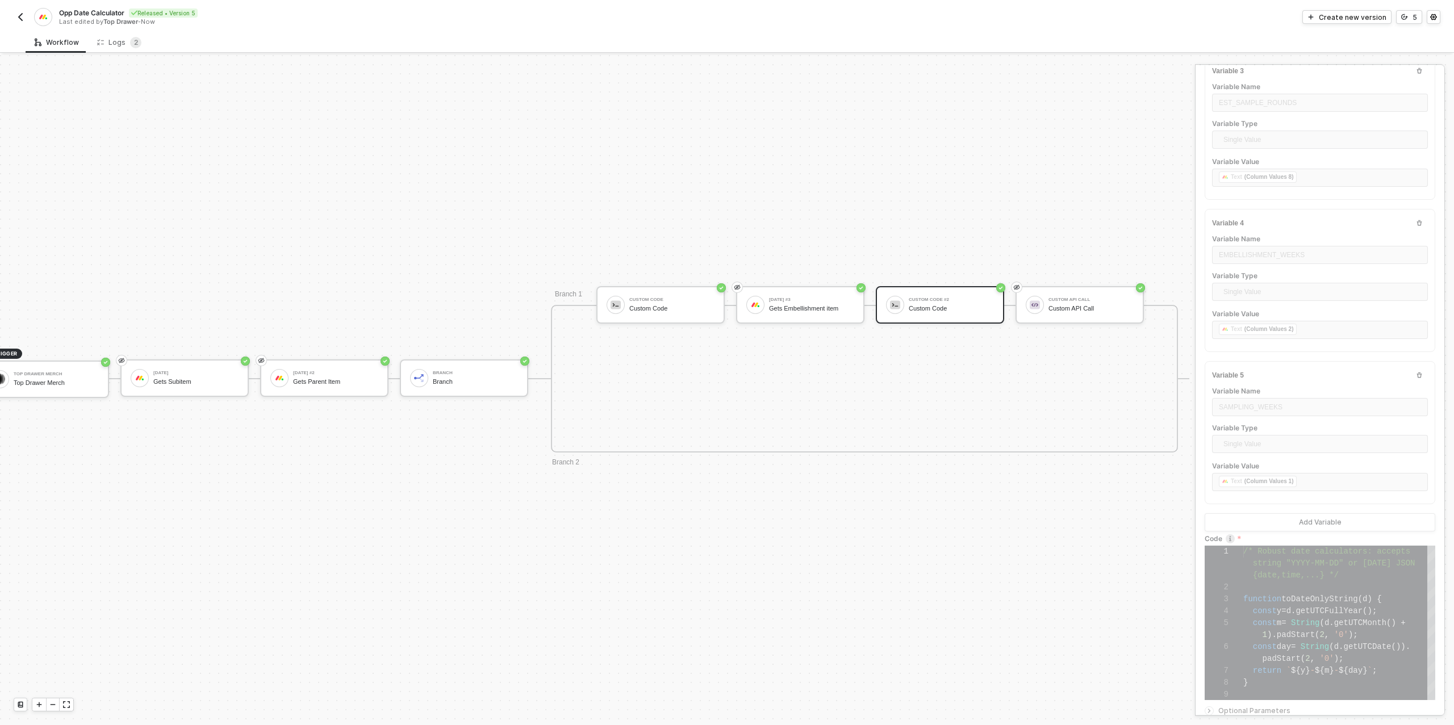
scroll to position [384, 0]
click at [1405, 14] on icon "icon-versioning" at bounding box center [1404, 17] width 7 height 7
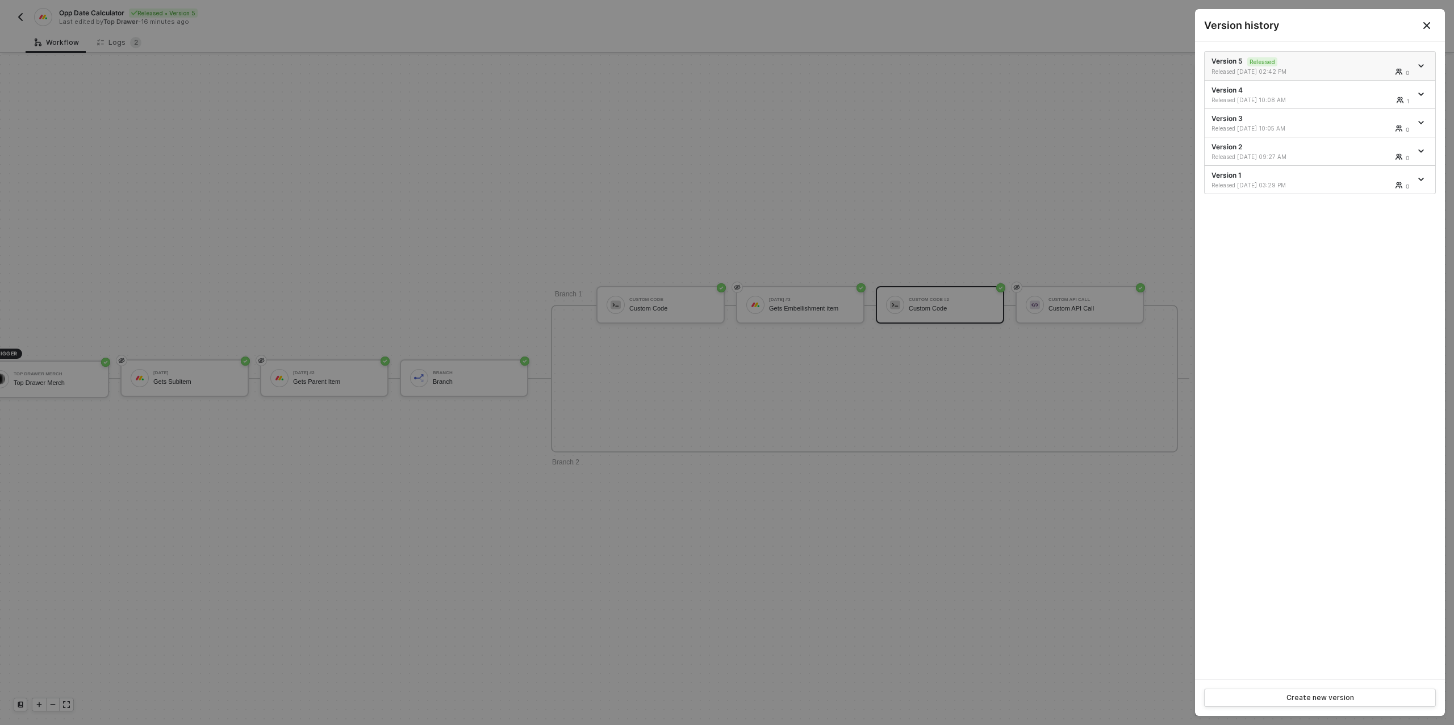
click at [1418, 66] on icon "icon-arrow-down" at bounding box center [1421, 66] width 6 height 6
click at [1362, 85] on div "Make a copy" at bounding box center [1381, 84] width 70 height 11
click at [1089, 234] on div at bounding box center [727, 362] width 1454 height 725
click at [1040, 241] on div at bounding box center [727, 362] width 1454 height 725
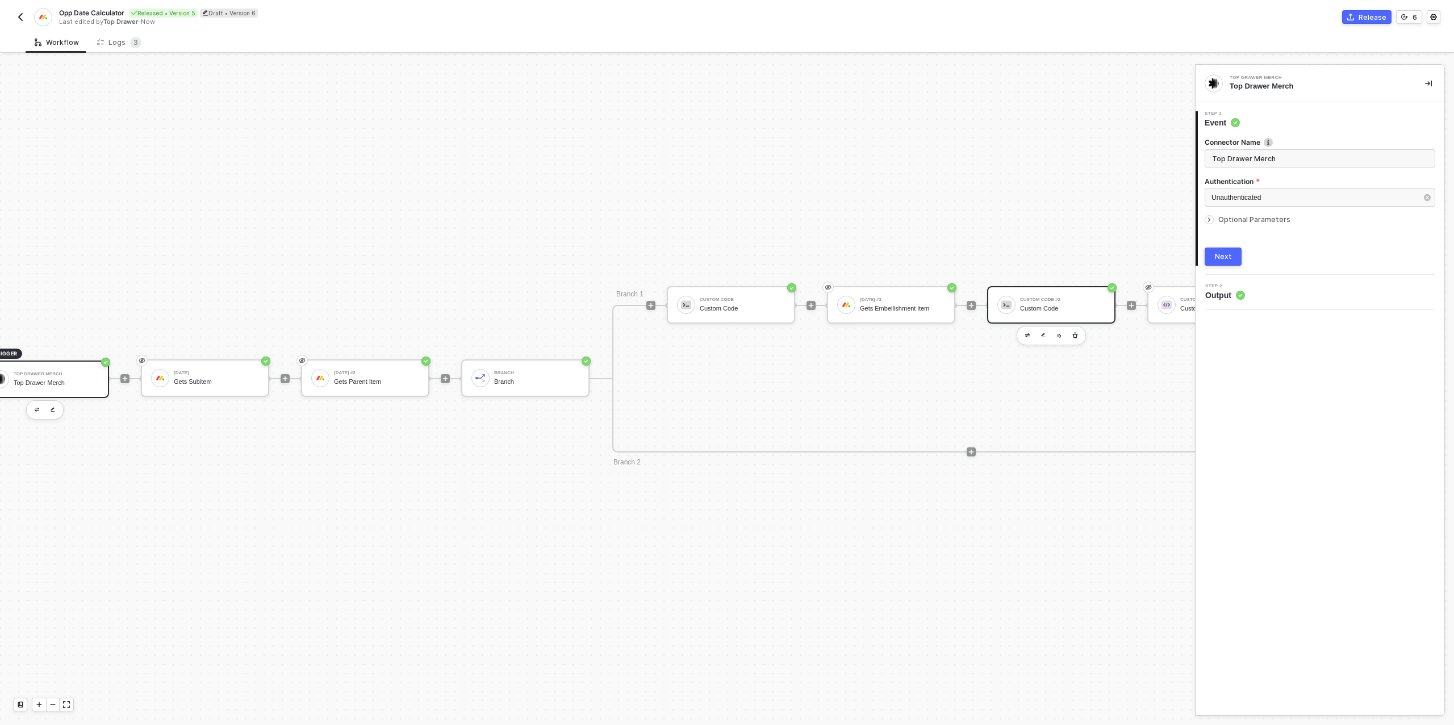
click at [1060, 301] on div "Custom Code #2" at bounding box center [1062, 300] width 85 height 5
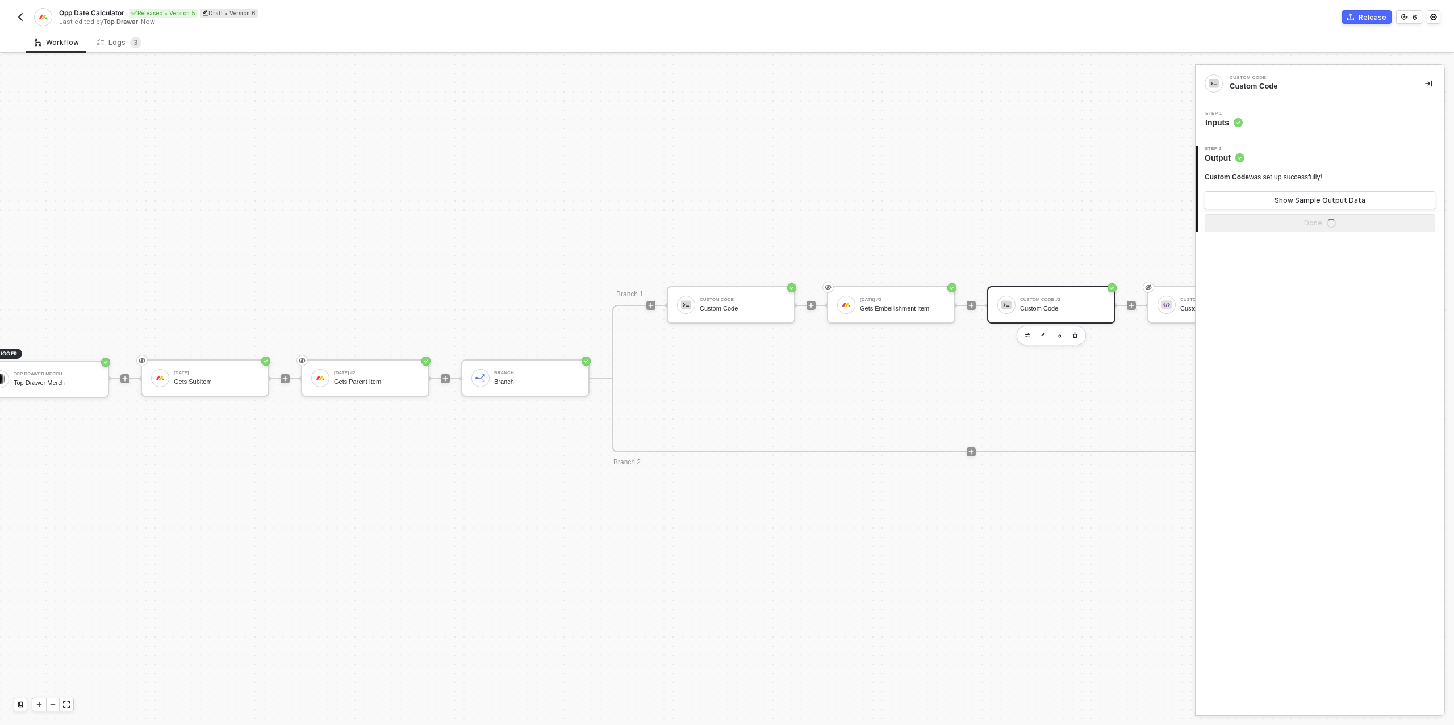
click at [1292, 119] on div "Step 1 Inputs" at bounding box center [1321, 119] width 246 height 17
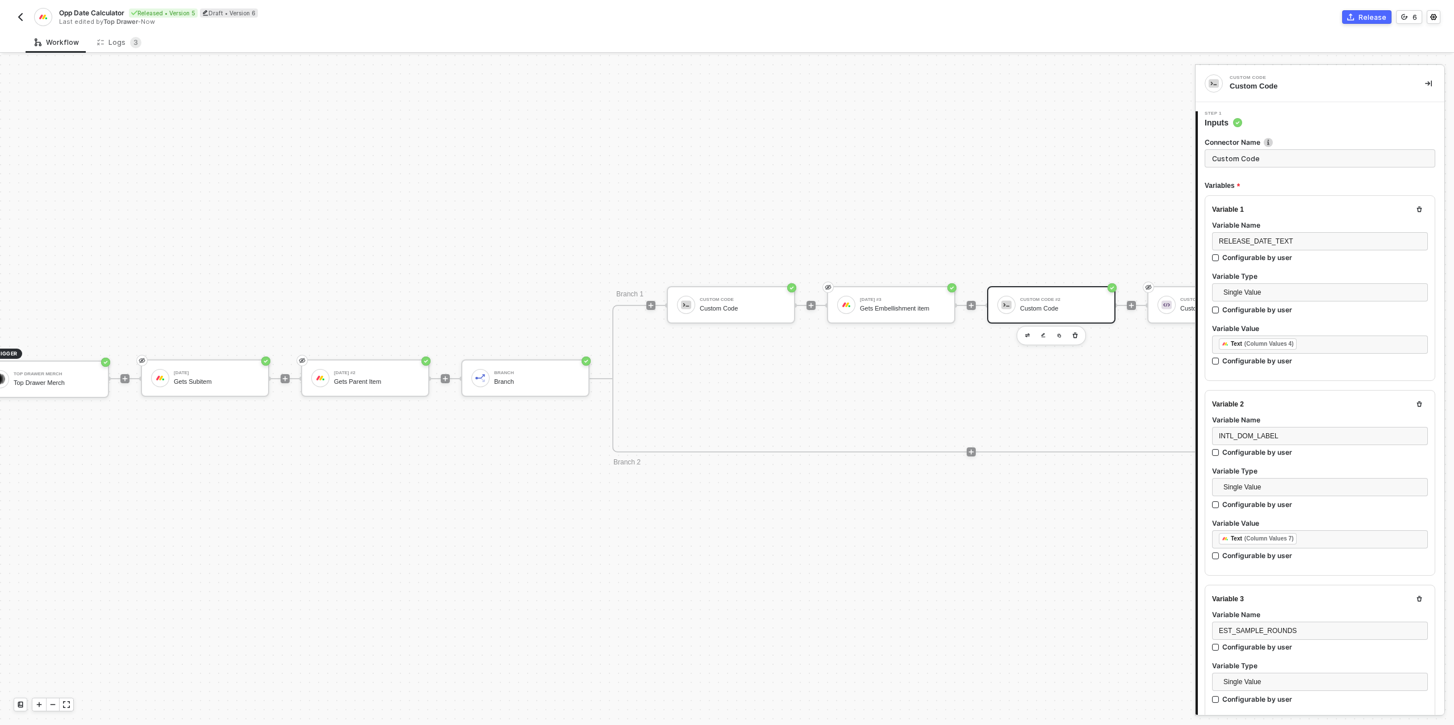
type textarea "/* Robust date calculators: accepts string "YYYY-MM-DD" or [DATE] JSON {date,ti…"
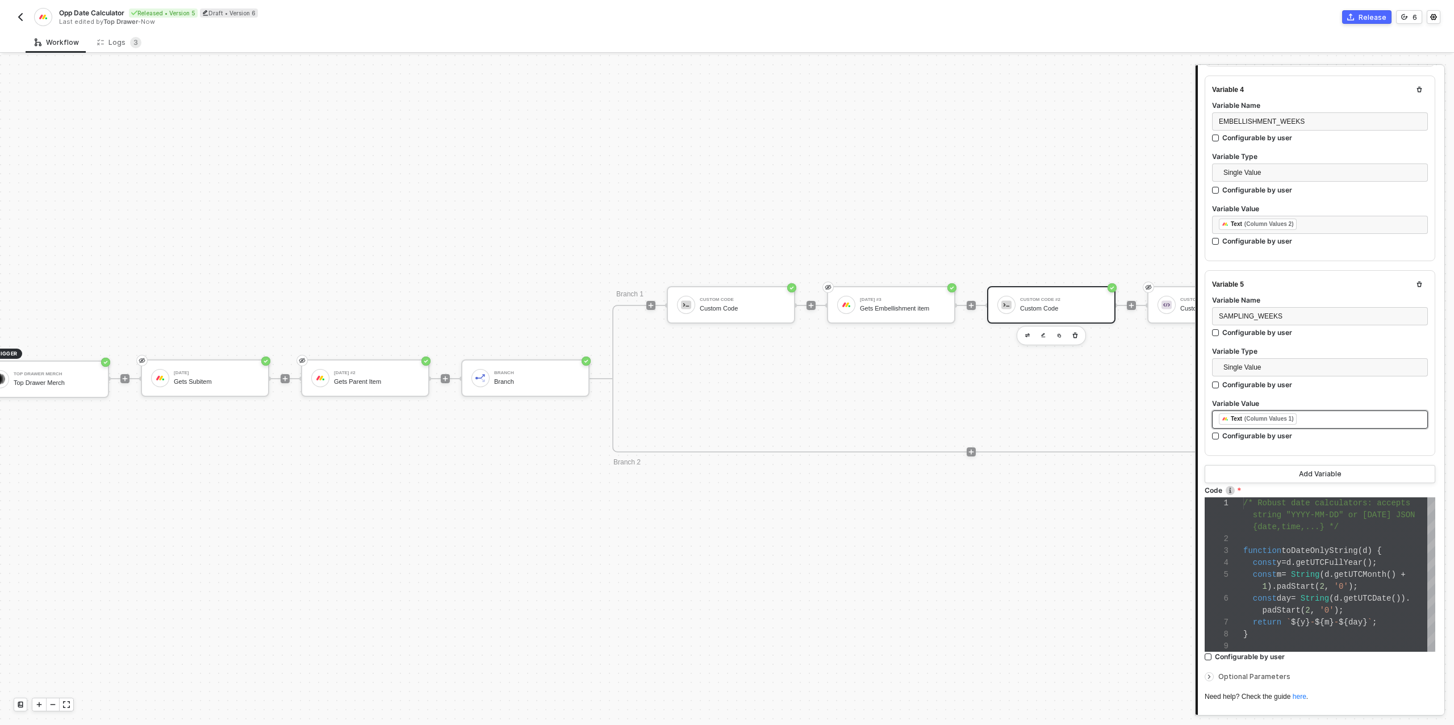
scroll to position [678, 0]
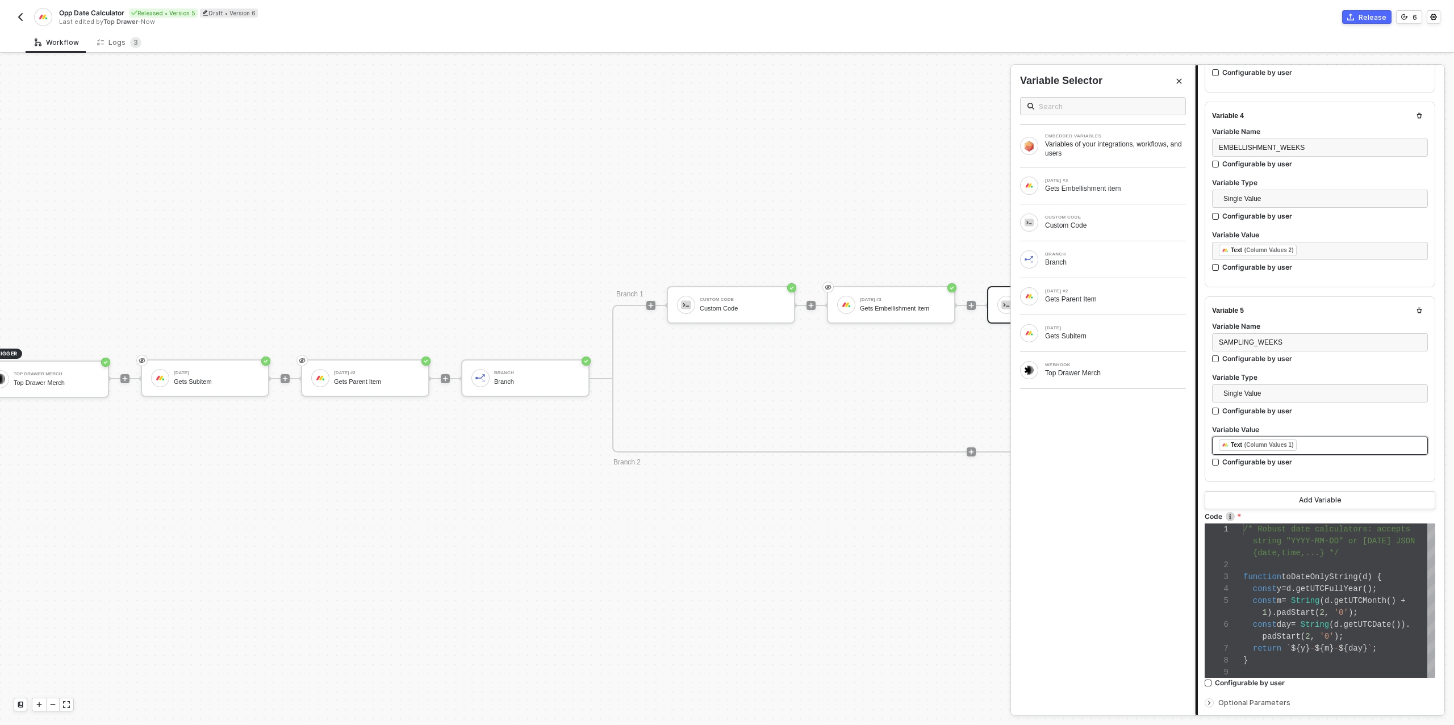
click at [1323, 442] on div "﻿ ﻿ Text (Column Values 1) ﻿" at bounding box center [1319, 445] width 202 height 12
click at [1104, 186] on div "Gets Embellishment item" at bounding box center [1115, 188] width 141 height 9
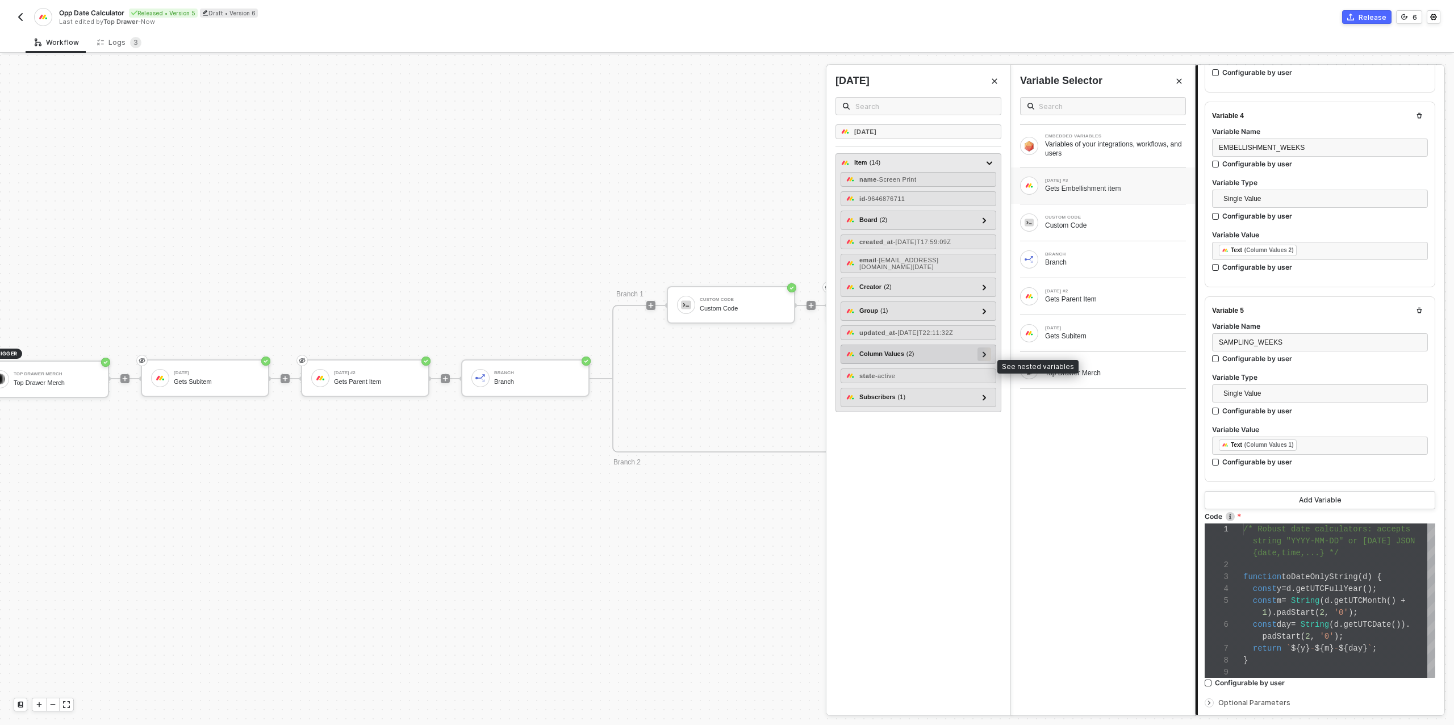
click at [981, 361] on div at bounding box center [984, 354] width 14 height 14
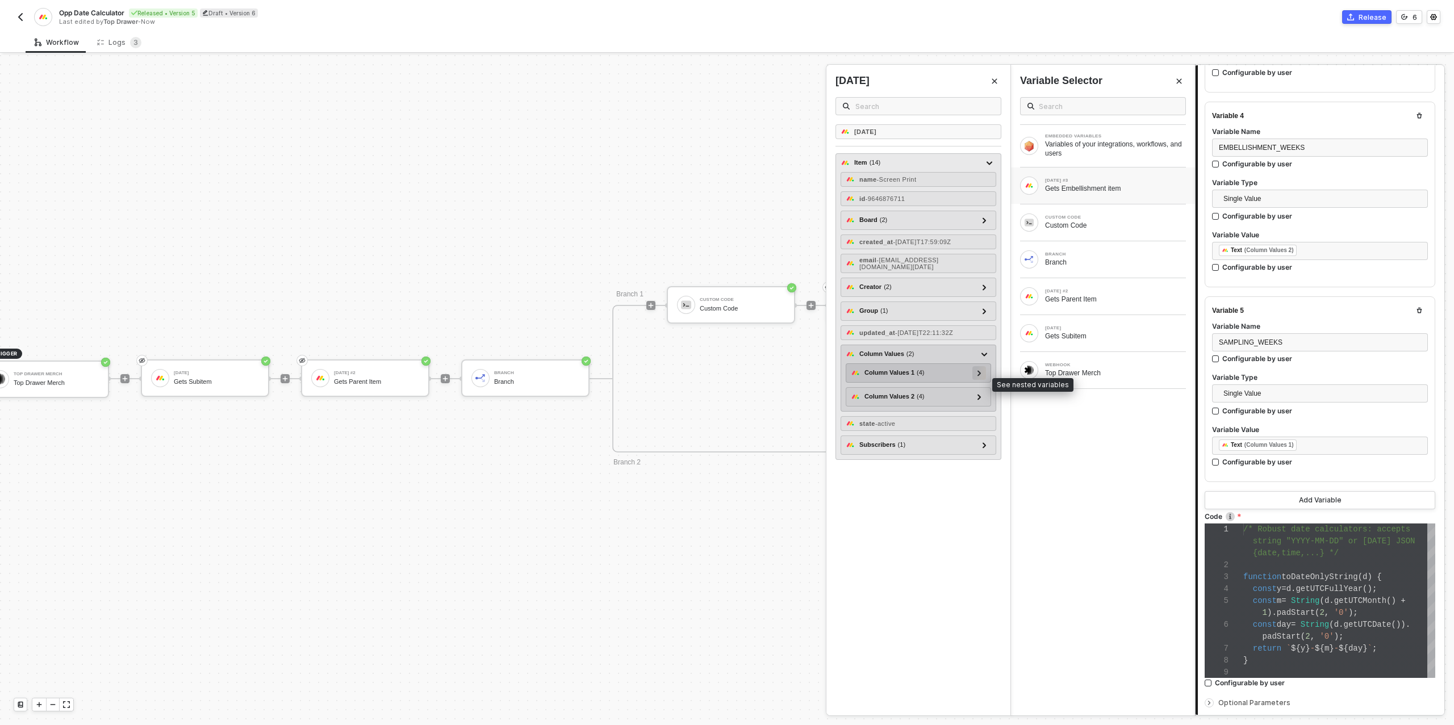
click at [977, 379] on div at bounding box center [979, 372] width 6 height 12
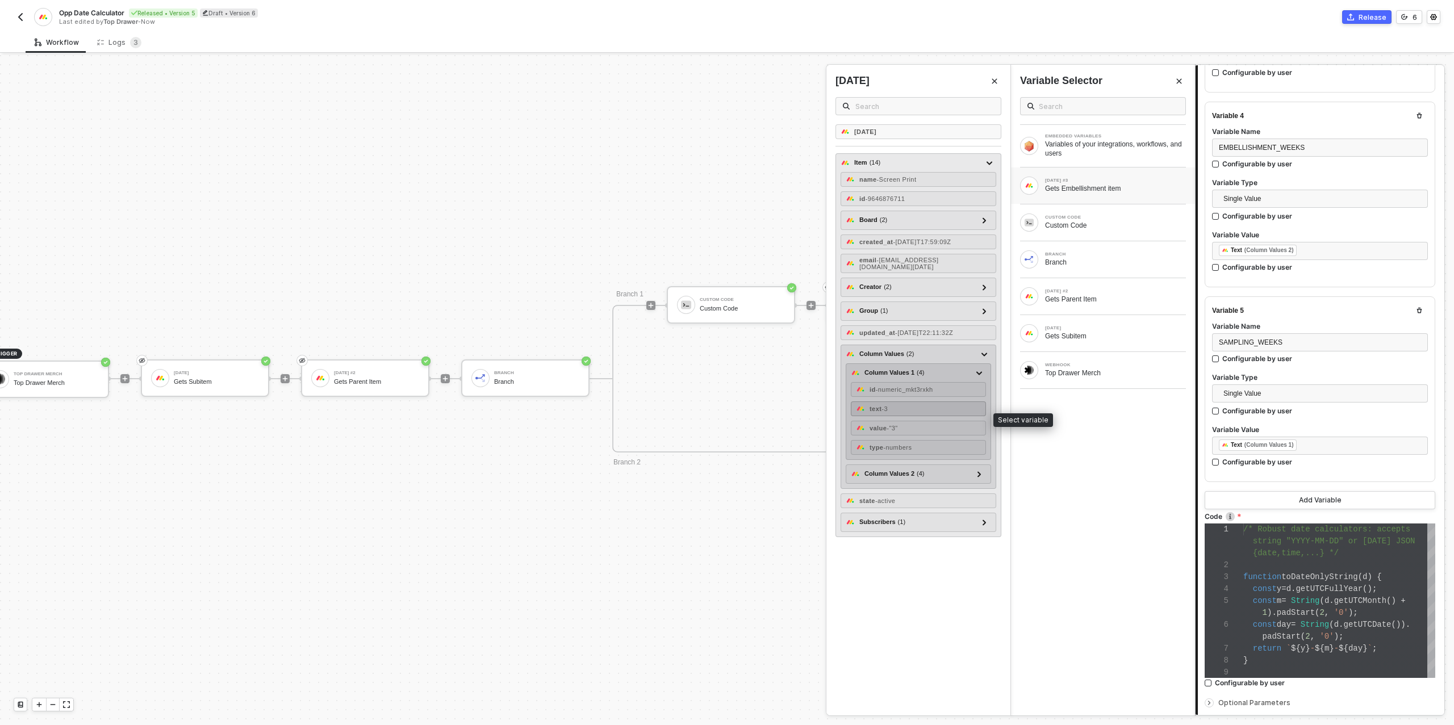
click at [926, 413] on div "text - 3" at bounding box center [918, 408] width 135 height 15
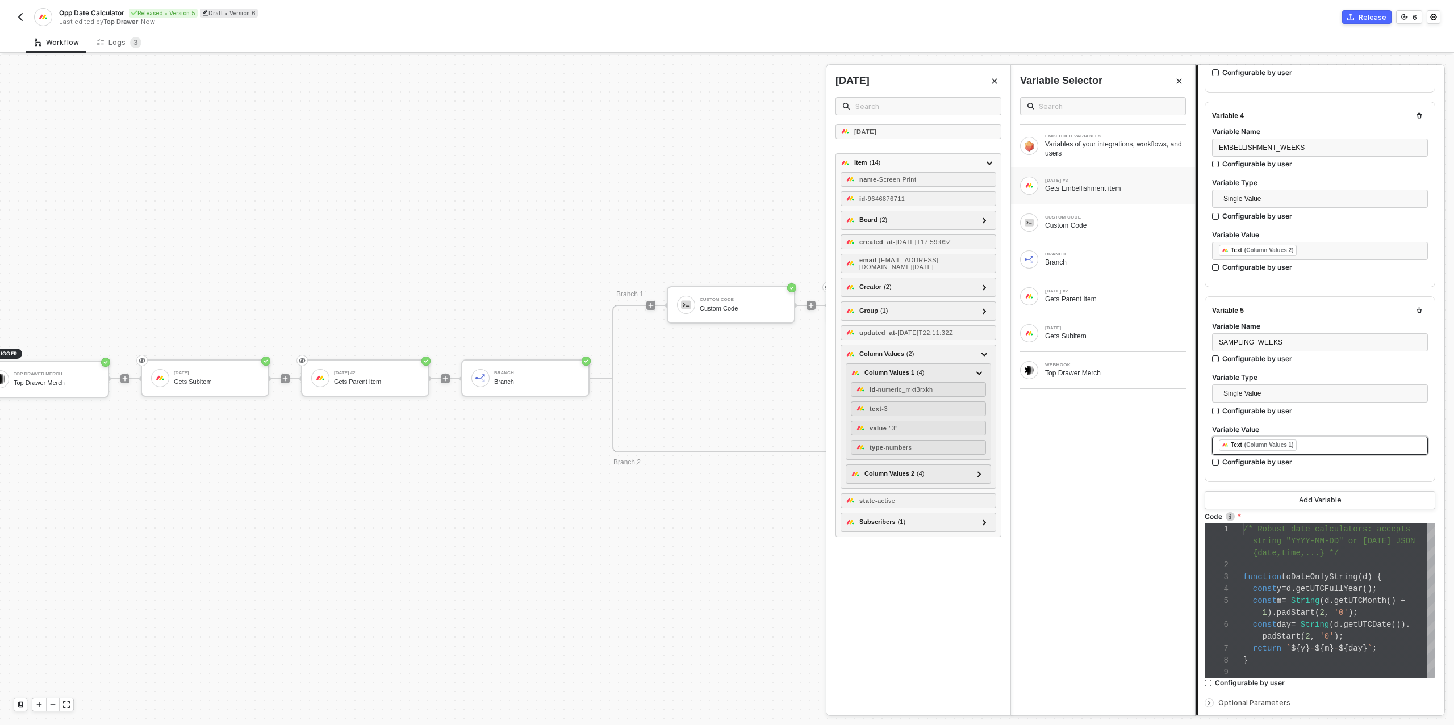
scroll to position [779, 0]
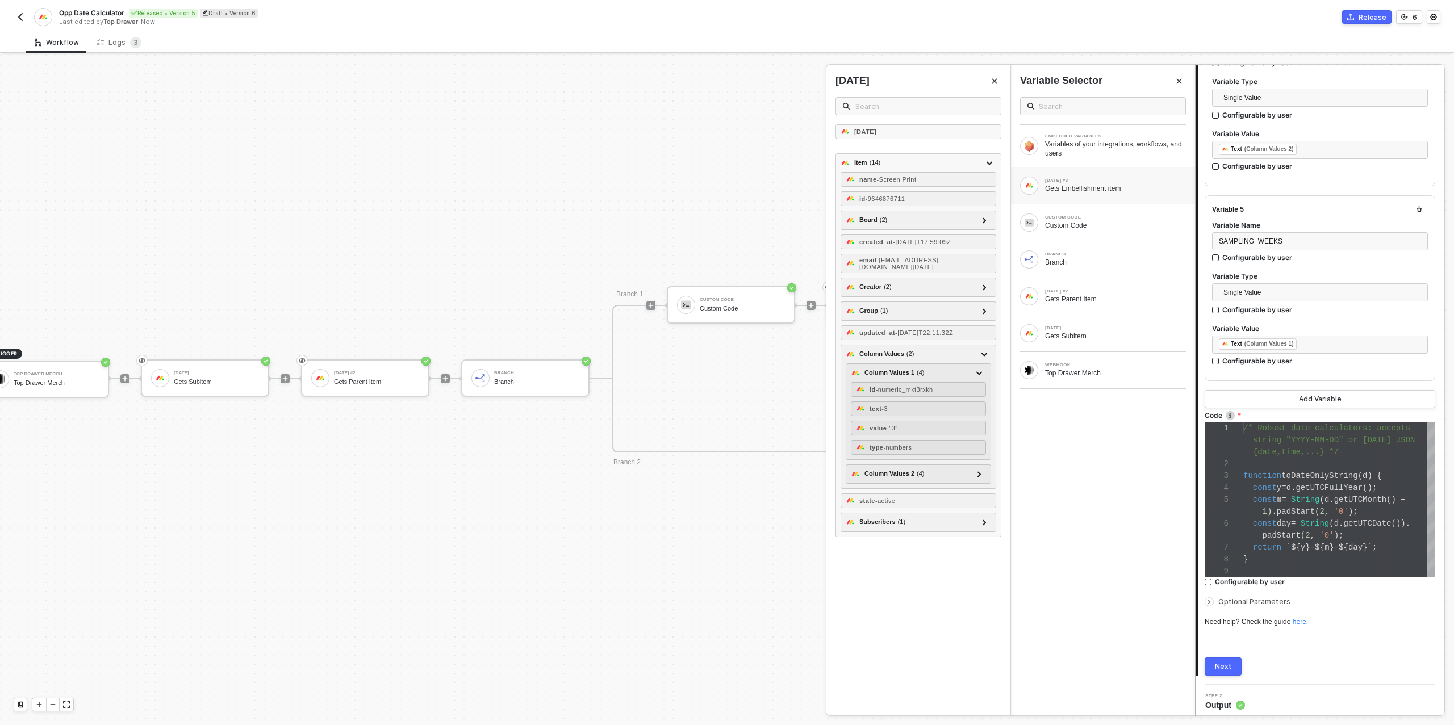
click at [1230, 657] on button "Next" at bounding box center [1222, 666] width 37 height 18
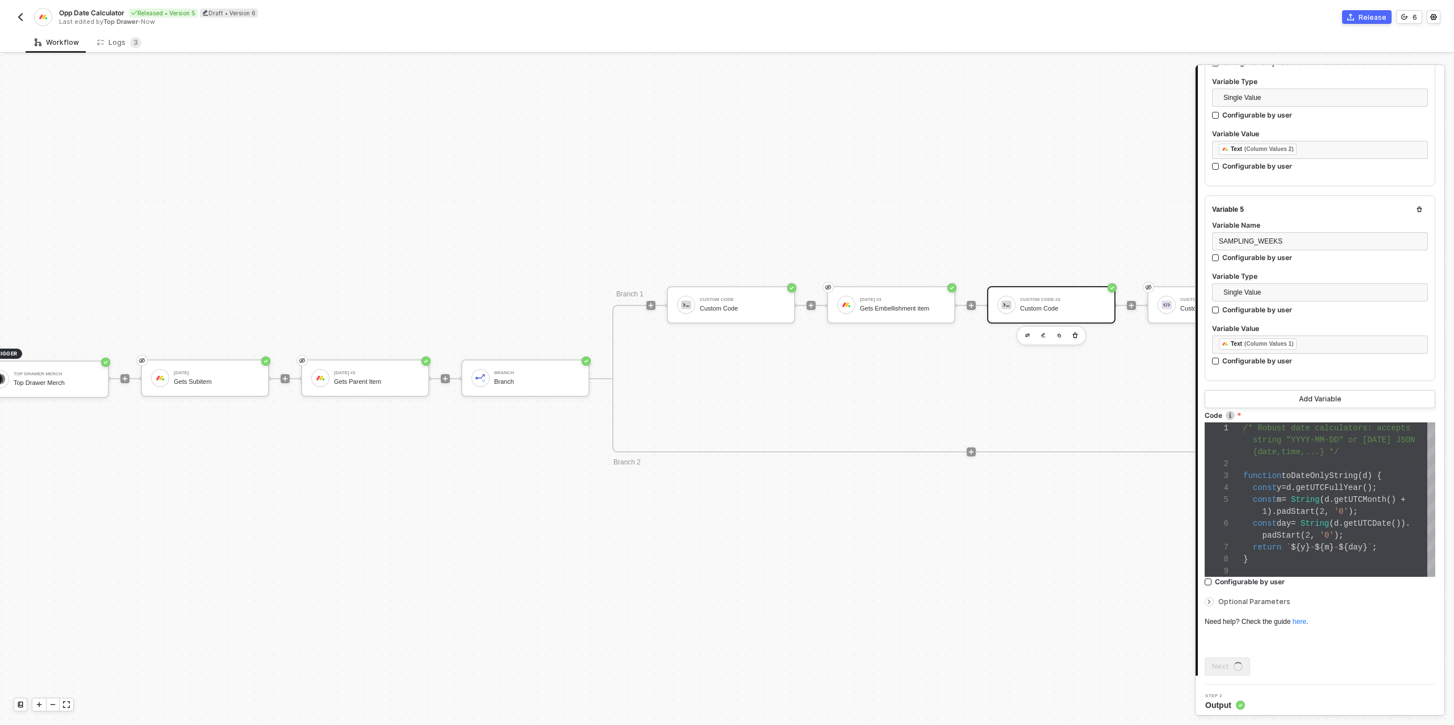
scroll to position [0, 0]
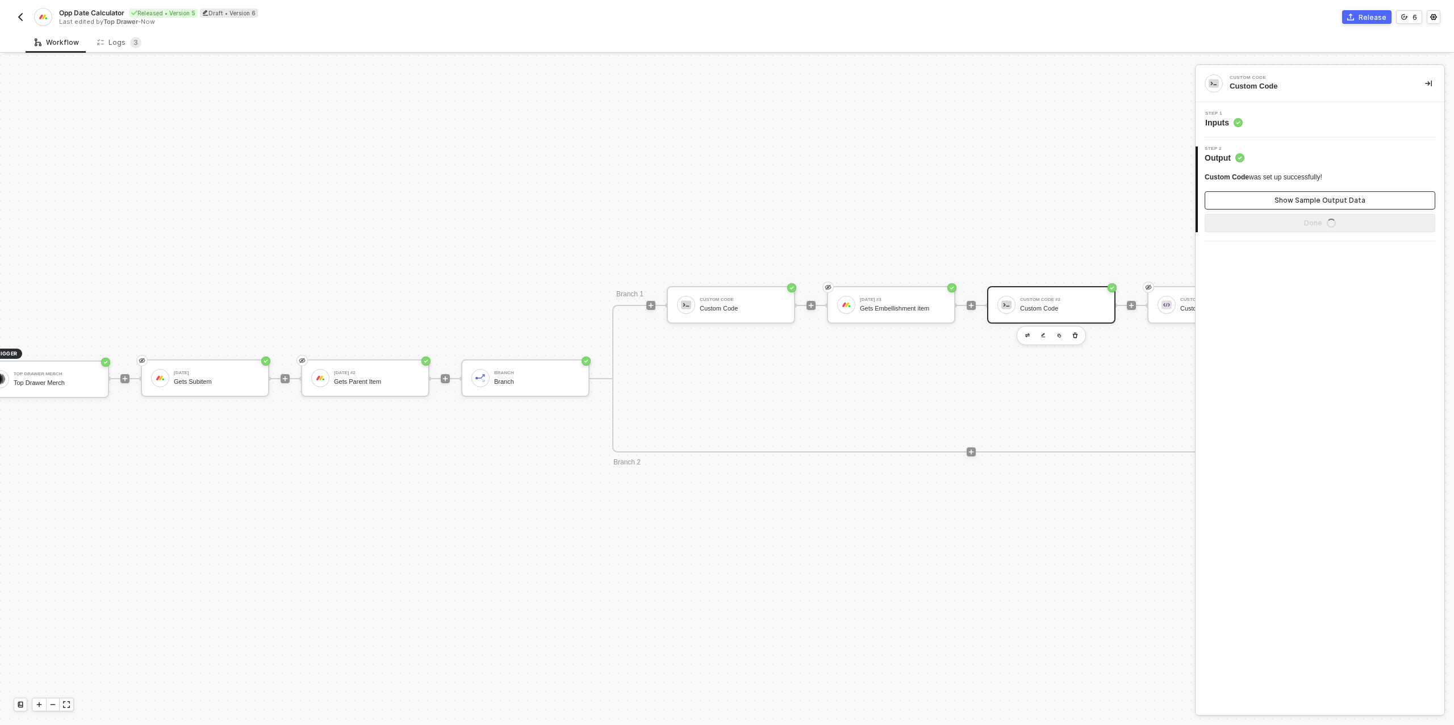
click at [1314, 197] on div "Show Sample Output Data" at bounding box center [1319, 200] width 91 height 9
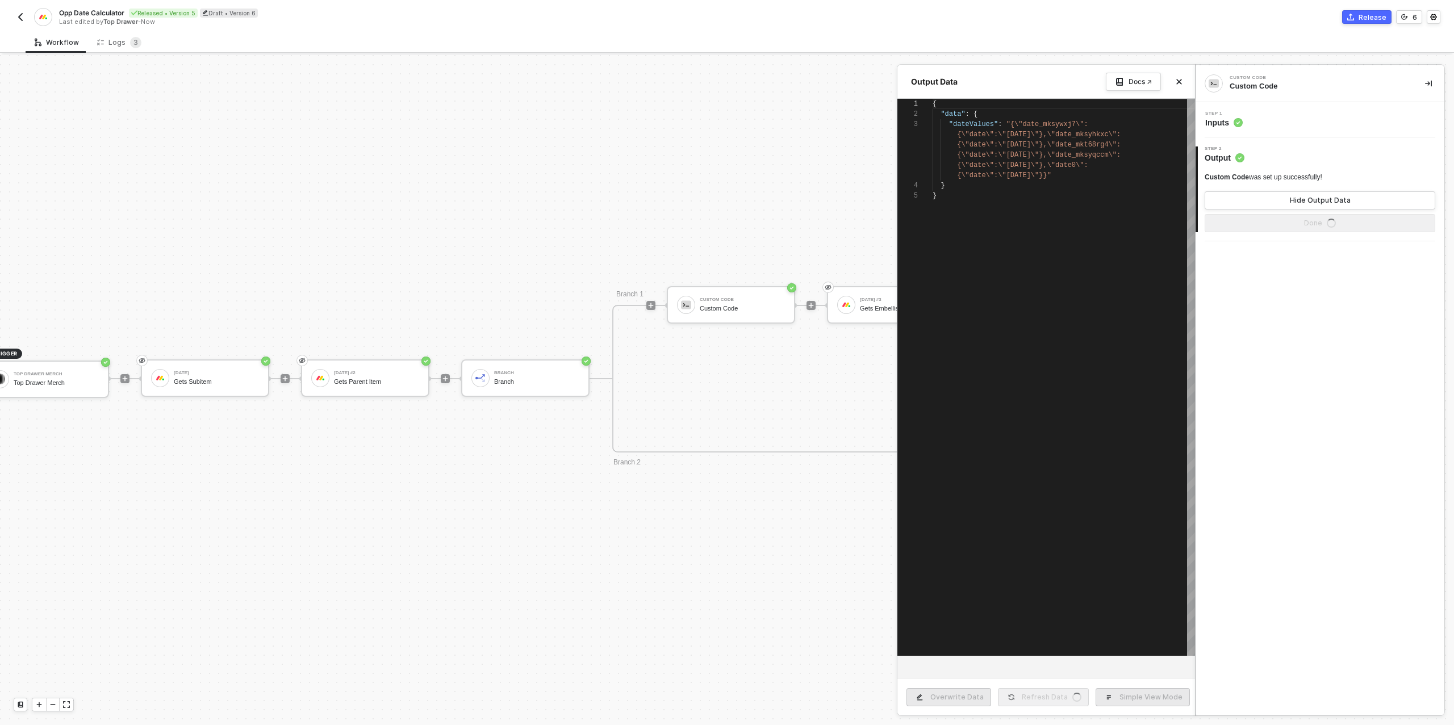
scroll to position [41, 0]
click at [1284, 222] on button "Done" at bounding box center [1319, 223] width 231 height 18
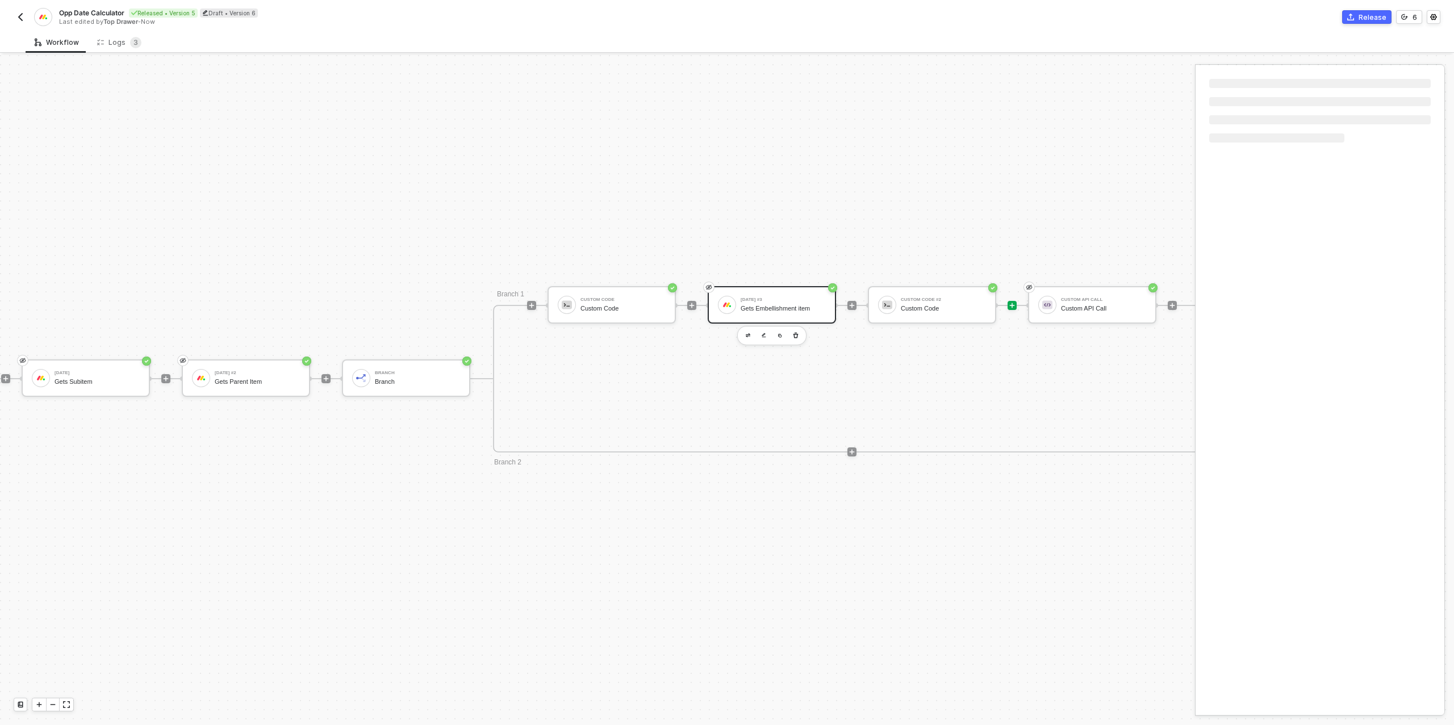
scroll to position [323, 259]
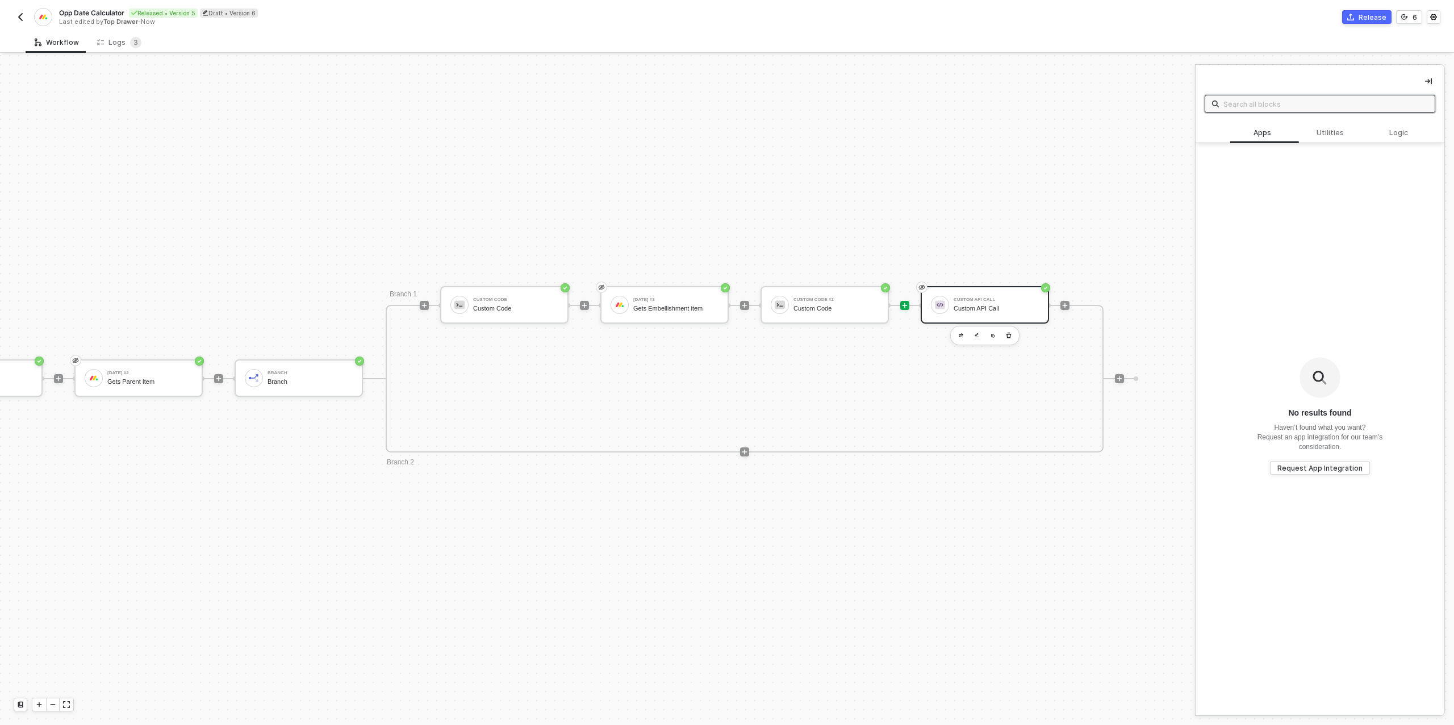
click at [986, 309] on div "Custom API Call" at bounding box center [995, 308] width 85 height 7
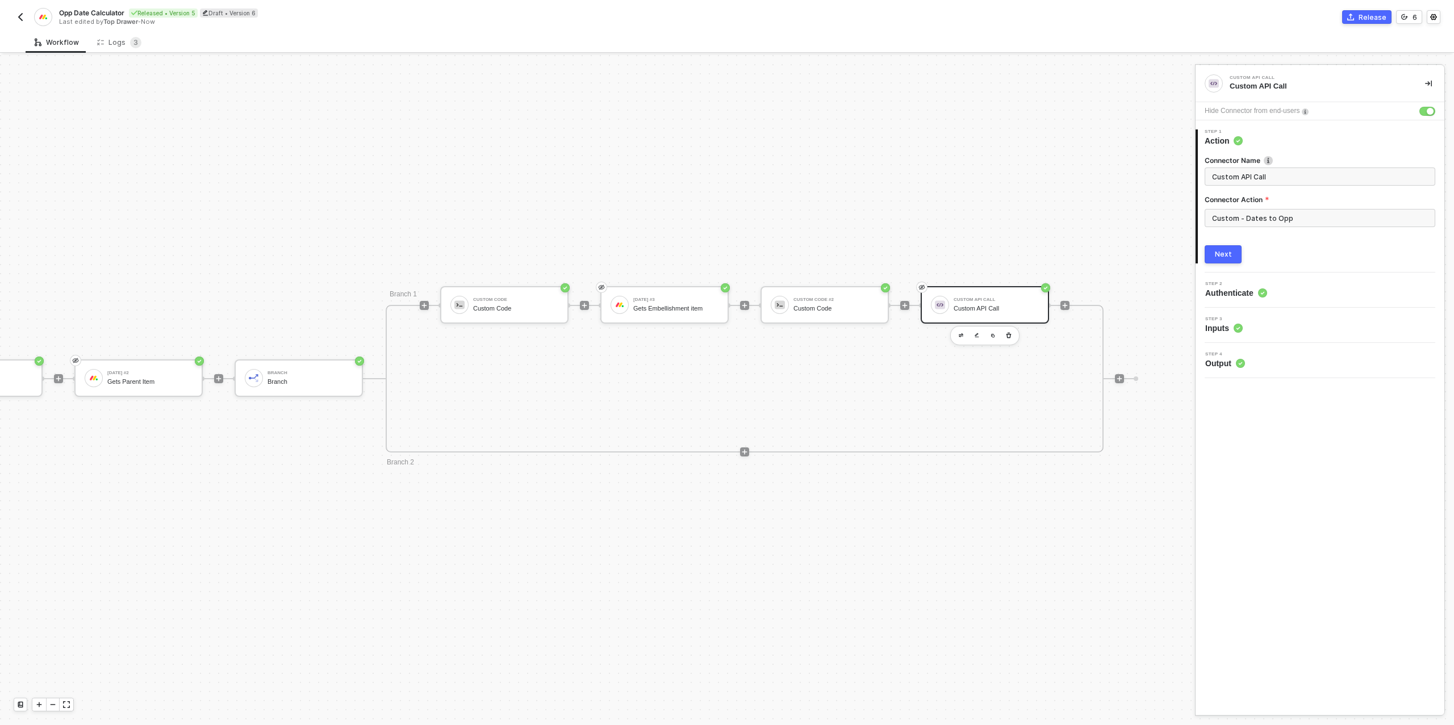
click at [1226, 253] on div "Next" at bounding box center [1222, 254] width 17 height 9
click at [1220, 213] on div "Next" at bounding box center [1220, 214] width 17 height 9
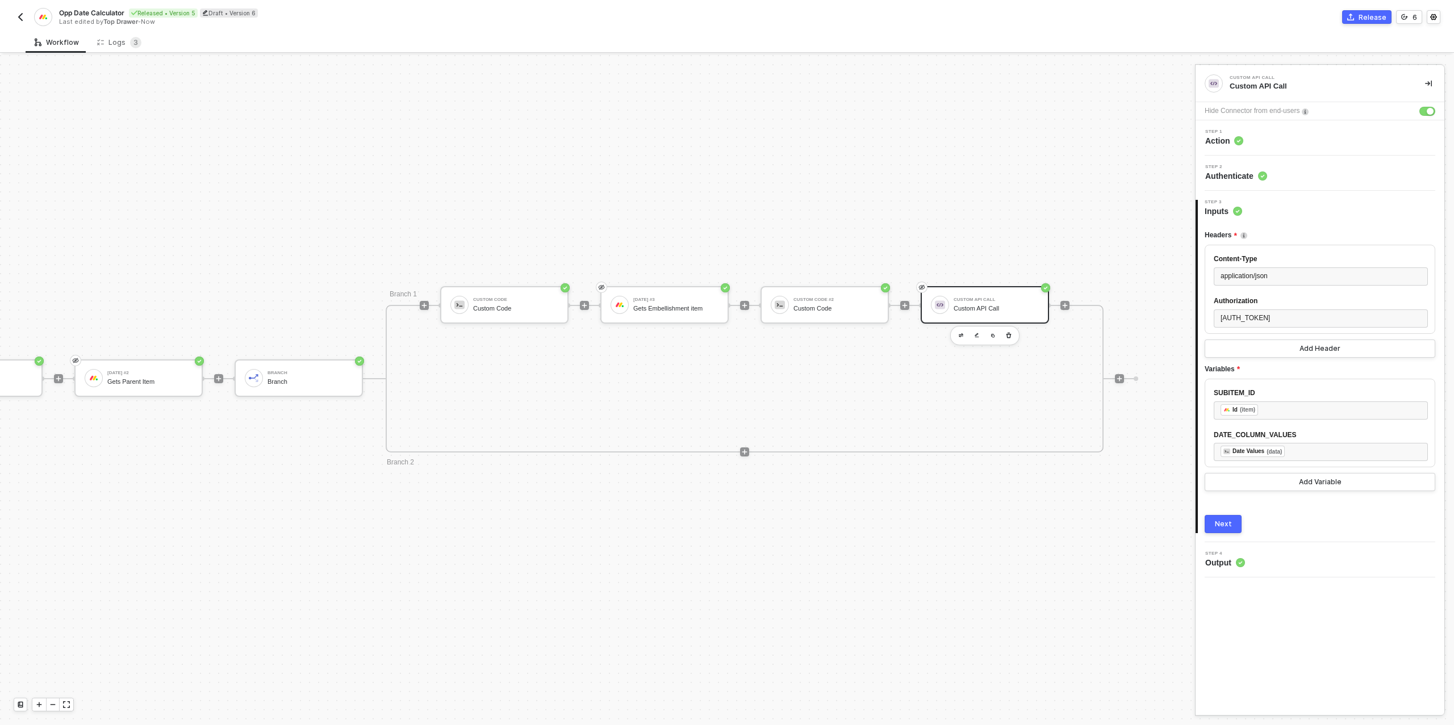
click at [1224, 529] on div "Next" at bounding box center [1222, 524] width 17 height 9
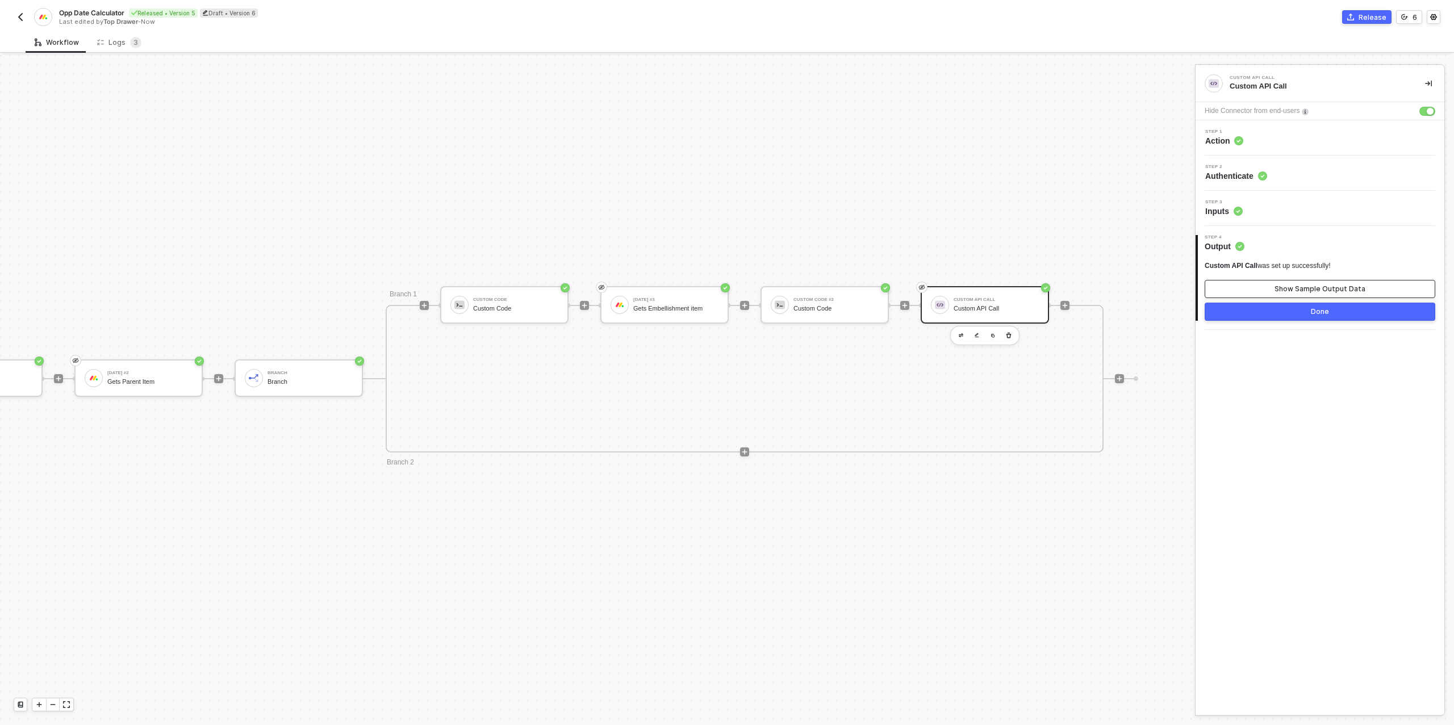
click at [1291, 288] on div "Show Sample Output Data" at bounding box center [1319, 288] width 91 height 9
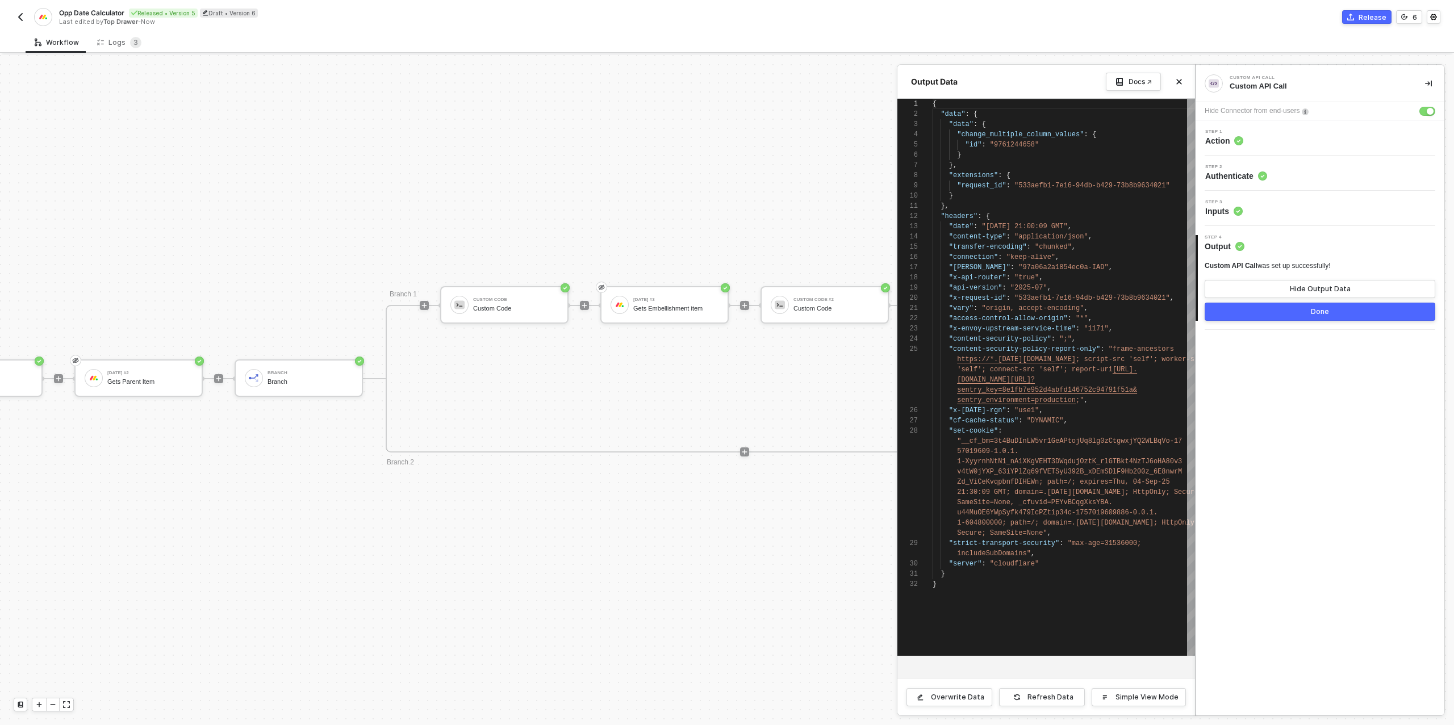
scroll to position [102, 0]
click at [133, 384] on div at bounding box center [727, 390] width 1454 height 670
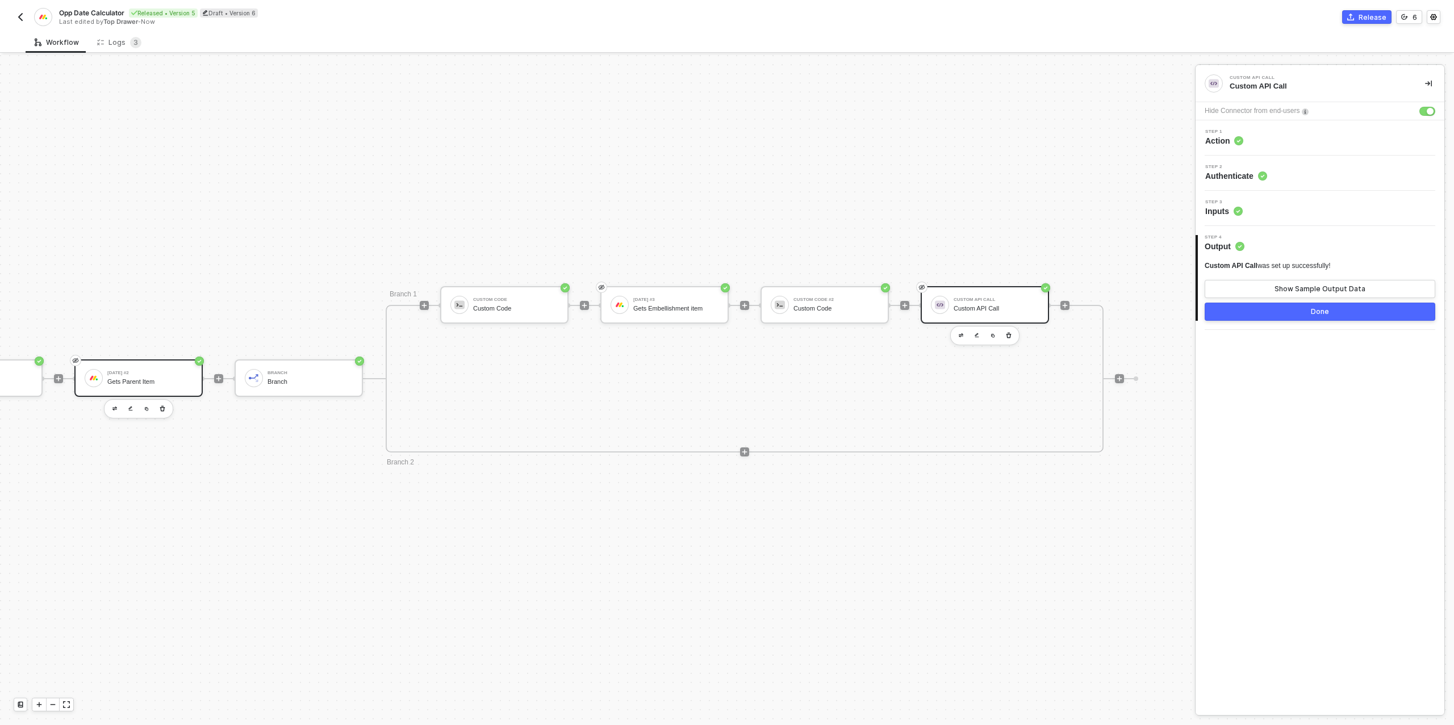
click at [126, 382] on div "Gets Parent Item" at bounding box center [149, 381] width 85 height 7
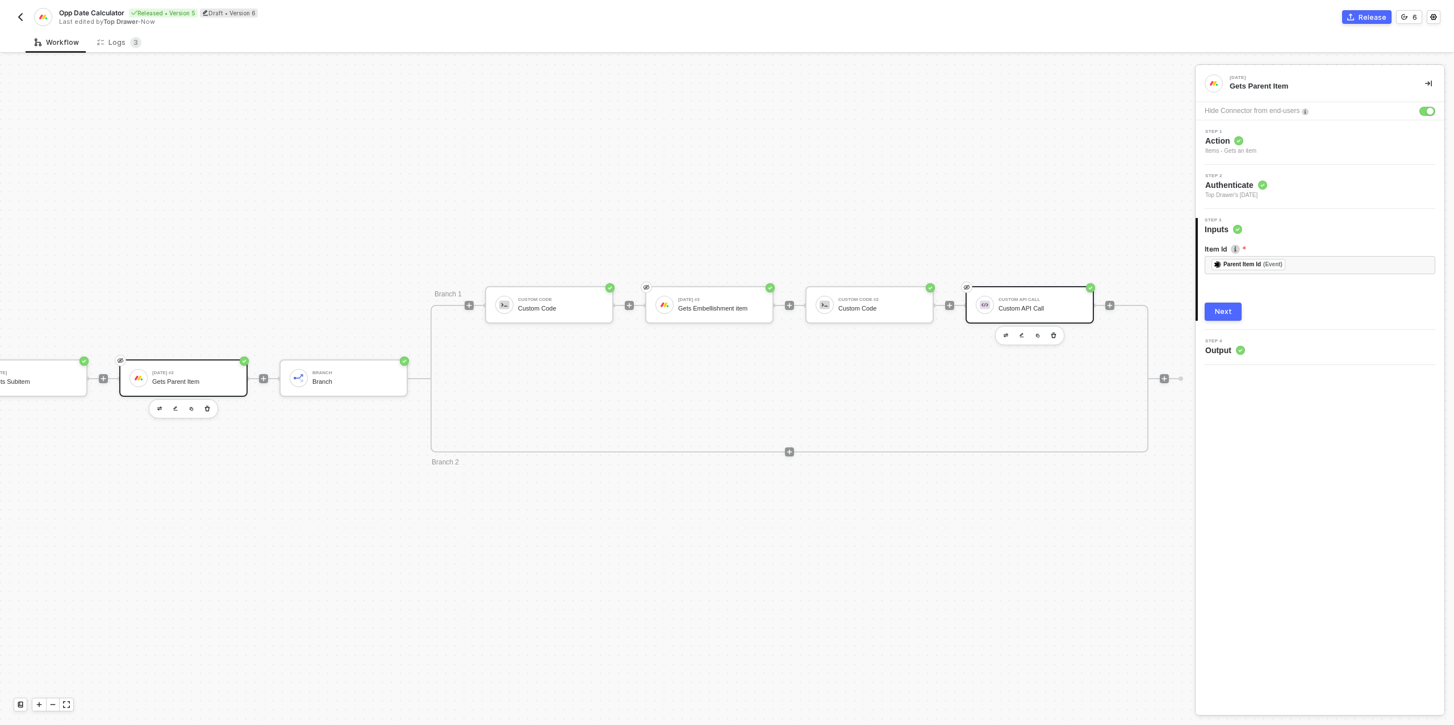
scroll to position [323, 0]
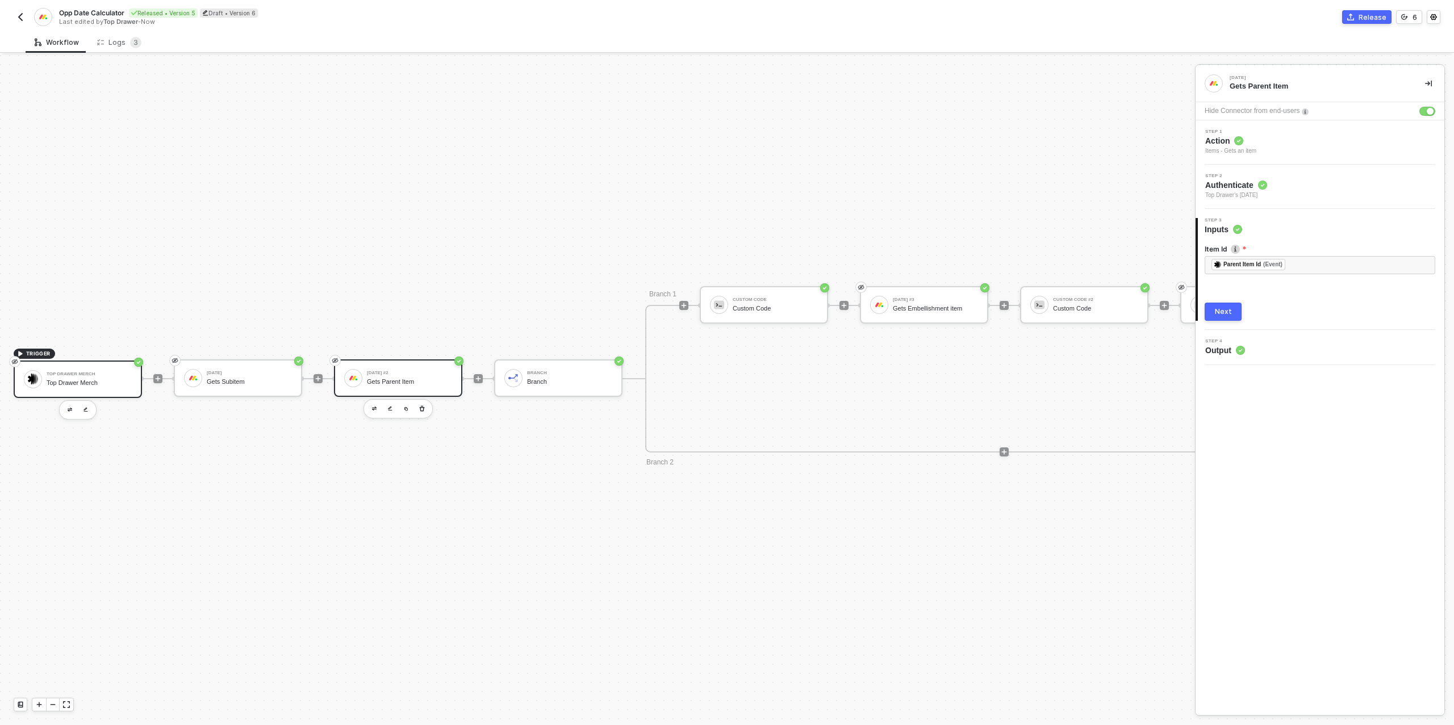
click at [67, 376] on div "Top Drawer Merch Top Drawer Merch" at bounding box center [89, 379] width 85 height 22
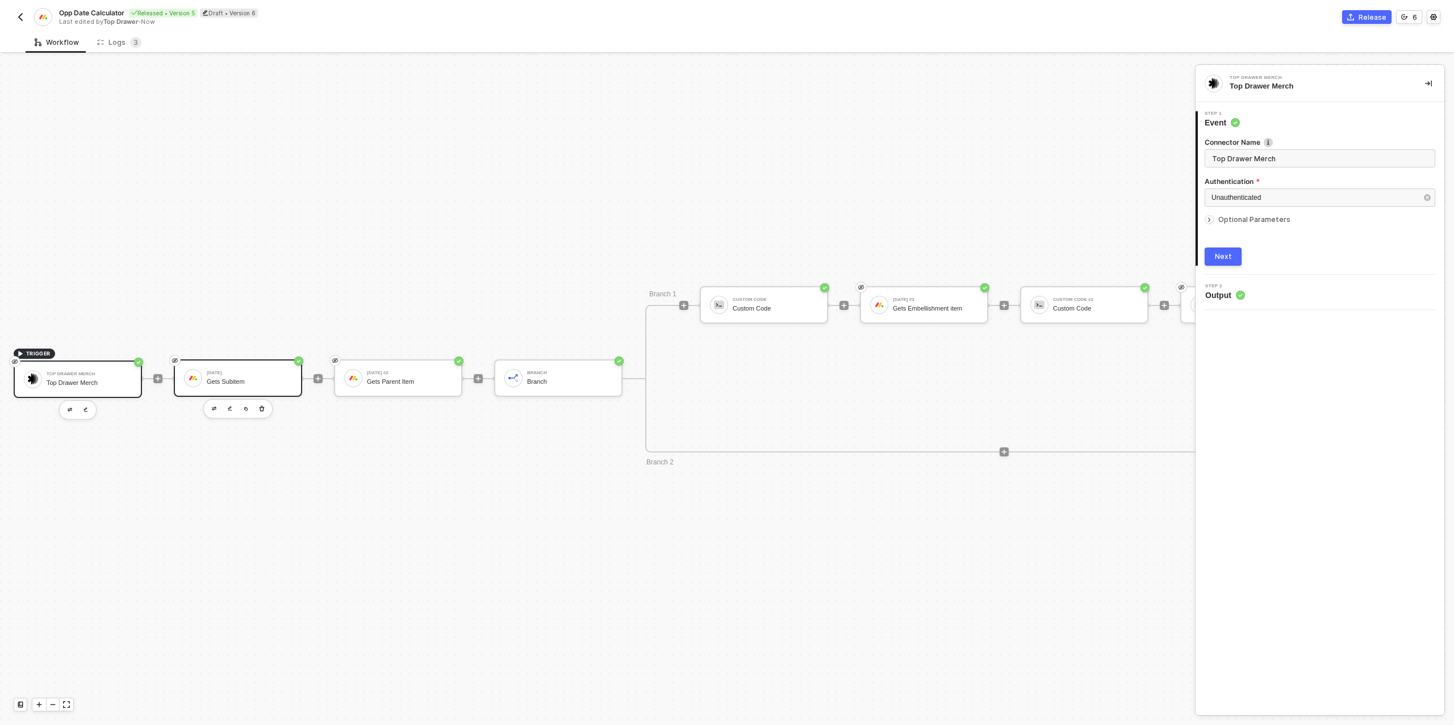
click at [257, 372] on div "[DATE]" at bounding box center [249, 373] width 85 height 5
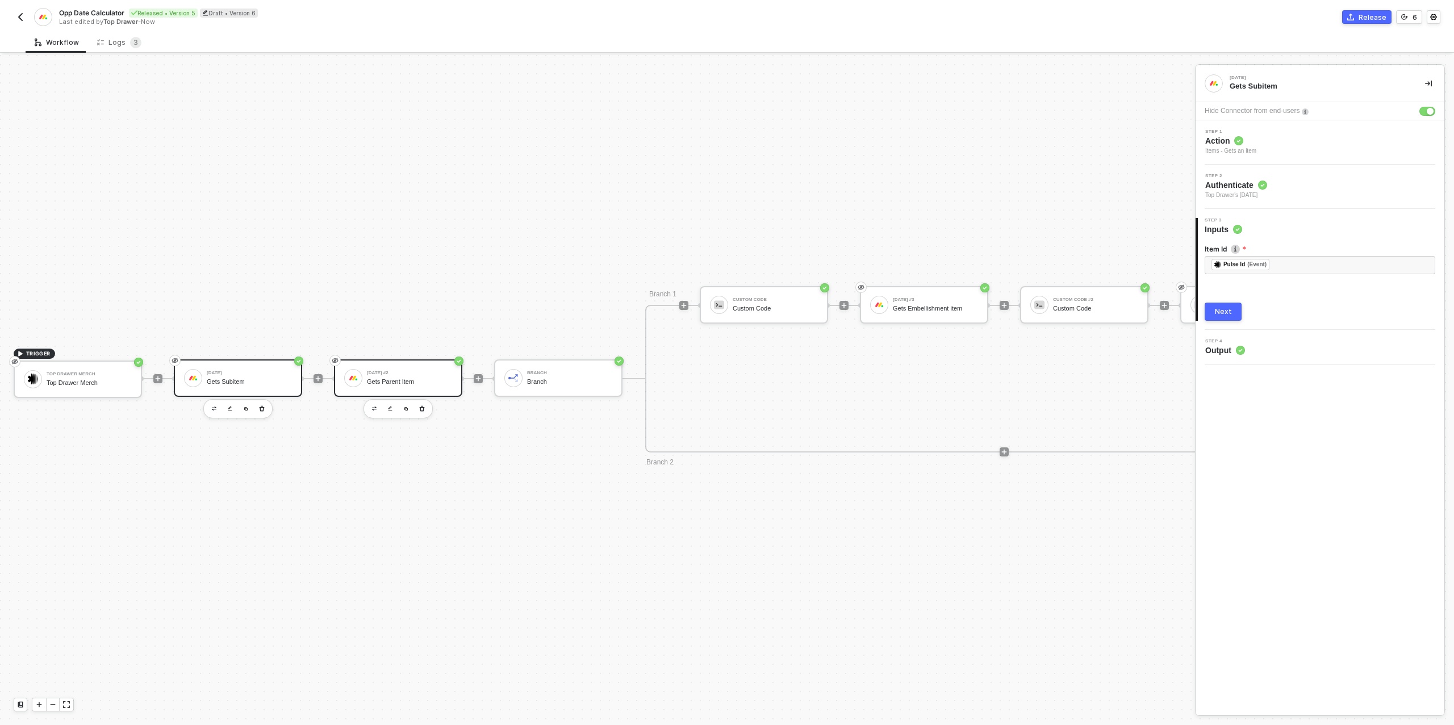
click at [368, 379] on div "Gets Parent Item" at bounding box center [409, 381] width 85 height 7
click at [669, 166] on div "TRIGGER Top Drawer Merch Top Drawer Merch [DATE] Gets Subitem [DATE] #2 Gets Pa…" at bounding box center [697, 378] width 1394 height 1293
click at [1369, 13] on div "Release" at bounding box center [1372, 17] width 28 height 10
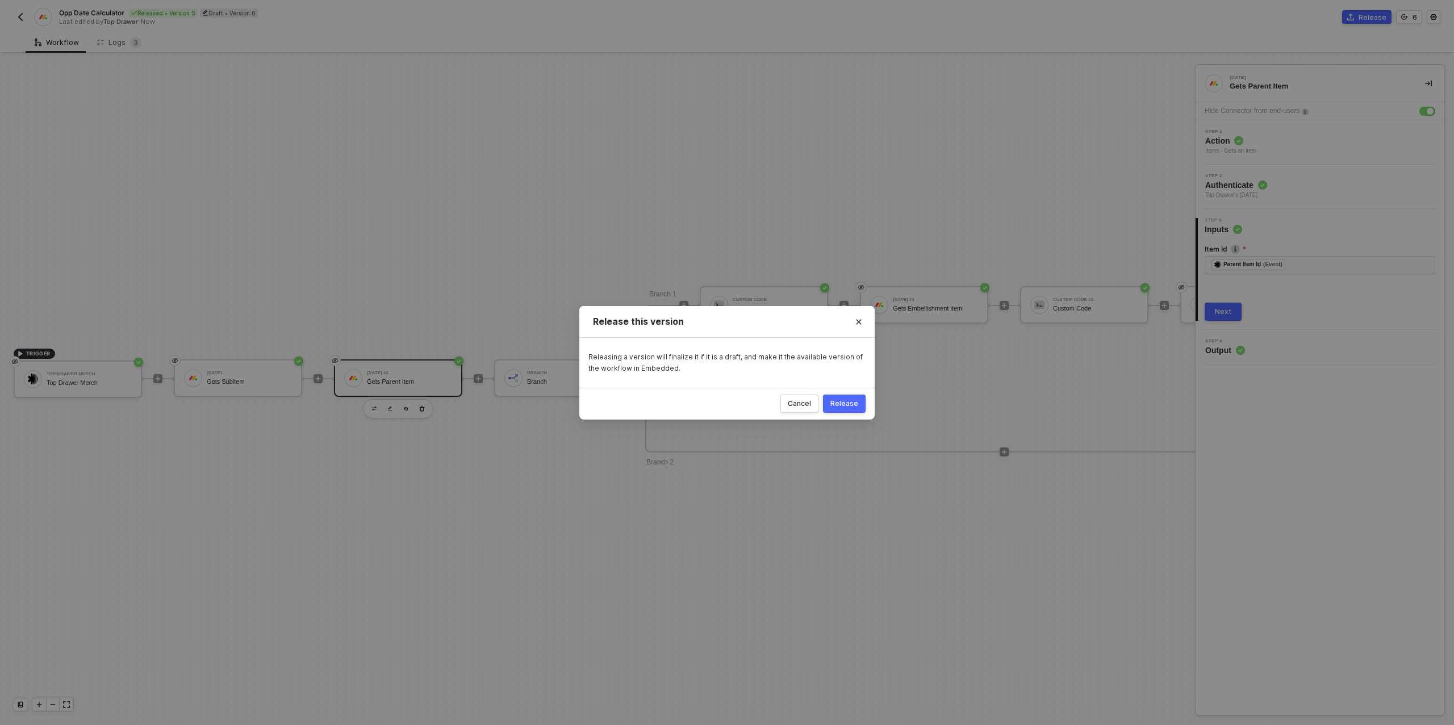
click at [849, 408] on button "Release" at bounding box center [844, 404] width 43 height 18
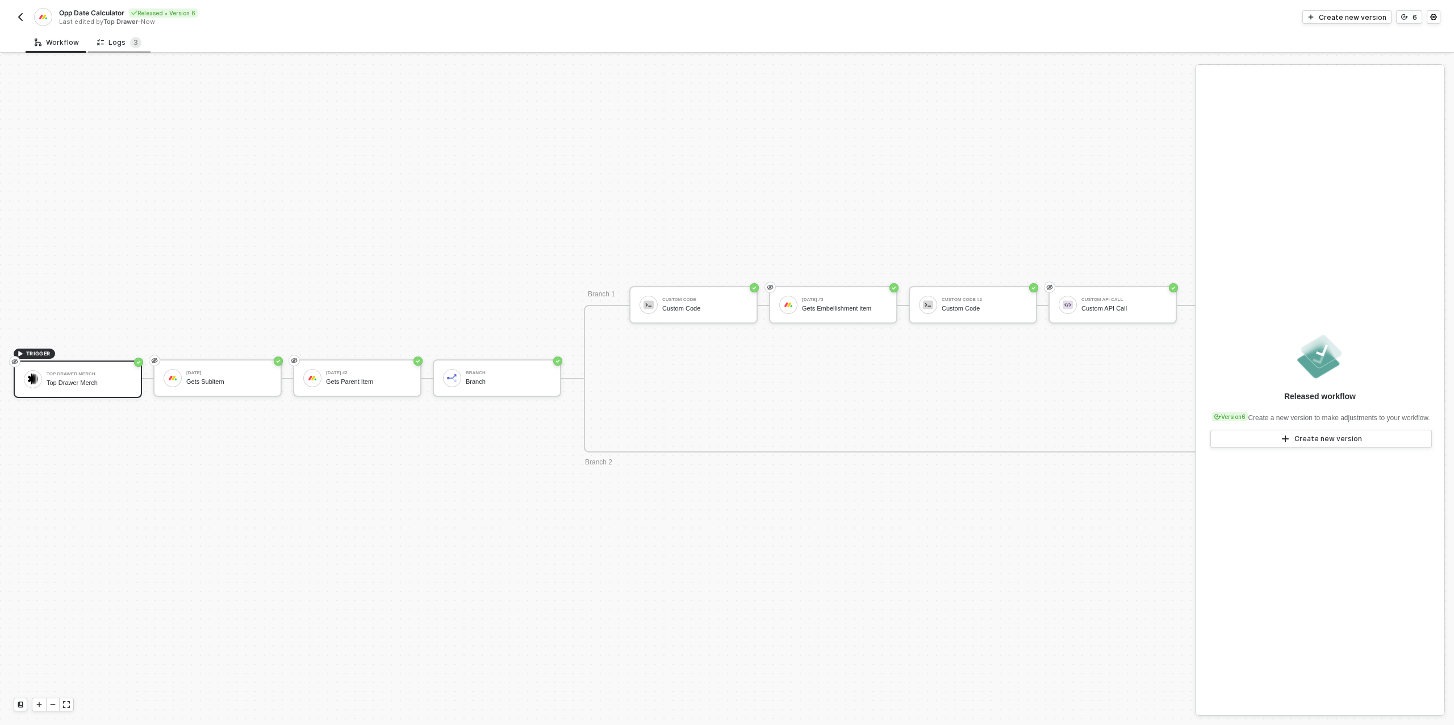
click at [119, 38] on div "Logs 3" at bounding box center [119, 42] width 44 height 11
